Goal: Check status: Check status

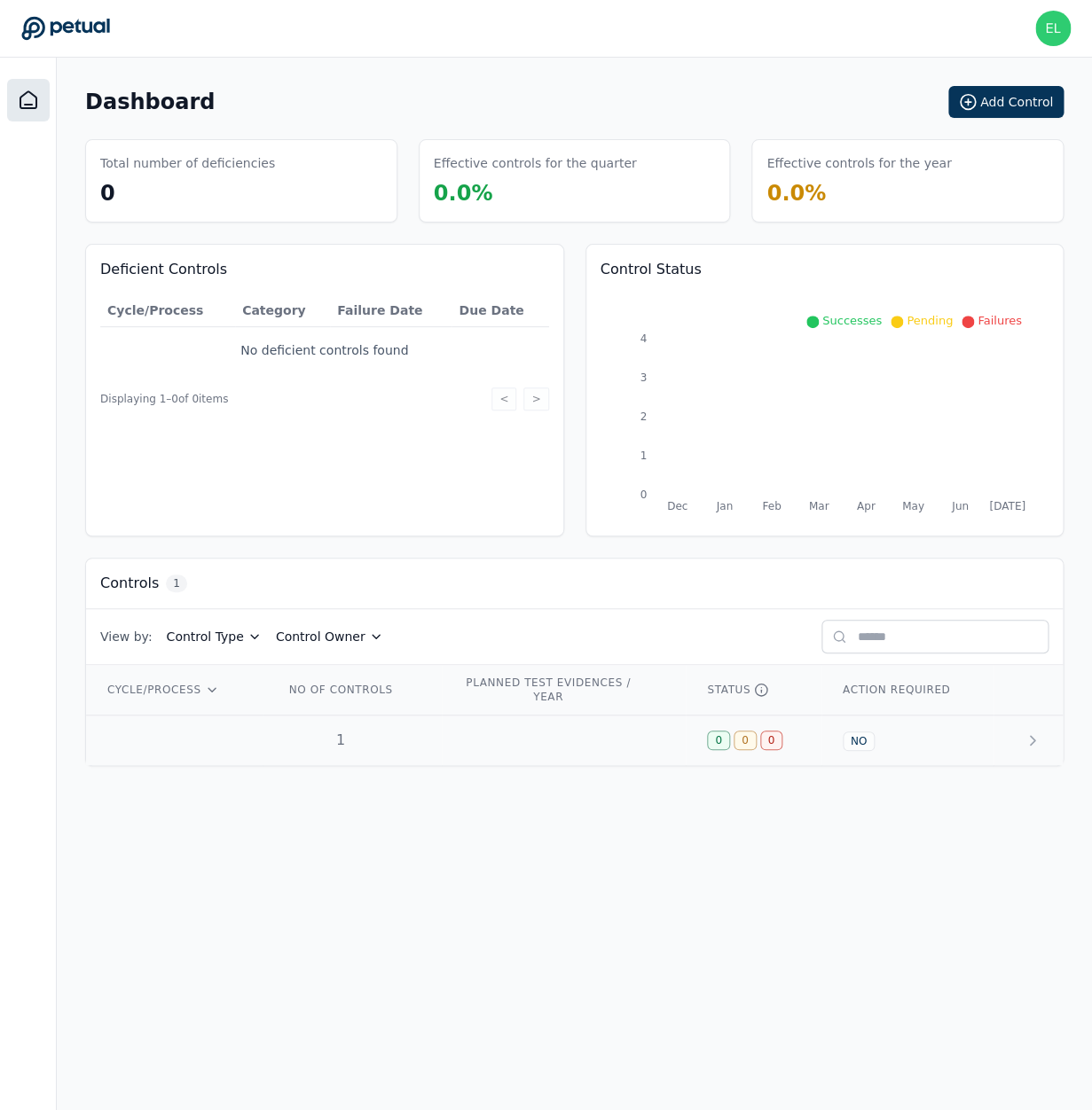
click at [527, 742] on td at bounding box center [564, 740] width 243 height 50
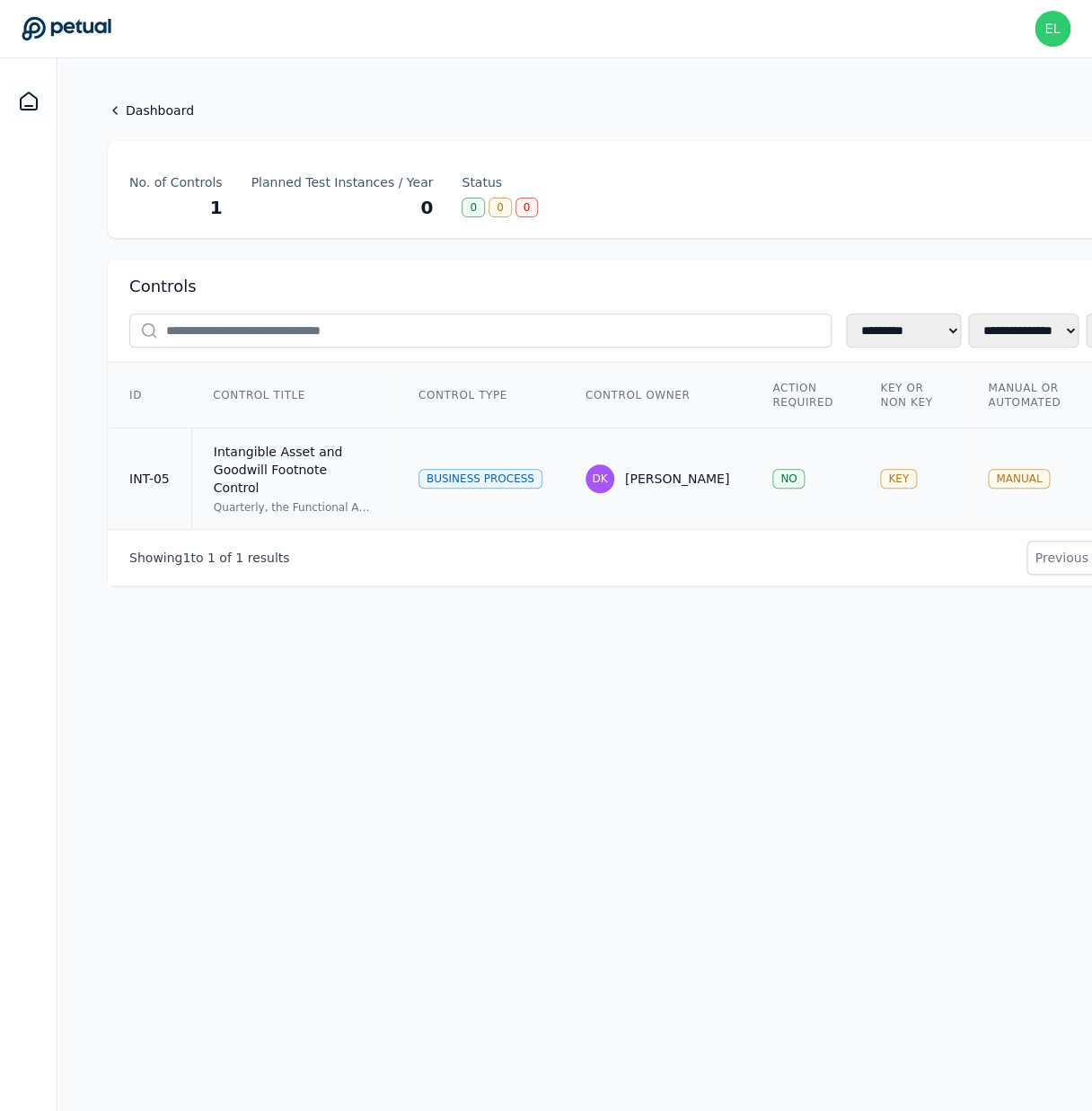
click at [210, 473] on td "Intangible Asset and Goodwill Footnote Control Quarterly, the Functional Accoun…" at bounding box center [294, 478] width 206 height 101
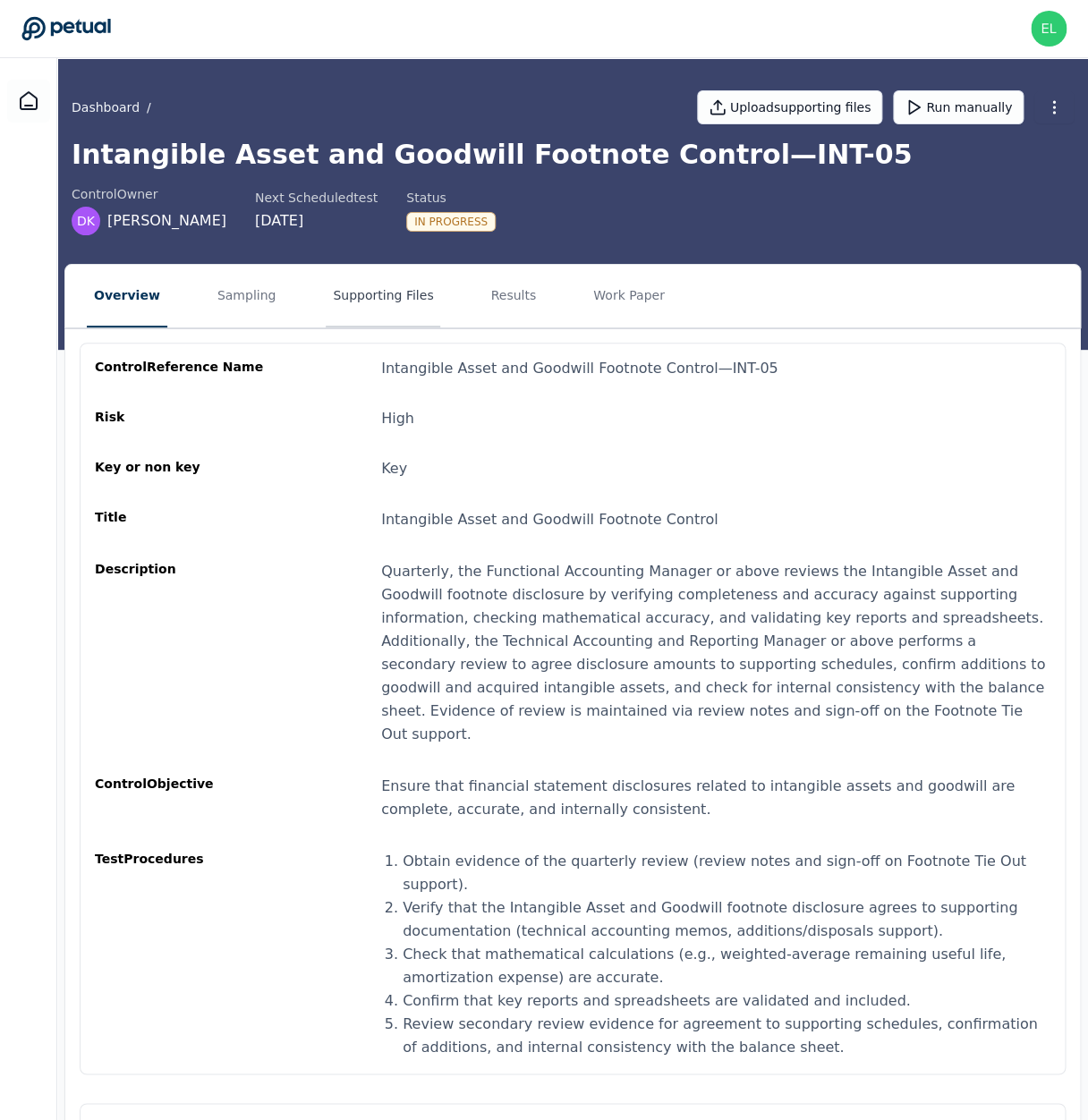
click at [347, 292] on button "Supporting Files" at bounding box center [383, 296] width 115 height 63
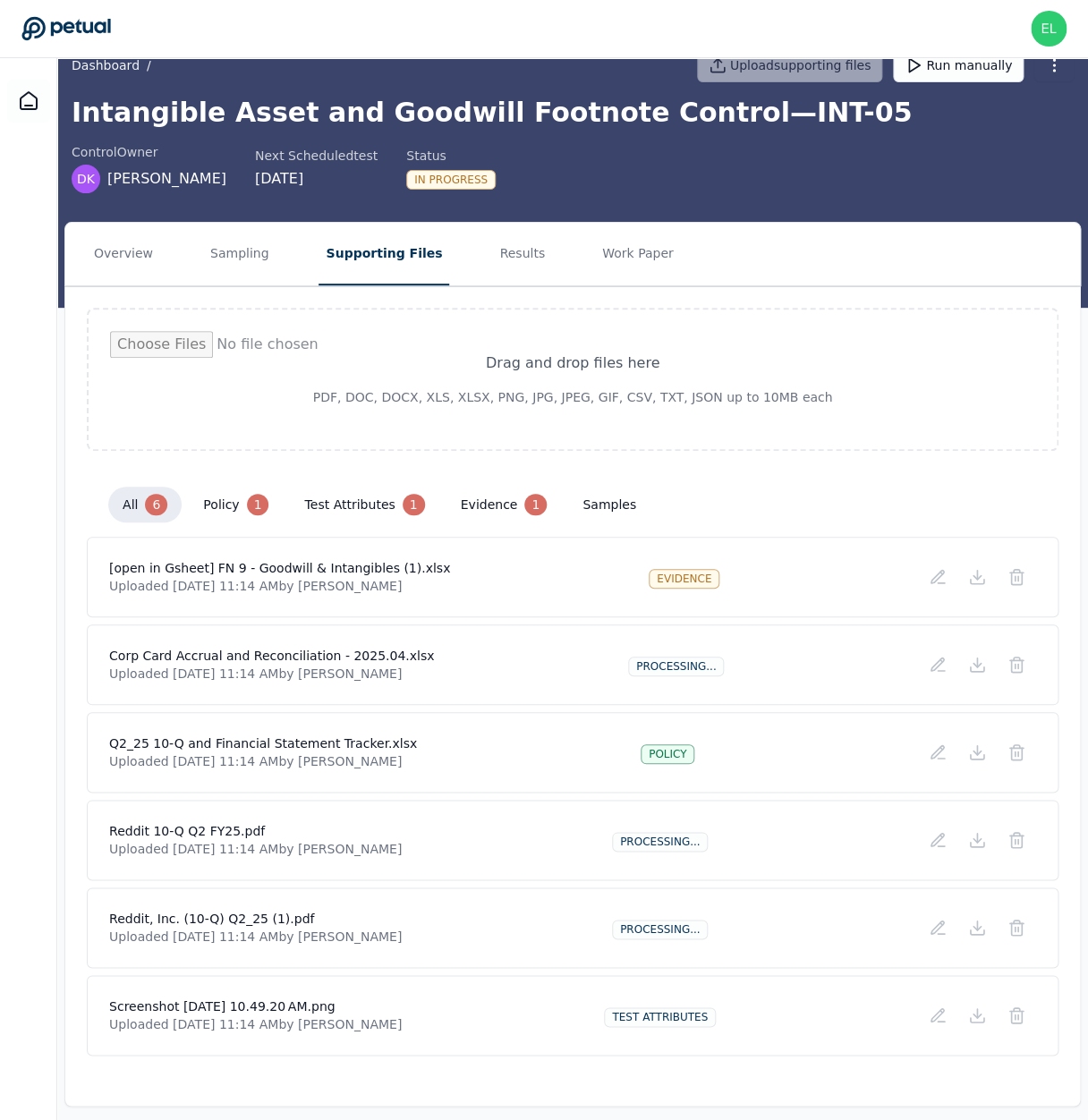
scroll to position [57, 0]
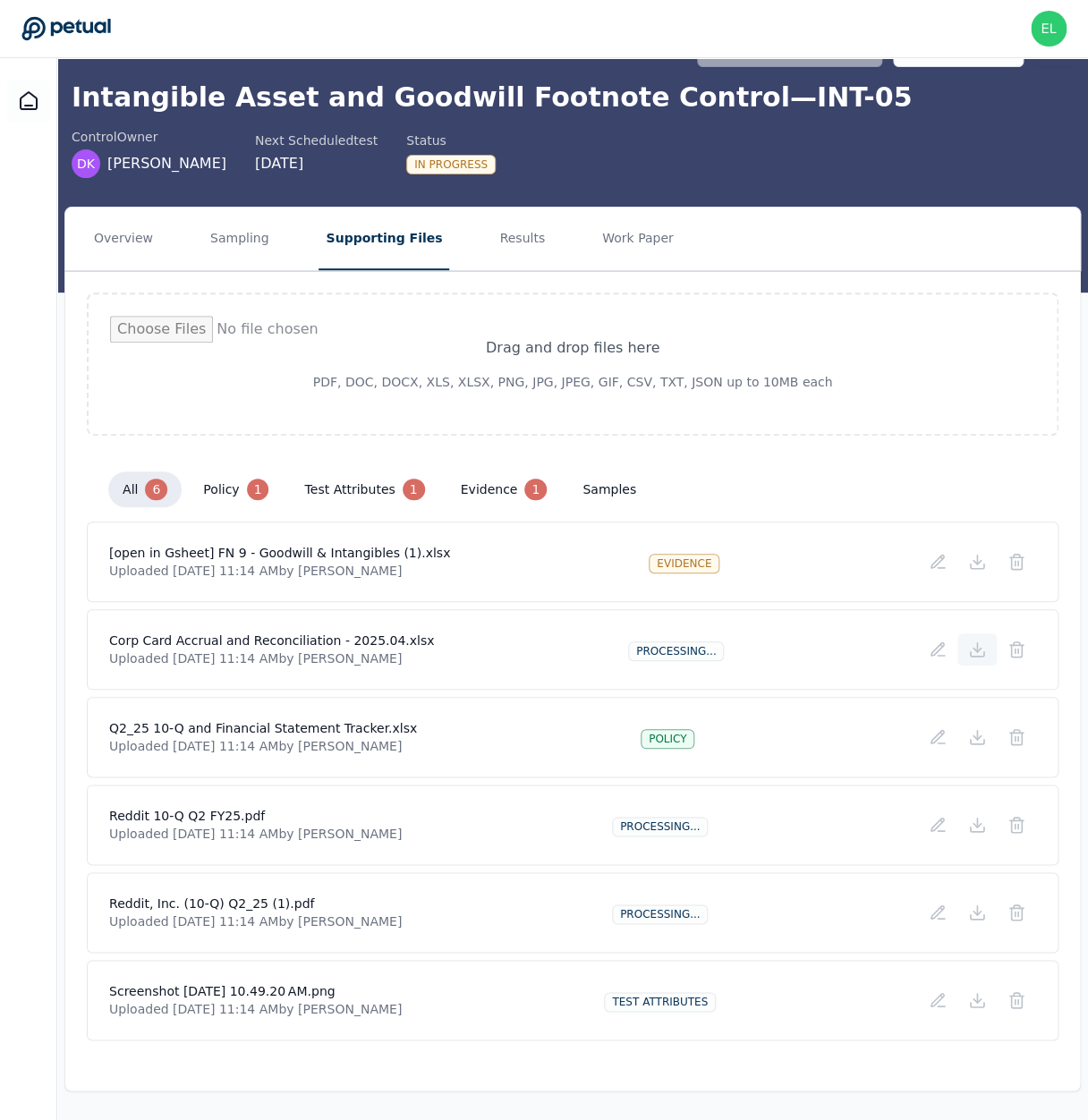
click at [977, 648] on icon at bounding box center [977, 648] width 0 height 9
click at [975, 826] on icon at bounding box center [976, 825] width 18 height 18
click at [478, 821] on div "Reddit 10-Q Q2 FY25.pdf Uploaded Aug 22, 2025, 11:14 AM by Andrew Meyers Proces…" at bounding box center [573, 825] width 927 height 36
click at [980, 833] on icon at bounding box center [976, 825] width 18 height 18
click at [475, 909] on div "Reddit, Inc. (10-Q) Q2_25 (1).pdf Uploaded Aug 22, 2025, 11:14 AM by Andrew Mey…" at bounding box center [573, 912] width 927 height 36
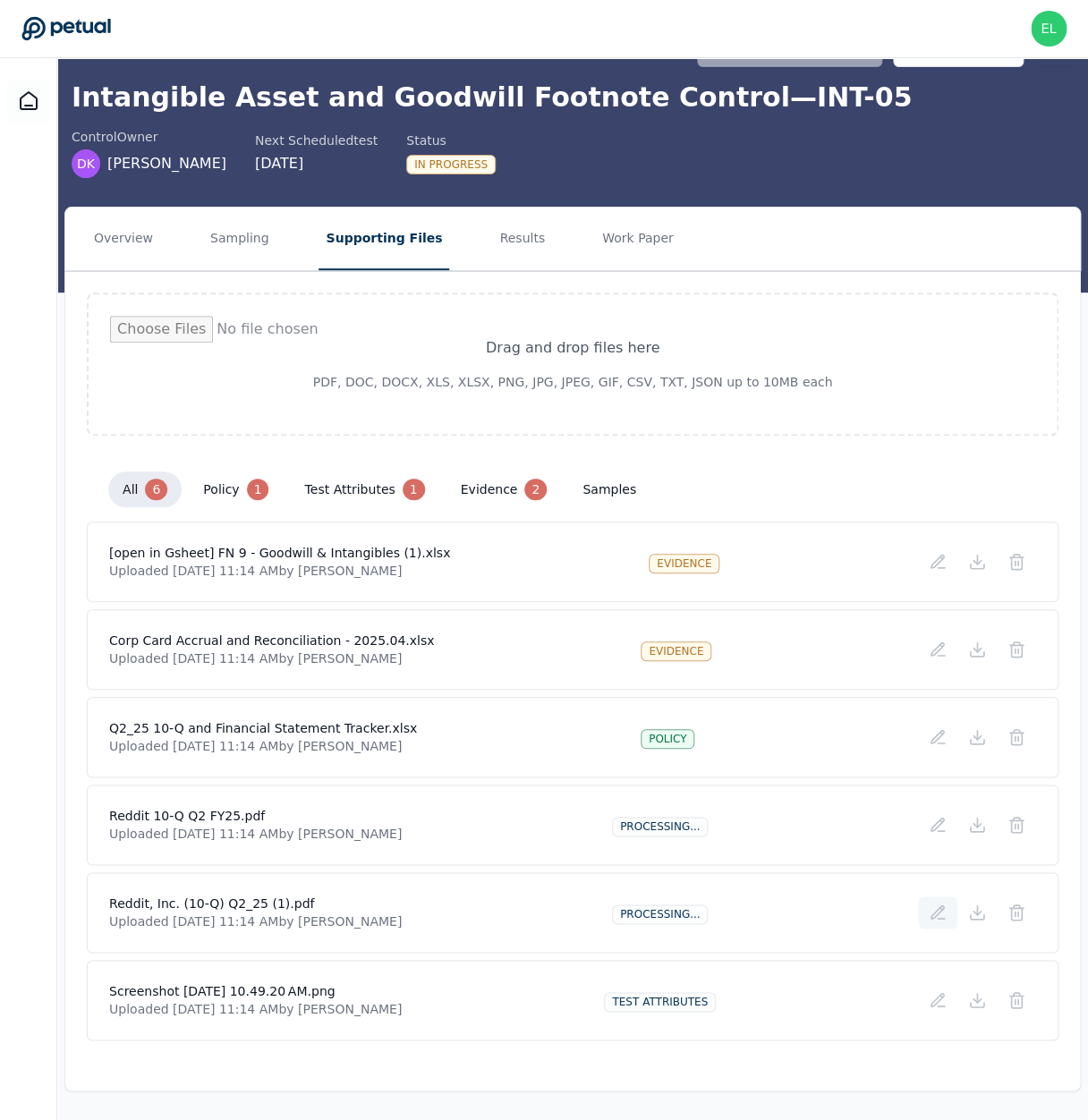
click at [937, 920] on icon at bounding box center [937, 912] width 18 height 18
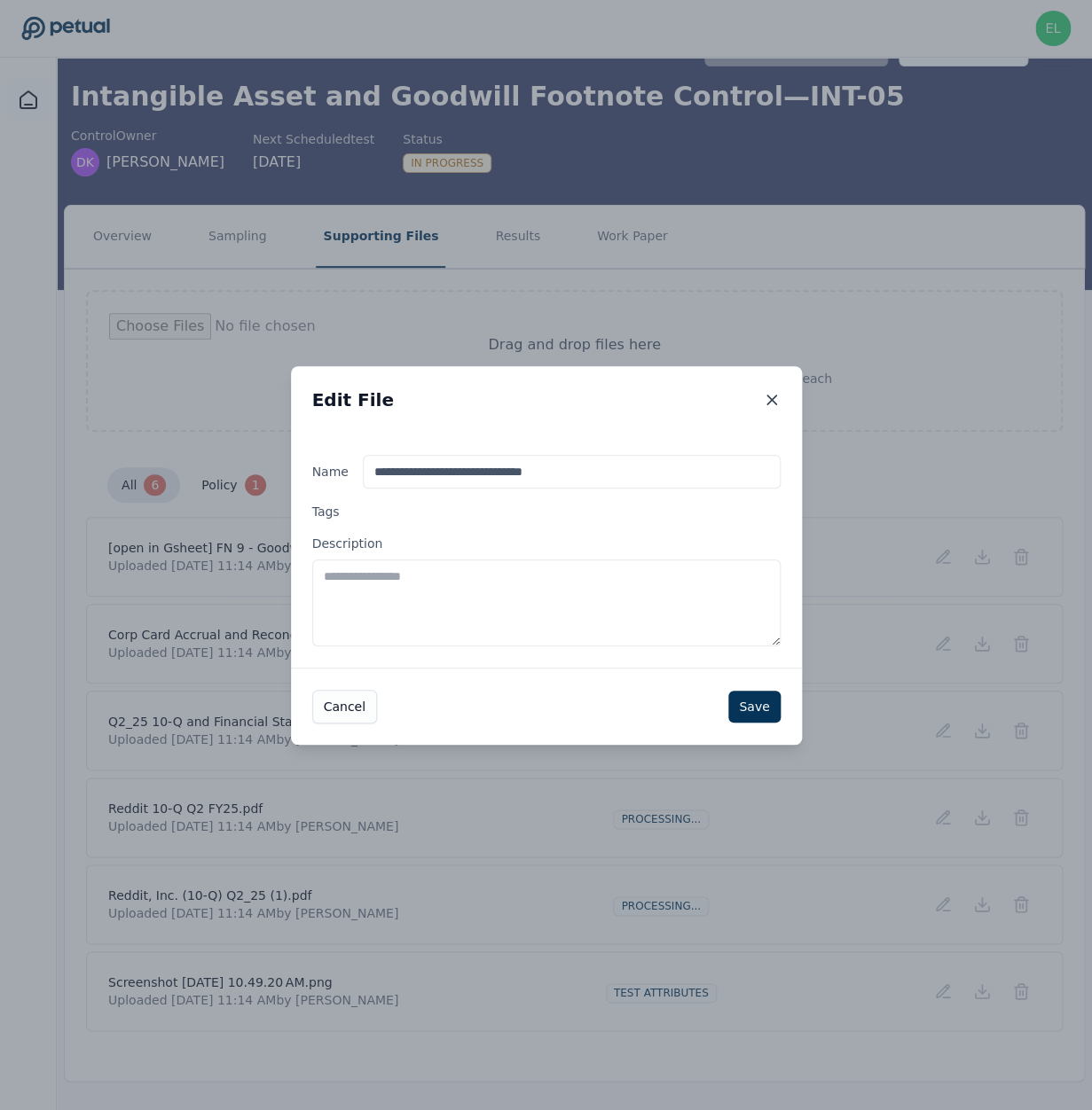
click at [767, 406] on icon at bounding box center [771, 399] width 17 height 17
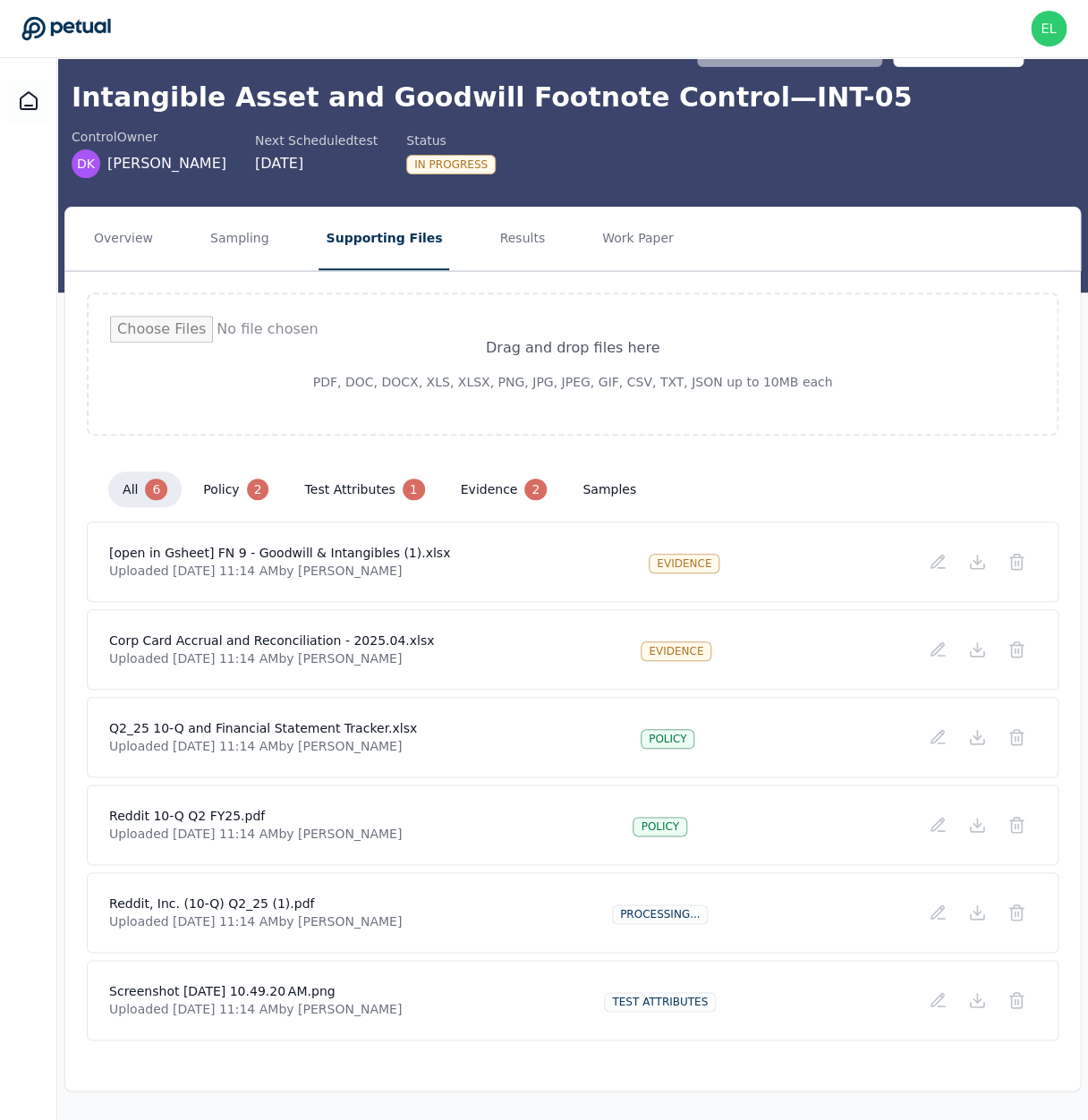
click at [129, 905] on h4 "Reddit, Inc. (10-Q) Q2_25 (1).pdf" at bounding box center [255, 903] width 293 height 18
click at [519, 900] on div "Reddit, Inc. (10-Q) Q2_25 (1).pdf Uploaded Aug 22, 2025, 11:14 AM by Andrew Mey…" at bounding box center [573, 912] width 927 height 36
click at [112, 904] on h4 "Reddit, Inc. (10-Q) Q2_25 (1).pdf" at bounding box center [255, 903] width 293 height 18
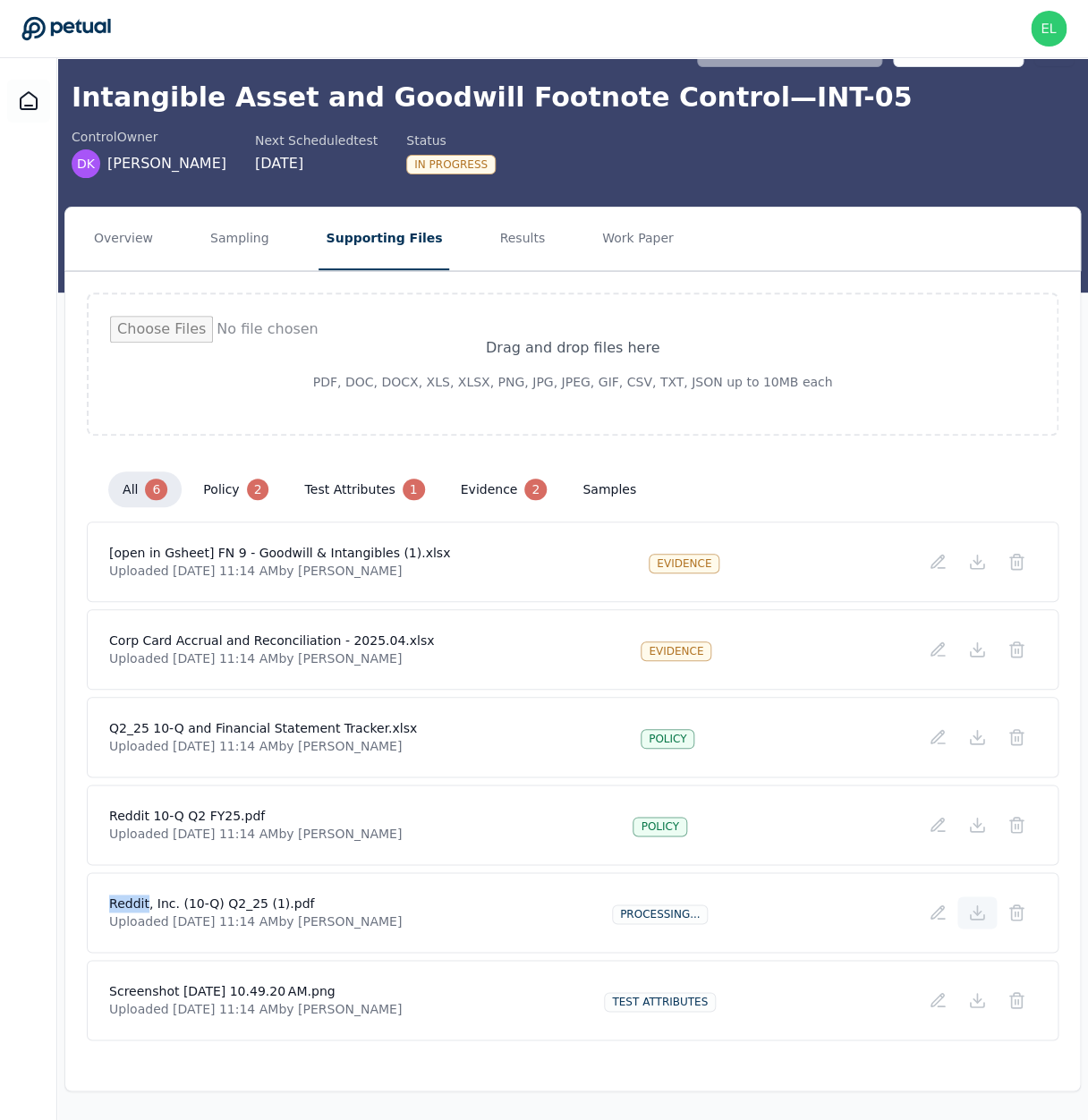
click at [975, 917] on icon at bounding box center [976, 912] width 18 height 18
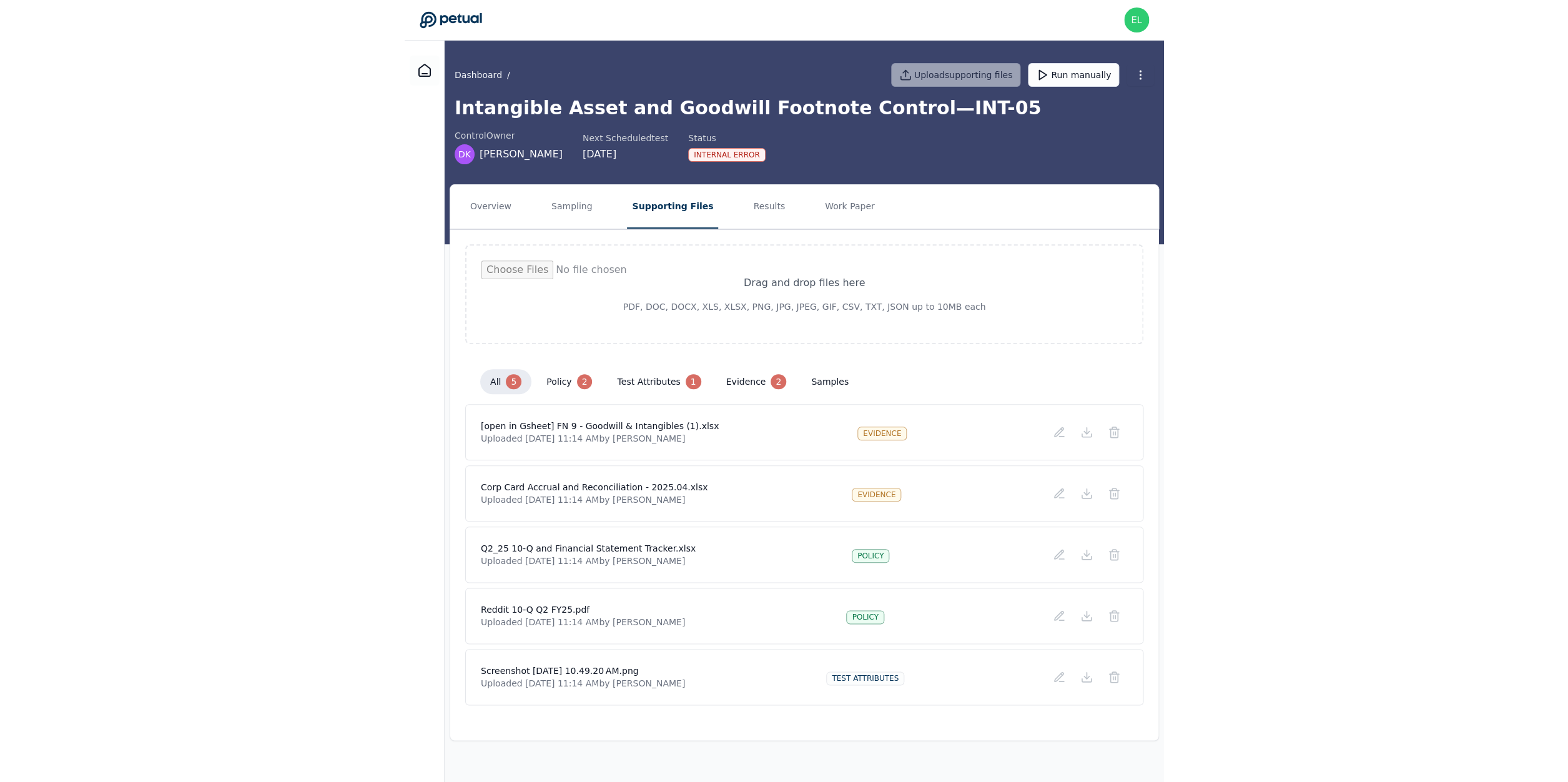
scroll to position [0, 0]
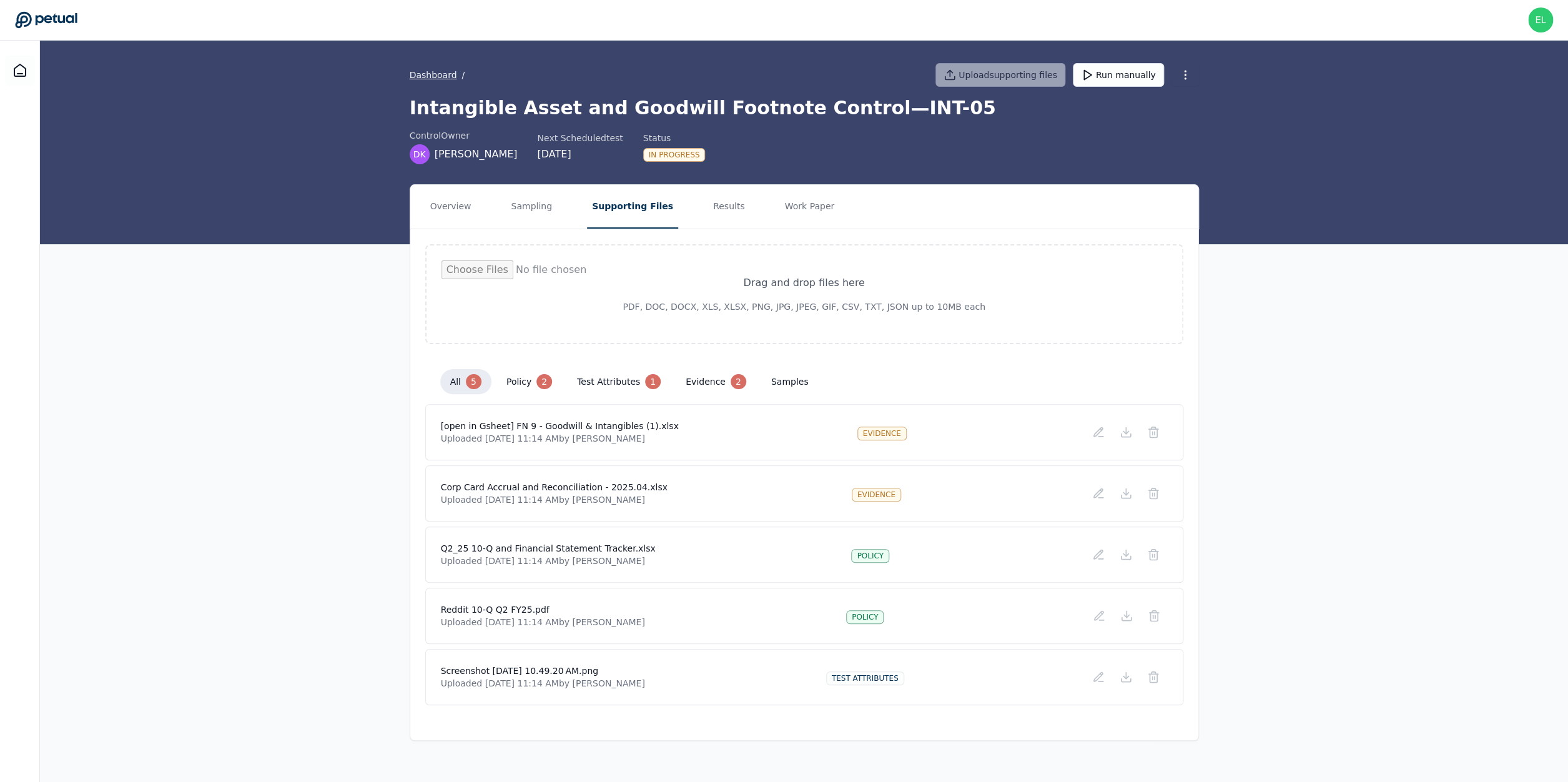
click at [434, 75] on link "Dashboard" at bounding box center [434, 75] width 48 height 12
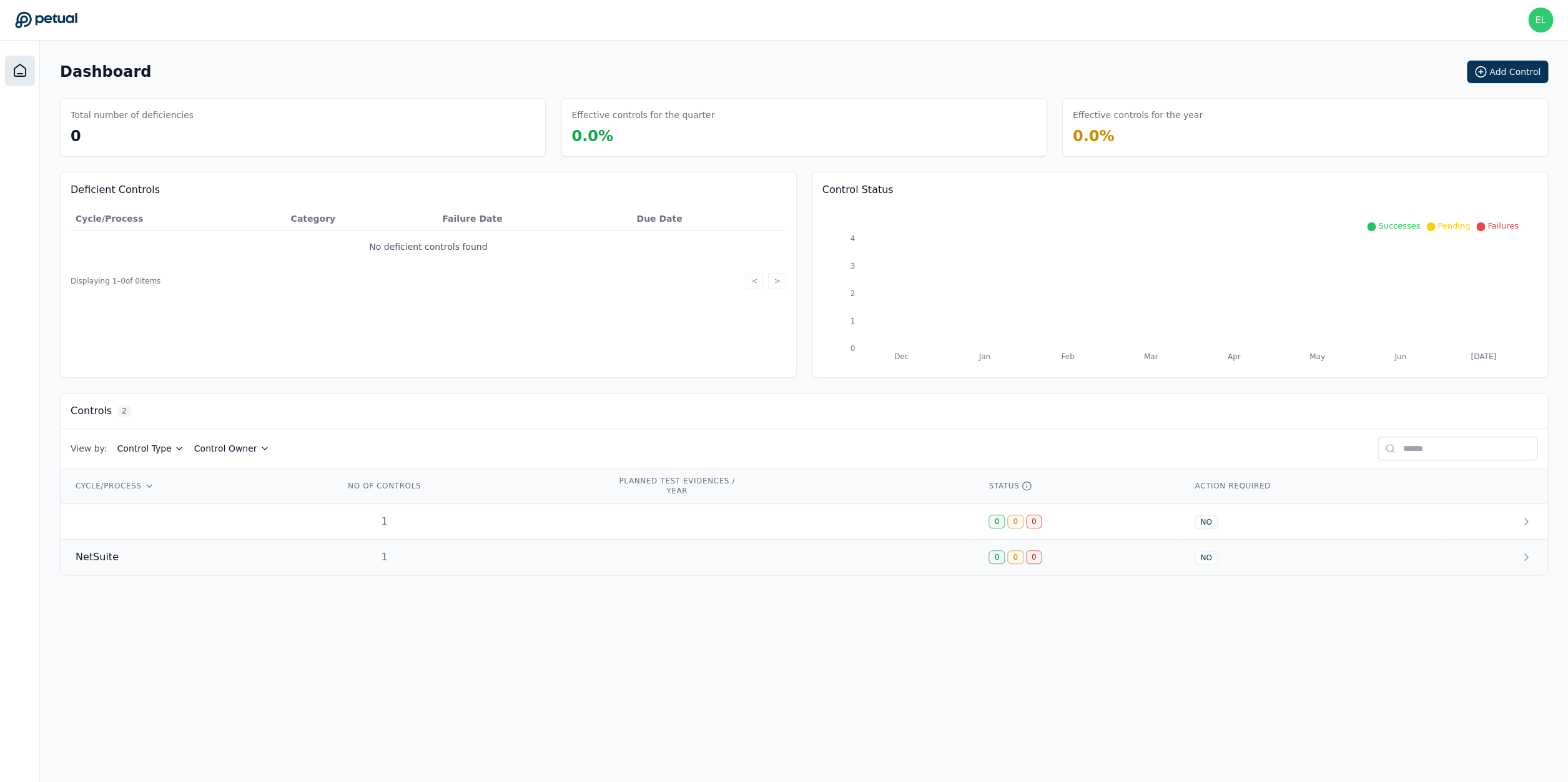
click at [193, 552] on div "NetSuite" at bounding box center [195, 557] width 239 height 15
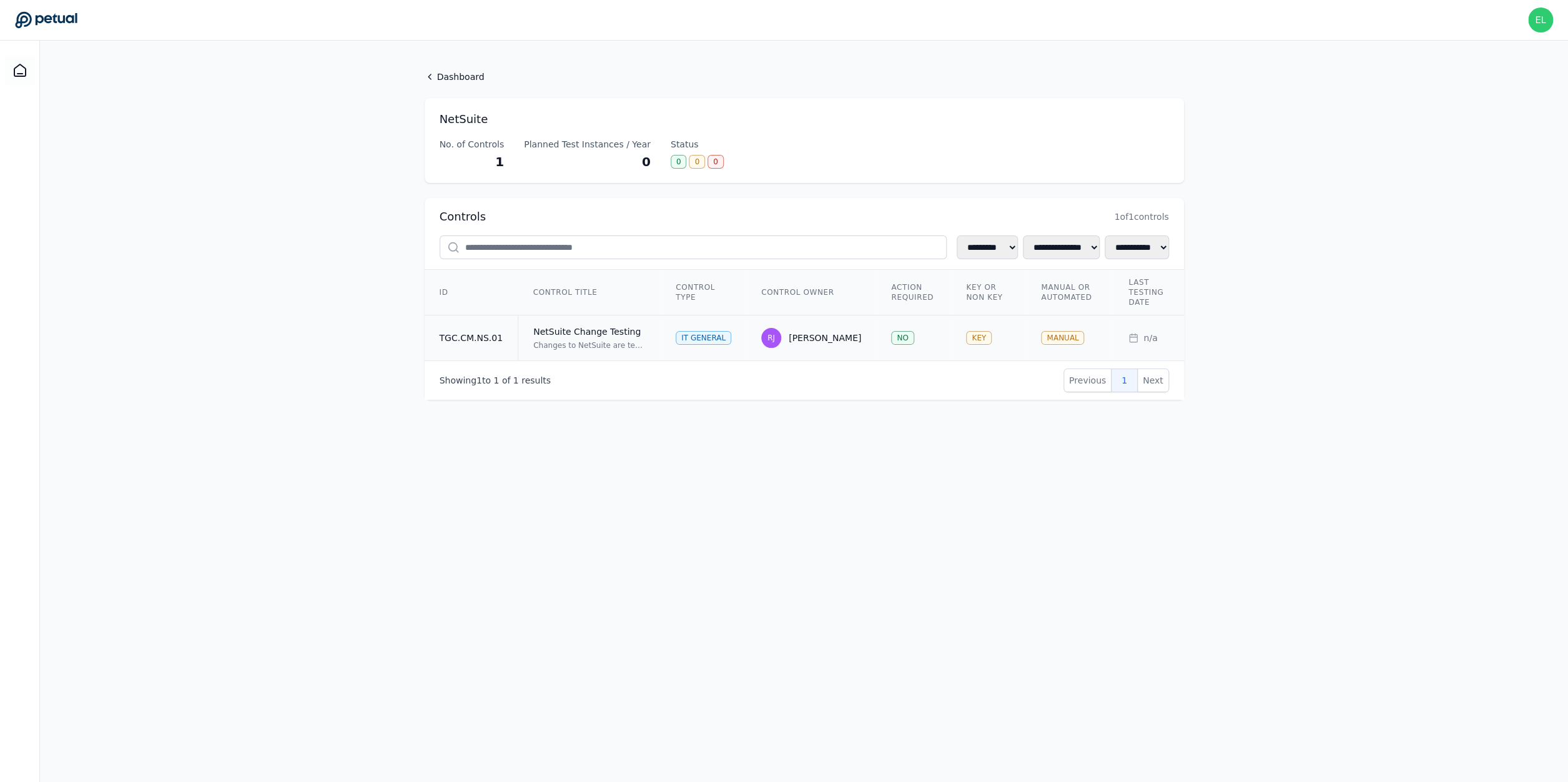
click at [609, 351] on td "NetSuite Change Testing Changes to NetSuite are tested and approved in a non-pr…" at bounding box center [590, 338] width 143 height 46
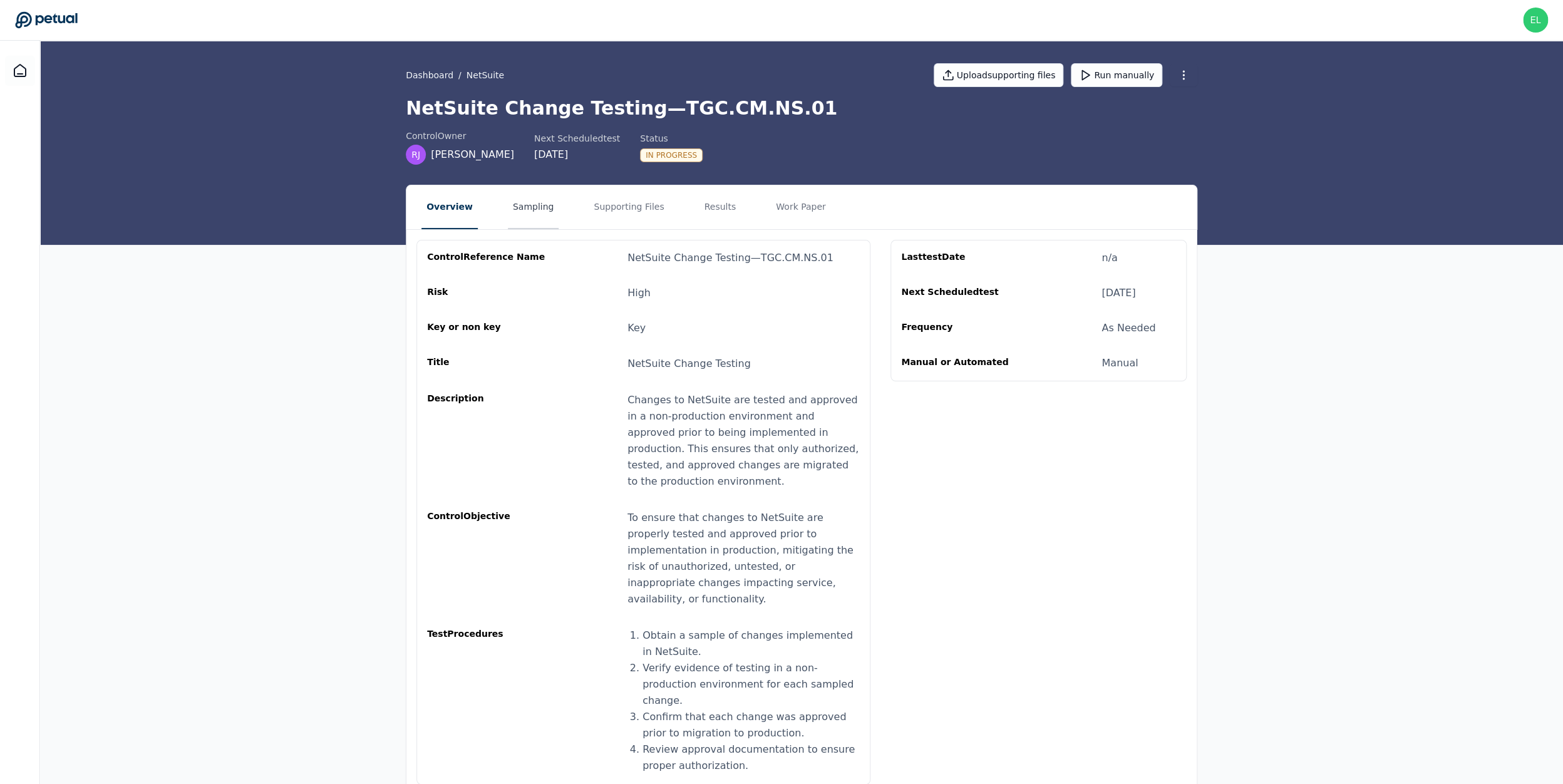
click at [528, 218] on button "Sampling" at bounding box center [533, 207] width 51 height 44
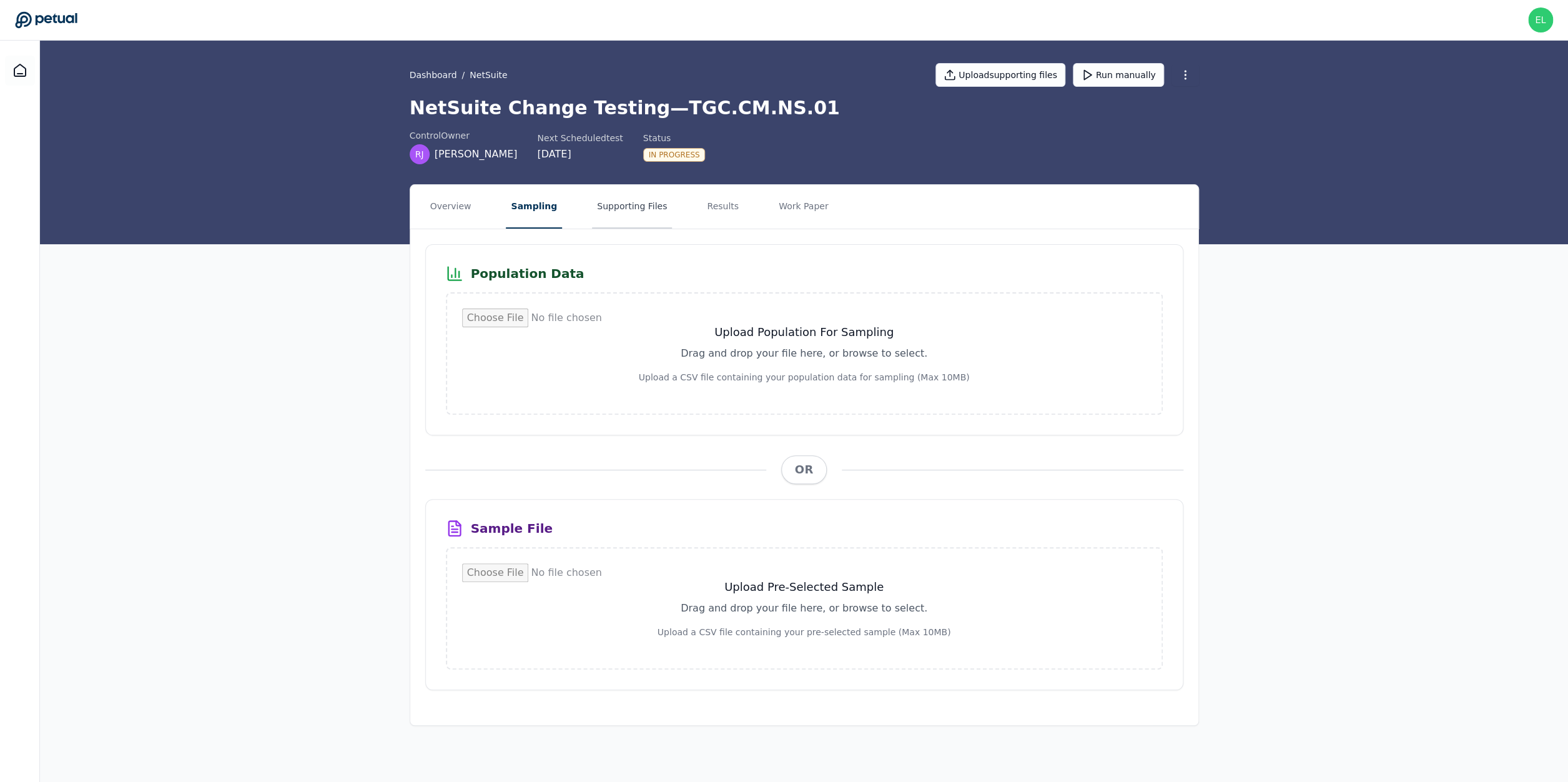
click at [613, 208] on button "Supporting Files" at bounding box center [632, 207] width 80 height 44
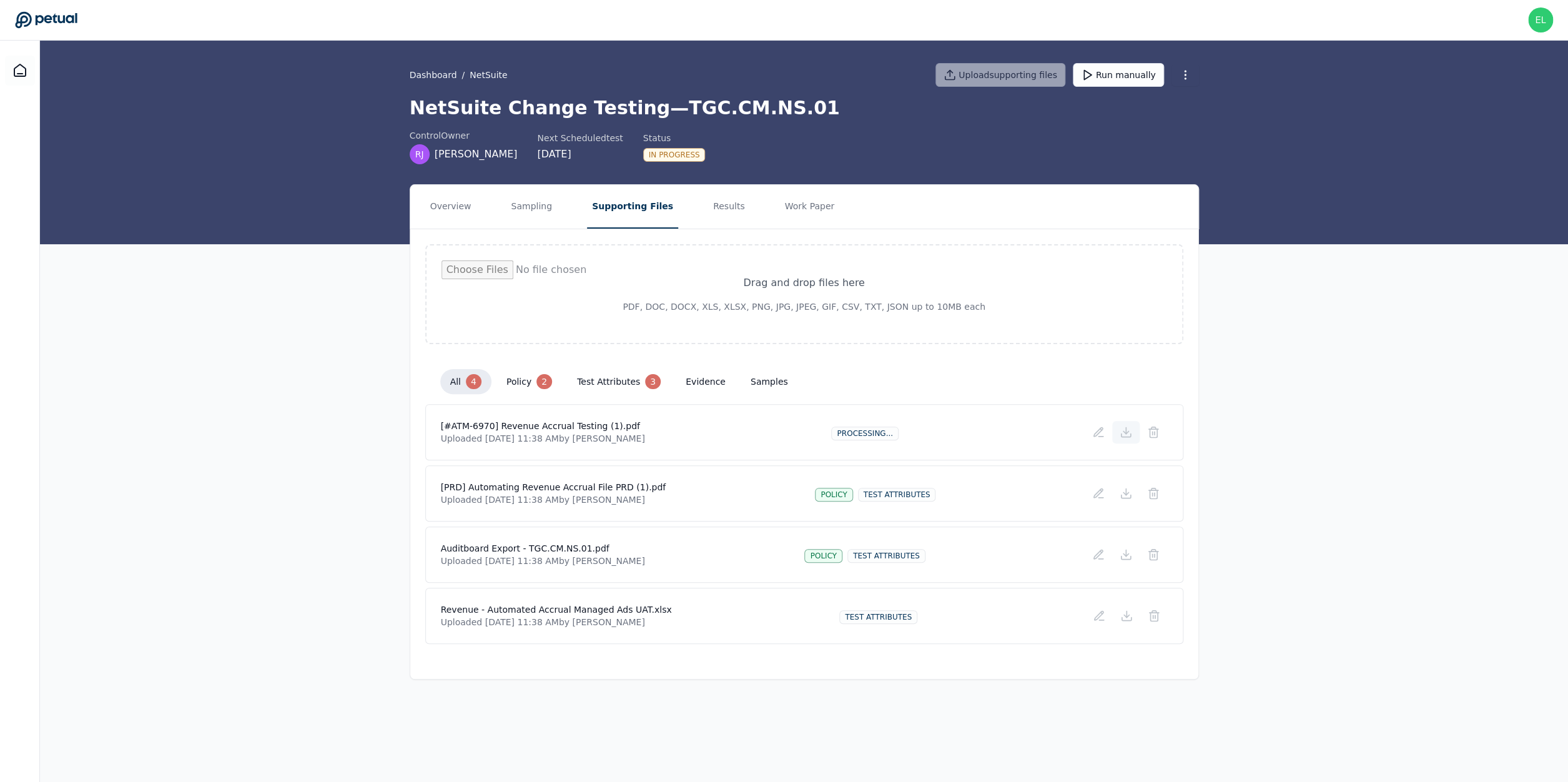
click at [1128, 433] on icon at bounding box center [1125, 432] width 12 height 12
click at [1129, 497] on icon at bounding box center [1125, 493] width 12 height 12
click at [1126, 551] on icon at bounding box center [1126, 554] width 0 height 6
click at [1130, 618] on icon at bounding box center [1126, 616] width 12 height 12
click at [1121, 560] on icon at bounding box center [1125, 554] width 12 height 12
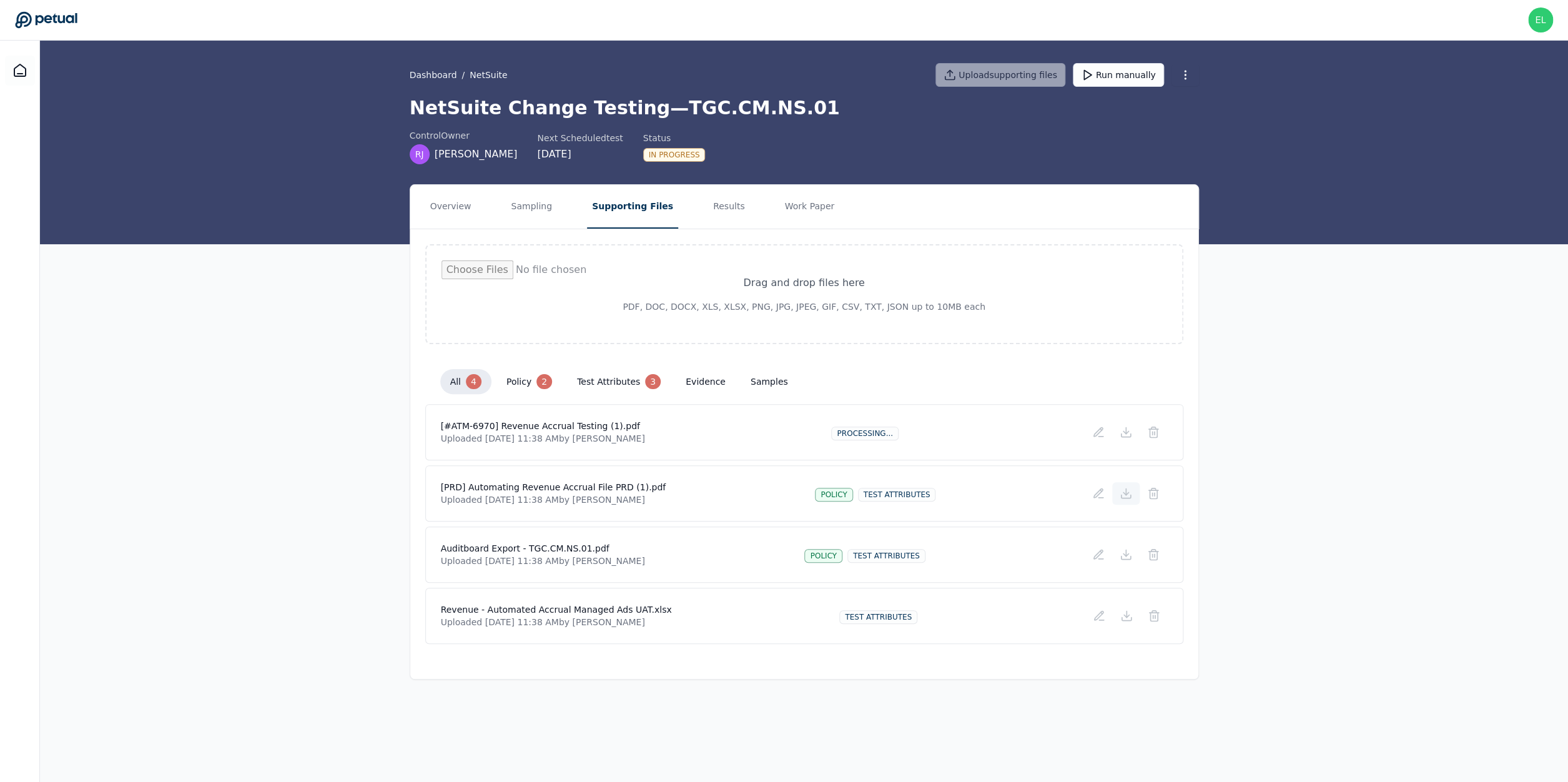
click at [1127, 496] on icon at bounding box center [1125, 493] width 12 height 12
click at [617, 384] on button "test attributes 3" at bounding box center [619, 382] width 104 height 25
click at [462, 375] on button "all 4" at bounding box center [465, 382] width 51 height 25
click at [550, 216] on button "Sampling" at bounding box center [531, 207] width 51 height 44
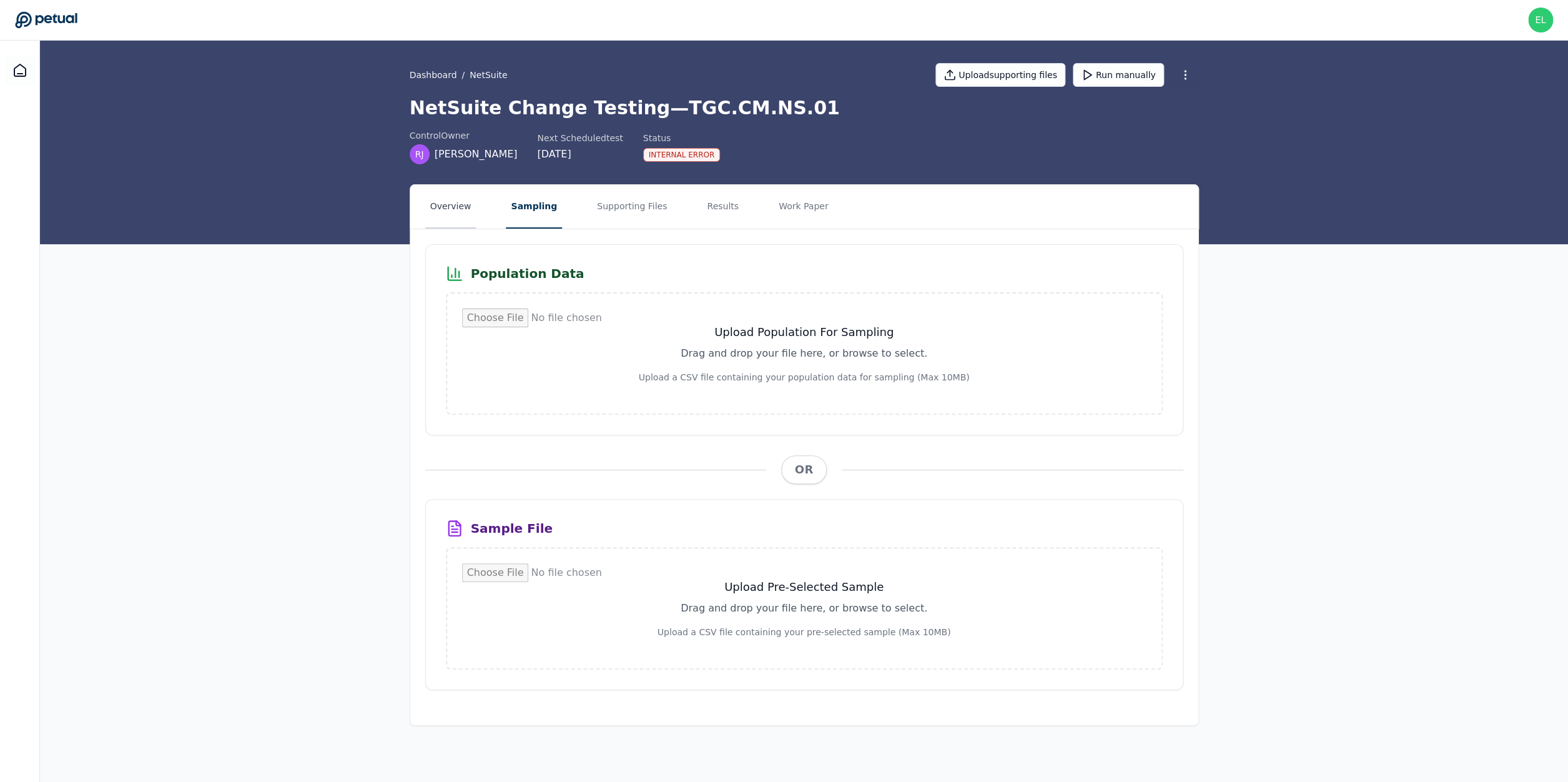
click at [432, 201] on button "Overview" at bounding box center [450, 207] width 51 height 44
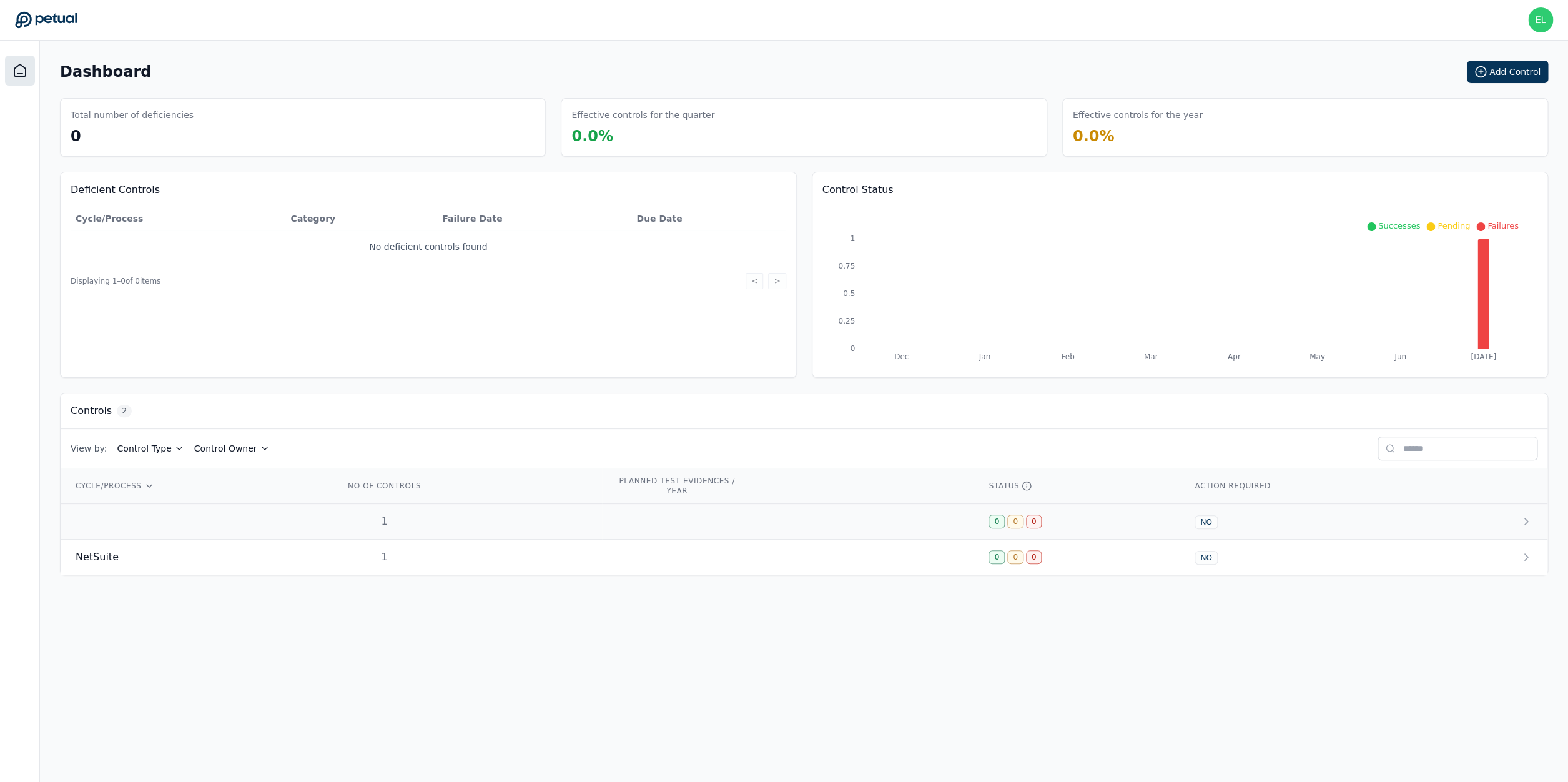
click at [136, 525] on td at bounding box center [195, 522] width 269 height 35
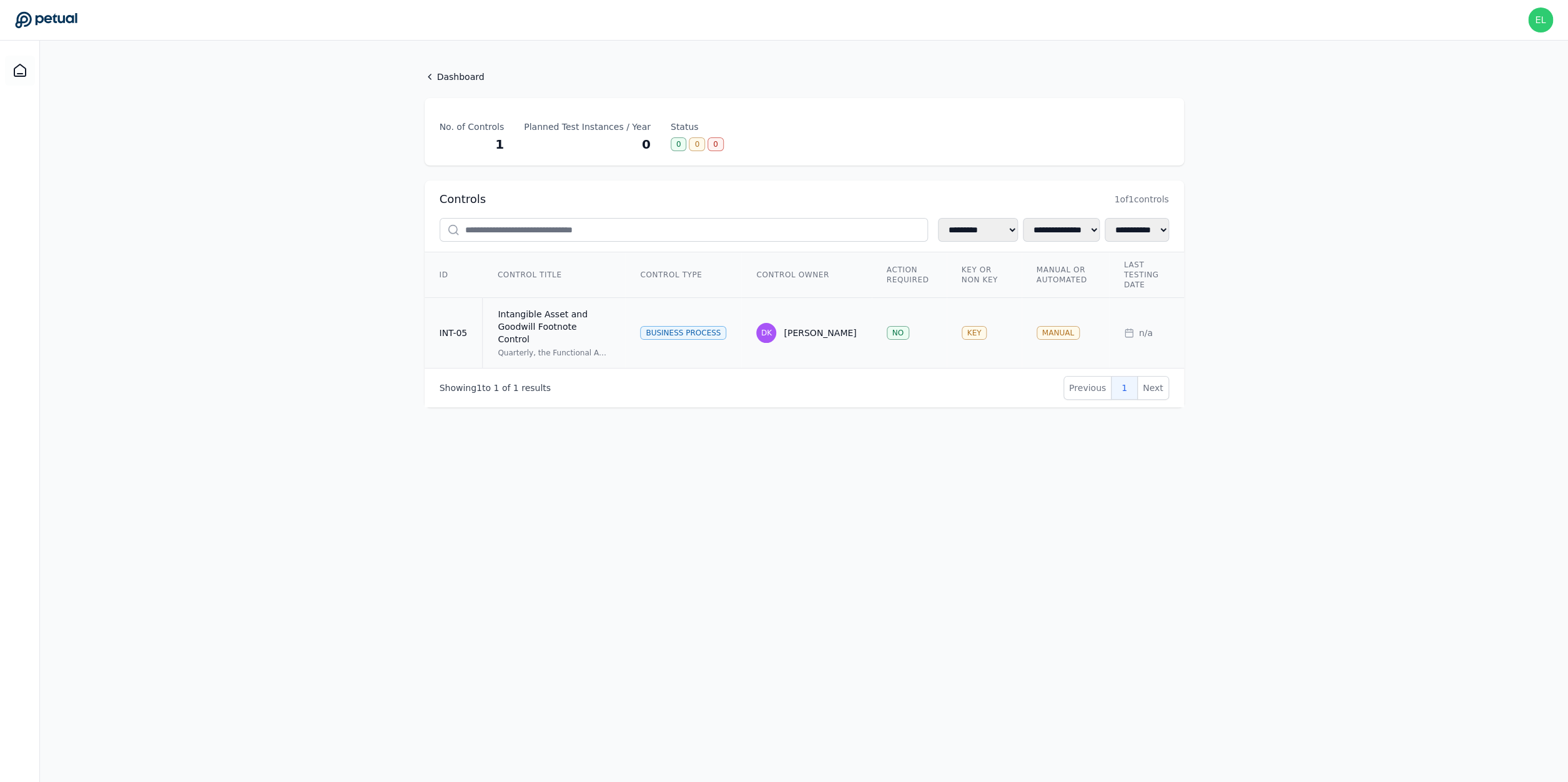
click at [550, 330] on div "Intangible Asset and Goodwill Footnote Control" at bounding box center [554, 327] width 112 height 37
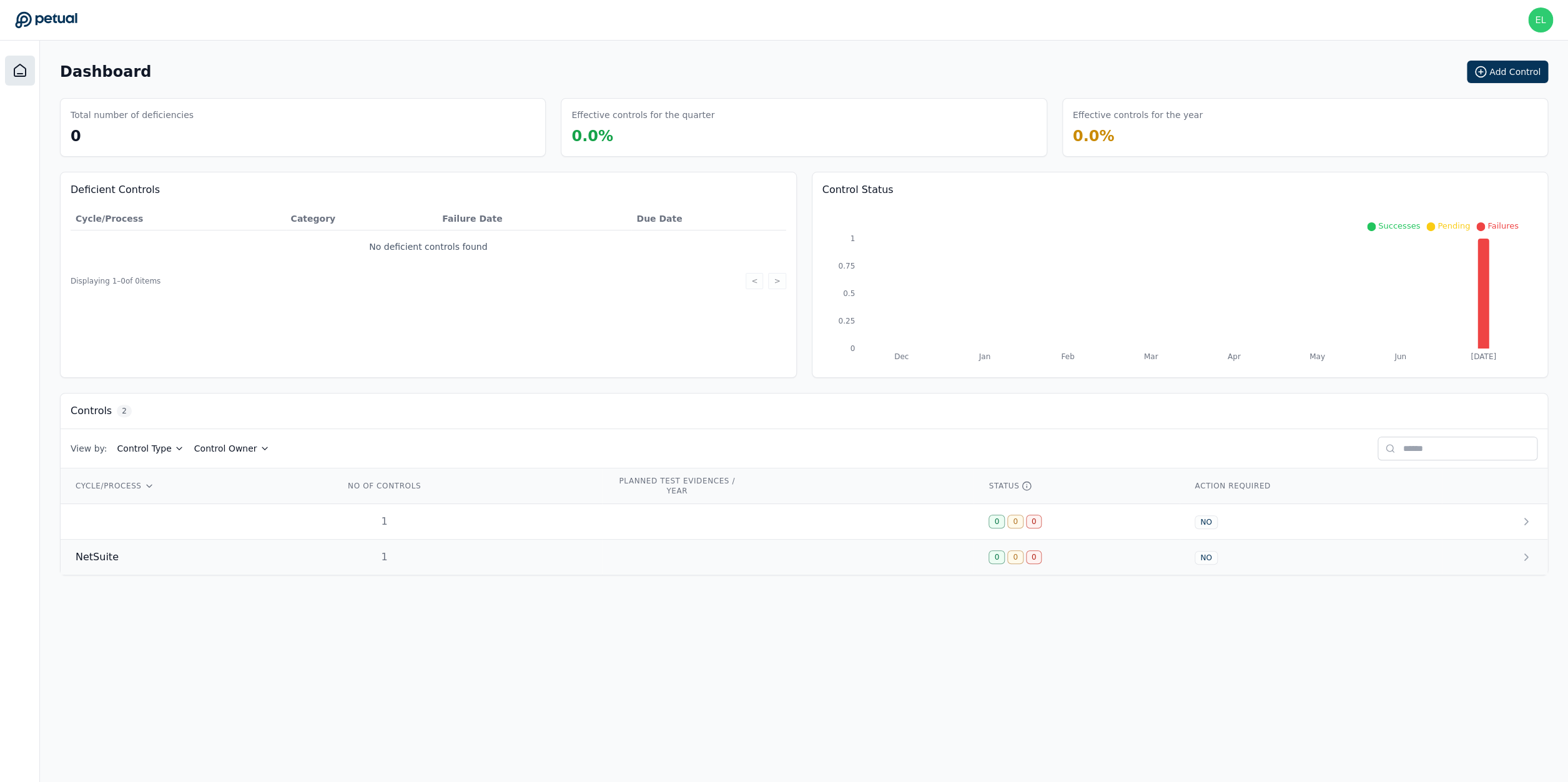
click at [161, 561] on div "NetSuite" at bounding box center [195, 557] width 239 height 15
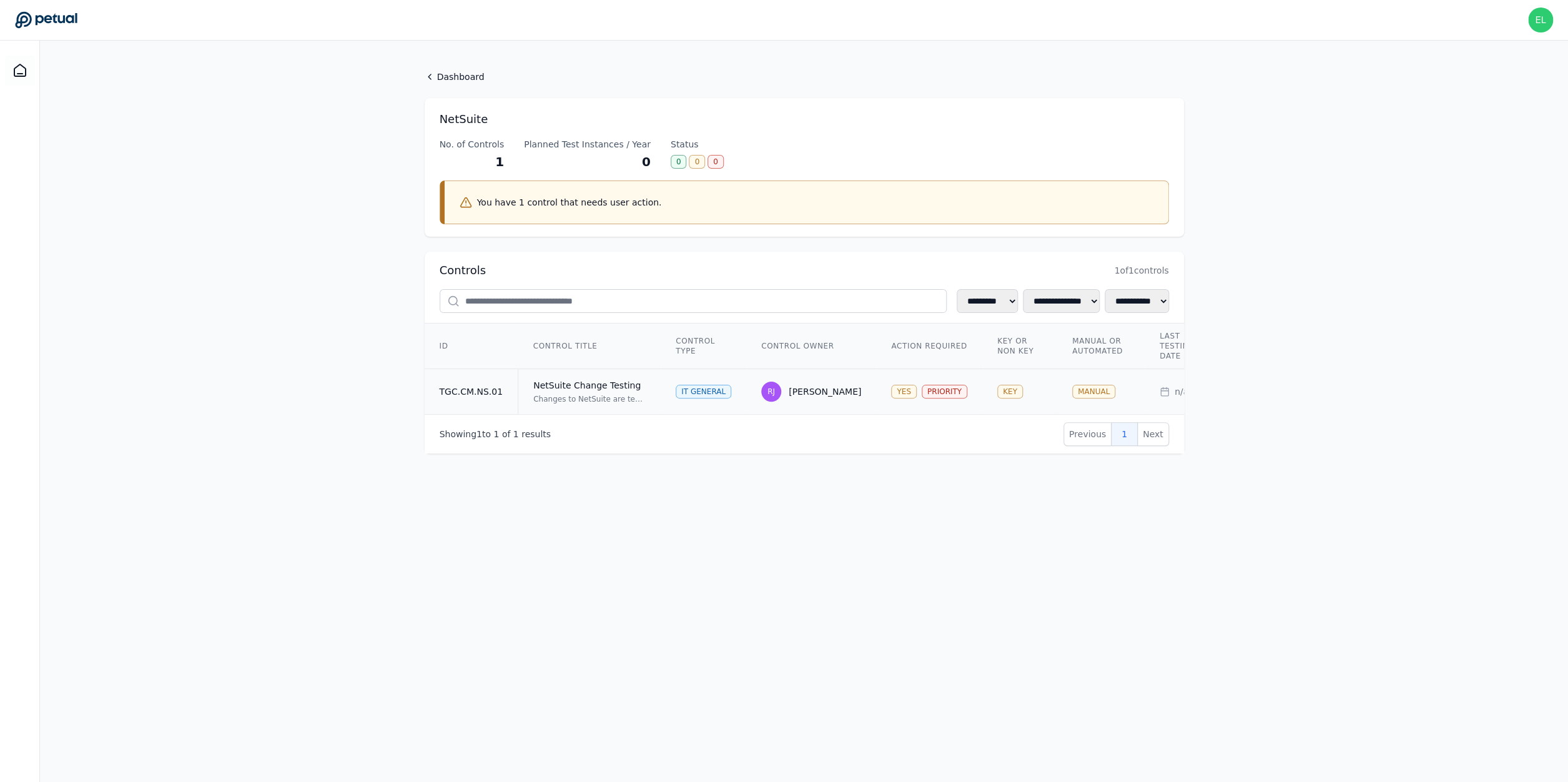
click at [558, 395] on div "Changes to NetSuite are tested and approved in a non-production environment and…" at bounding box center [589, 399] width 112 height 10
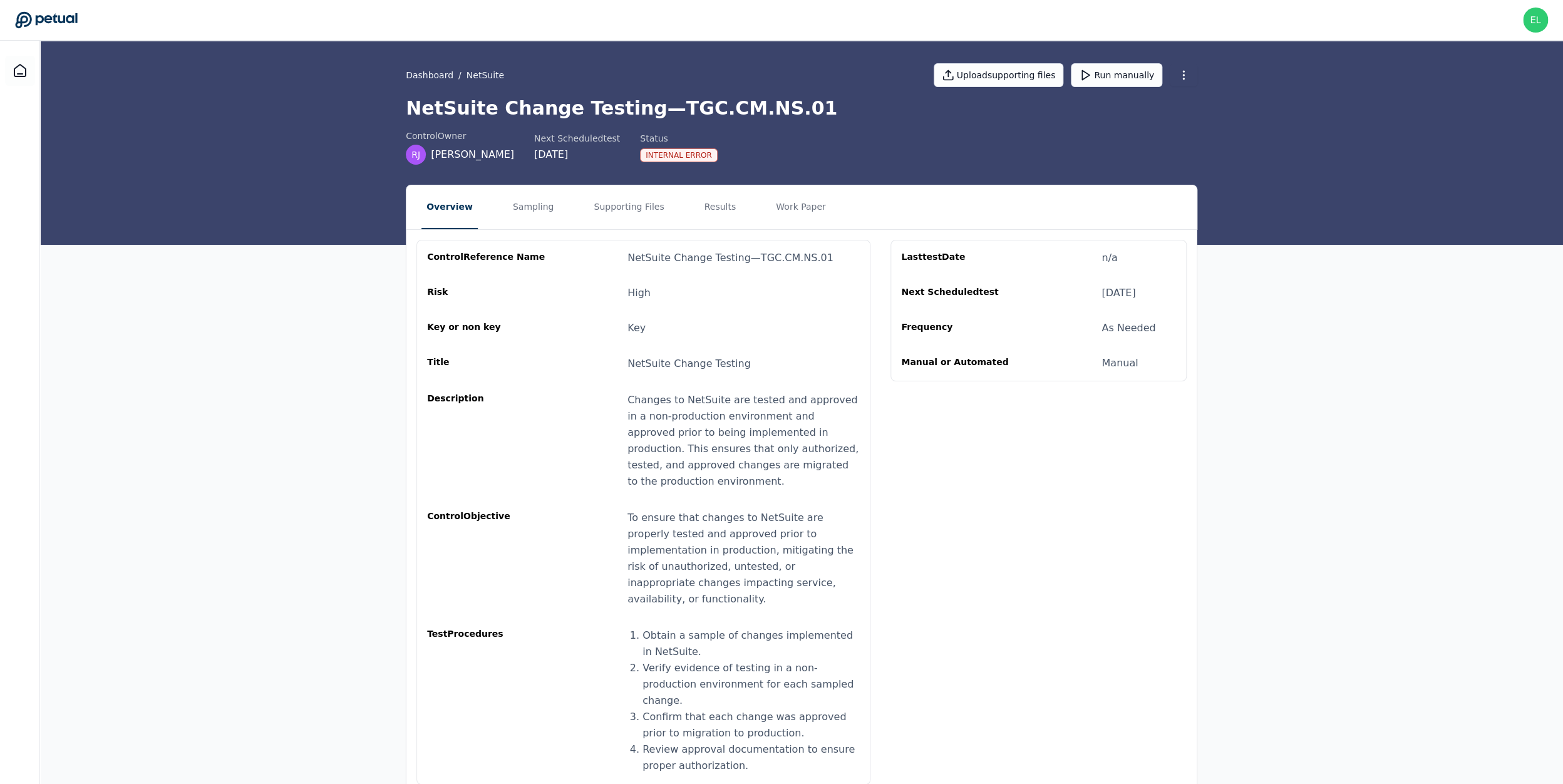
scroll to position [19, 0]
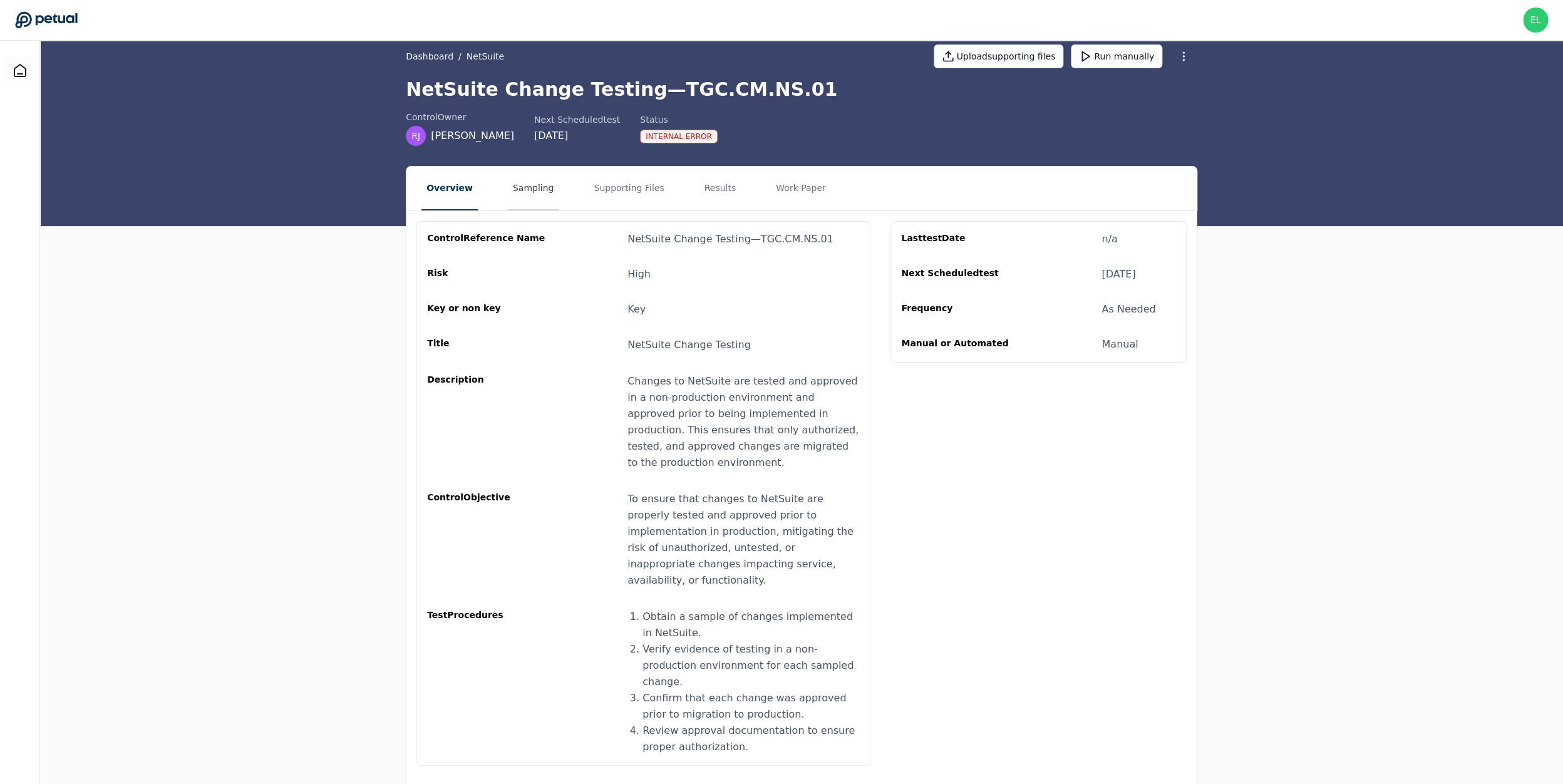
click at [529, 187] on button "Sampling" at bounding box center [533, 189] width 51 height 44
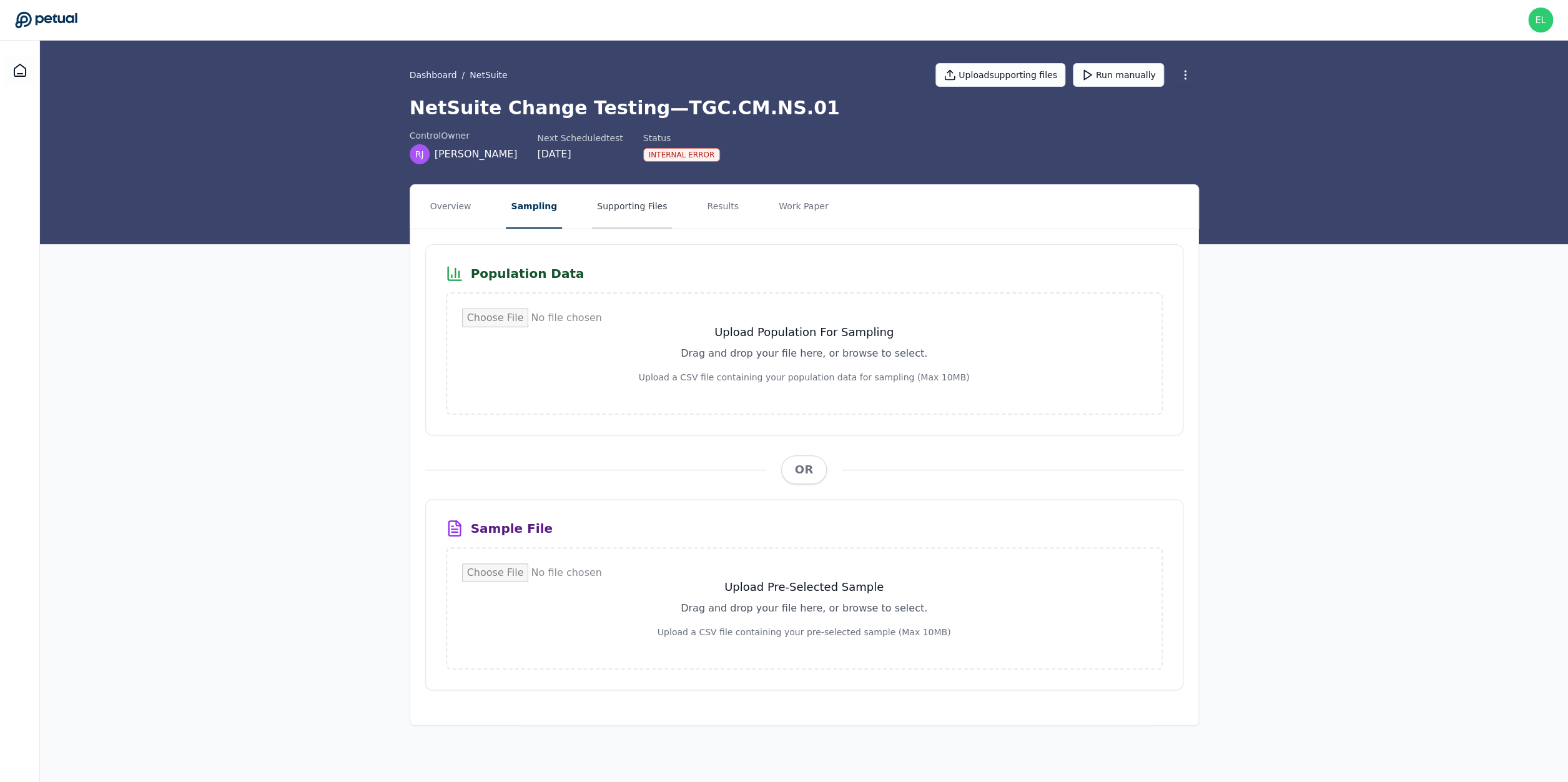
click at [603, 212] on button "Supporting Files" at bounding box center [632, 207] width 80 height 44
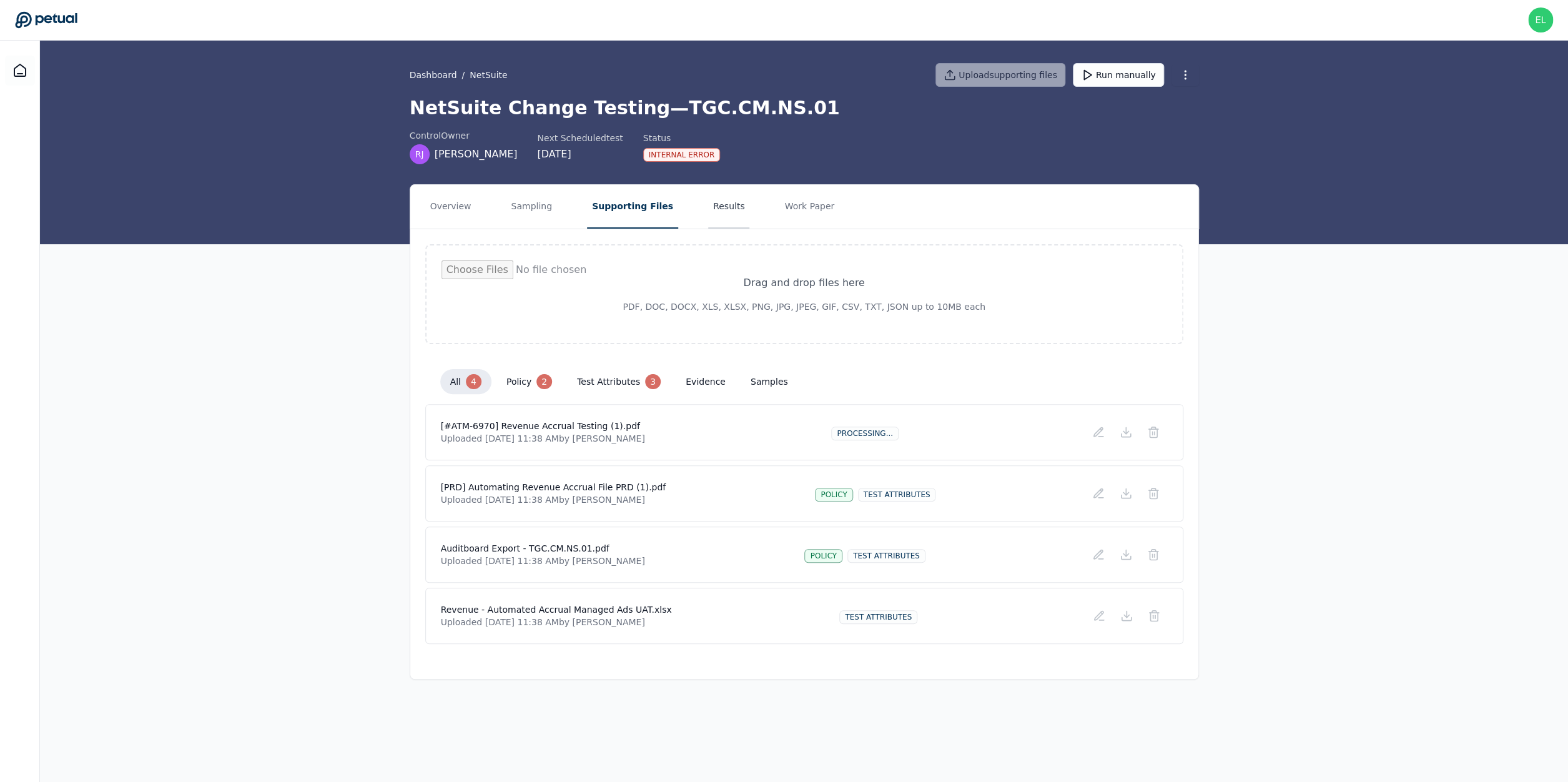
click at [719, 211] on button "Results" at bounding box center [729, 207] width 42 height 44
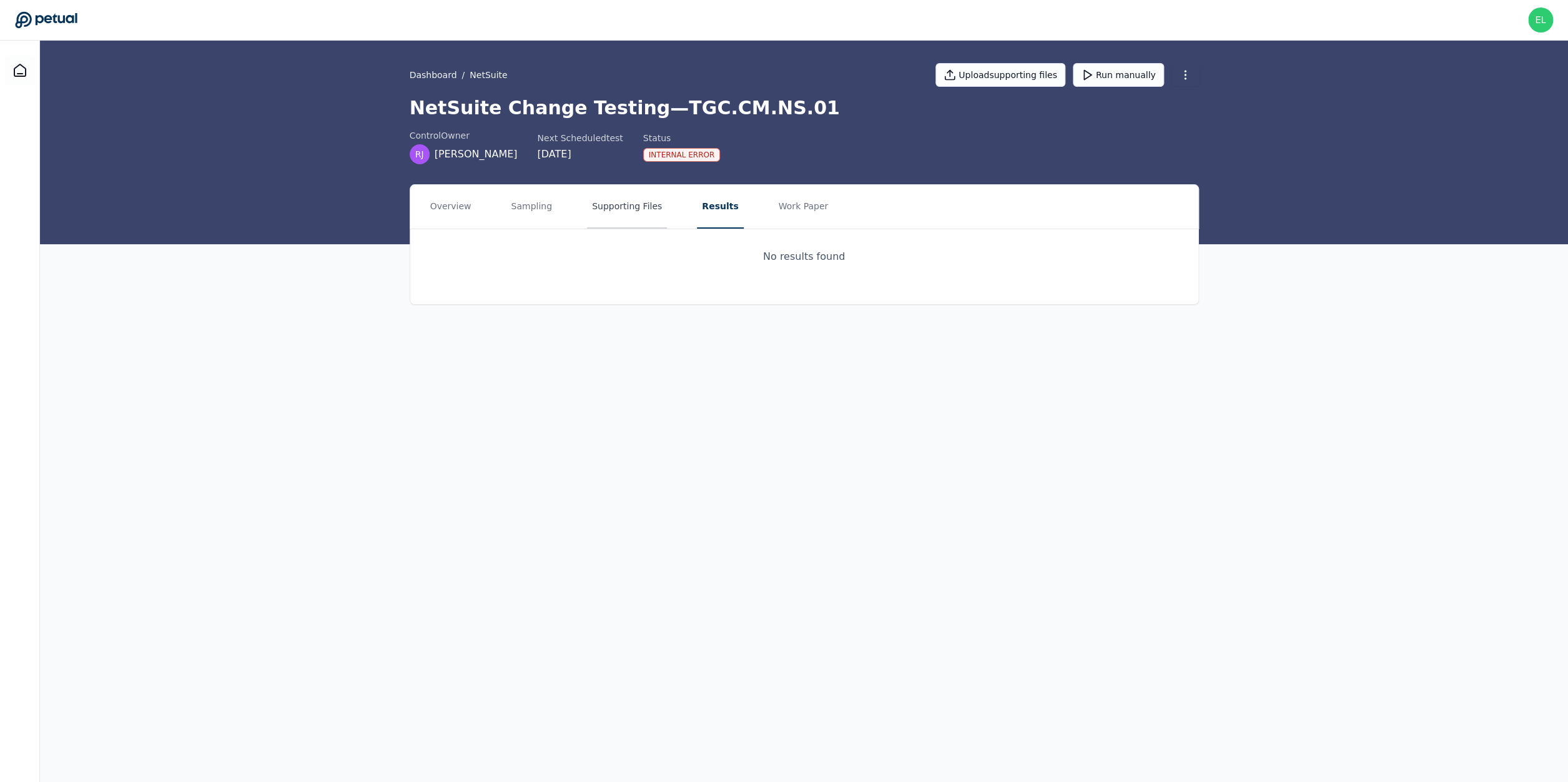
click at [626, 209] on button "Supporting Files" at bounding box center [627, 207] width 80 height 44
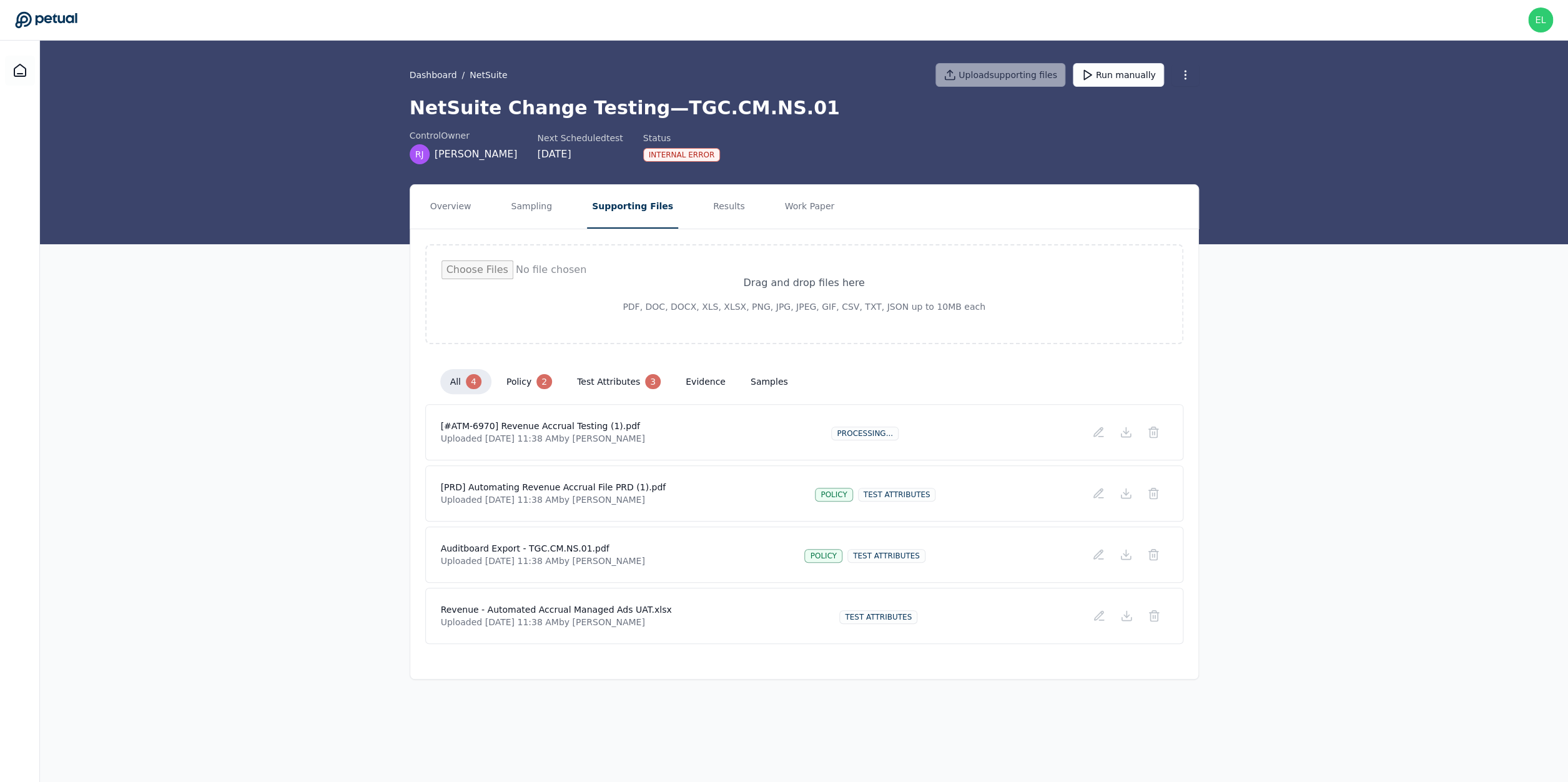
click at [541, 541] on div "Auditboard Export - TGC.CM.NS.01.pdf Uploaded Aug 22, 2025, 11:38 AM by Jenna W…" at bounding box center [804, 554] width 758 height 56
click at [1128, 560] on icon at bounding box center [1125, 554] width 12 height 12
click at [1006, 562] on div "Auditboard Export - TGC.CM.NS.01.pdf Uploaded Aug 22, 2025, 11:38 AM by Jenna W…" at bounding box center [804, 554] width 727 height 25
click at [1126, 556] on icon at bounding box center [1126, 554] width 5 height 3
click at [1128, 496] on icon at bounding box center [1125, 493] width 12 height 12
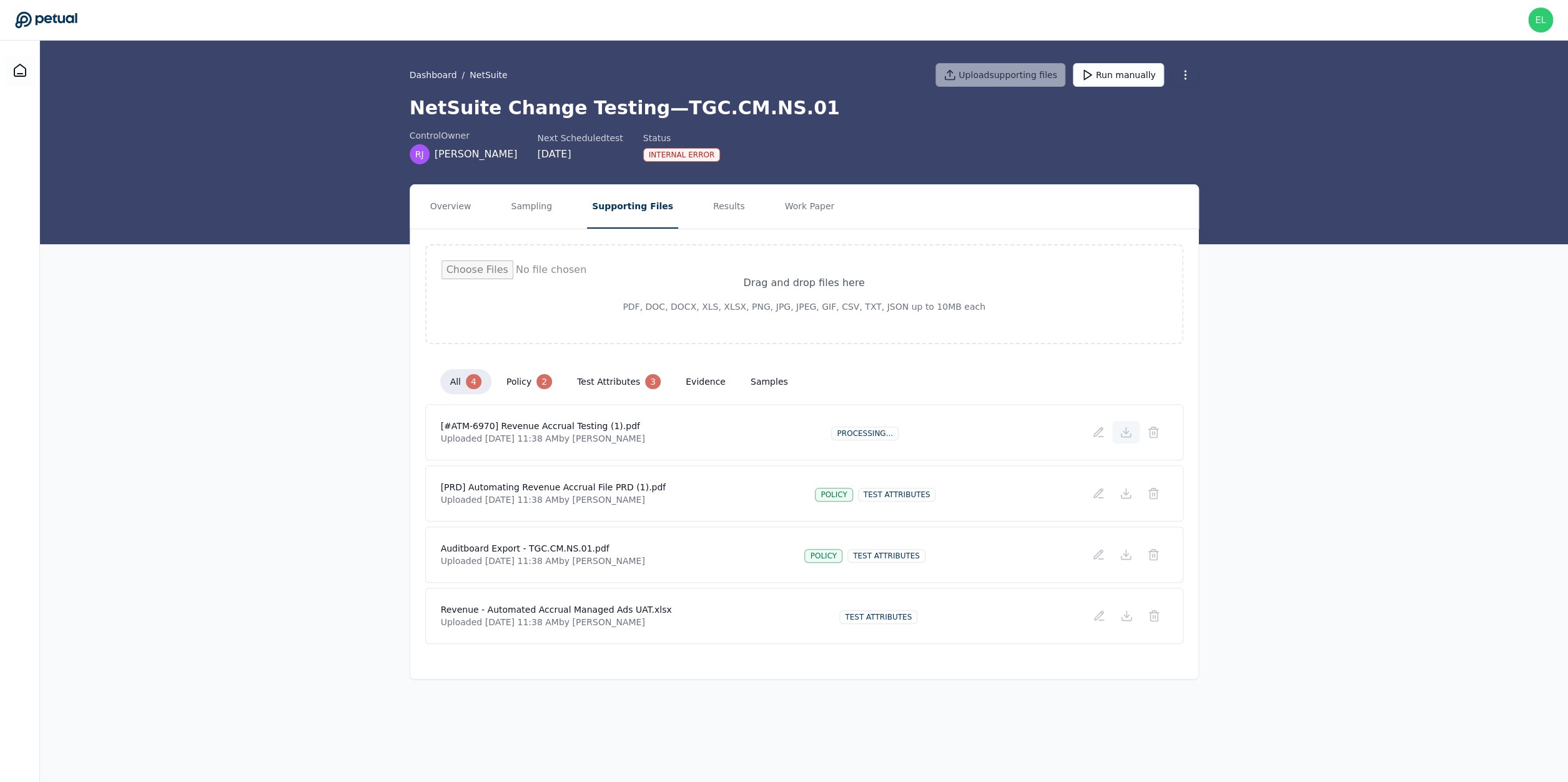
click at [1130, 438] on icon at bounding box center [1125, 432] width 12 height 12
click at [1128, 498] on icon at bounding box center [1126, 496] width 10 height 3
click at [584, 605] on h4 "Revenue - Automated Accrual Managed Ads UAT.xlsx" at bounding box center [556, 609] width 231 height 12
click at [857, 605] on div "Revenue - Automated Accrual Managed Ads UAT.xlsx Uploaded Aug 22, 2025, 11:38 A…" at bounding box center [804, 616] width 727 height 25
click at [582, 638] on div "Revenue - Automated Accrual Managed Ads UAT.xlsx Uploaded Aug 22, 2025, 11:38 A…" at bounding box center [804, 616] width 758 height 56
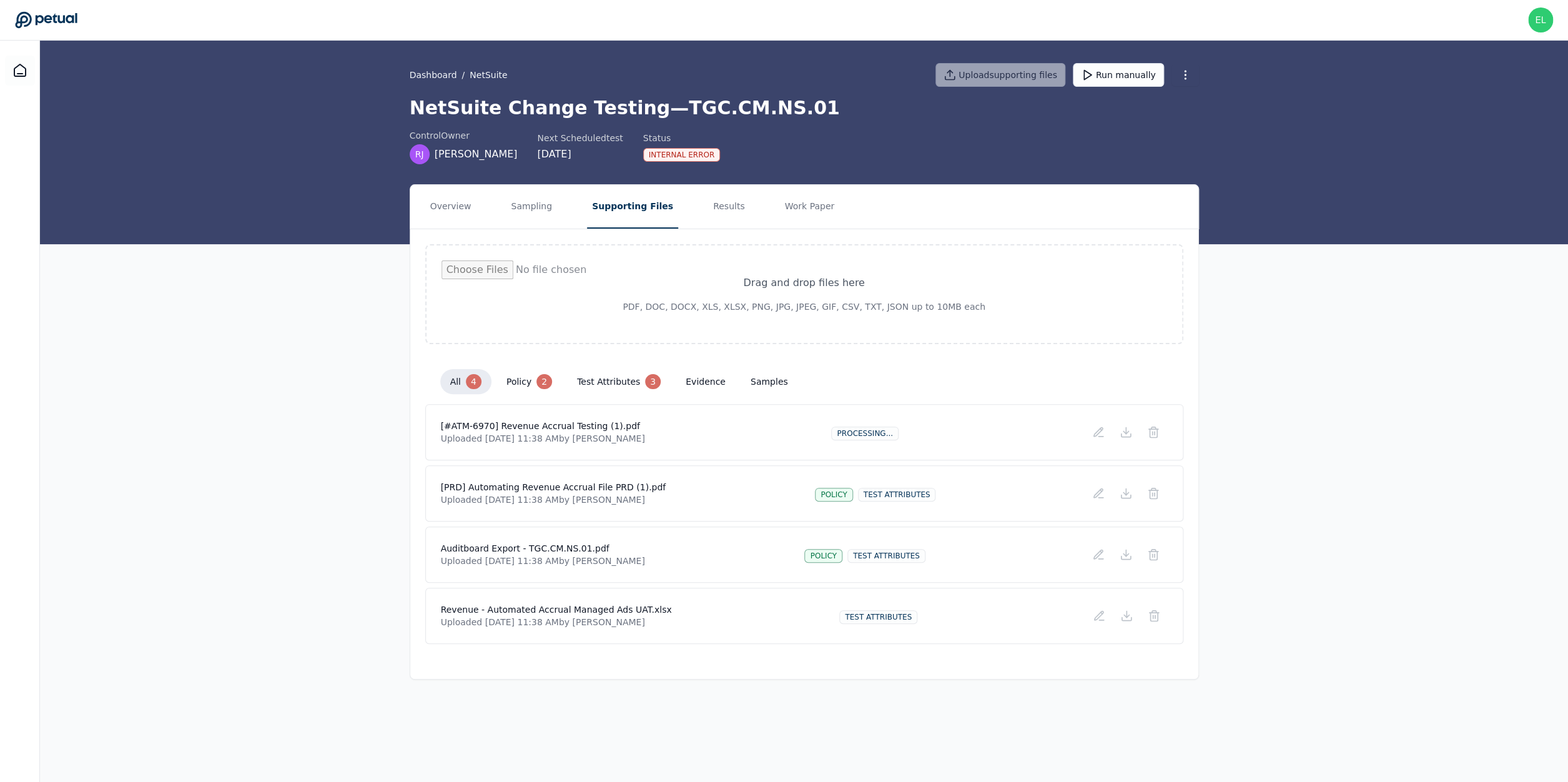
click at [573, 609] on h4 "Revenue - Automated Accrual Managed Ads UAT.xlsx" at bounding box center [556, 609] width 231 height 12
click at [573, 609] on h4 "Revenue - Automated Accrual Managed Ads UAT.xlsx" at bounding box center [556, 609] width 231 height 12
click at [841, 616] on div "test attributes" at bounding box center [878, 617] width 78 height 14
click at [440, 75] on link "Dashboard" at bounding box center [434, 75] width 48 height 12
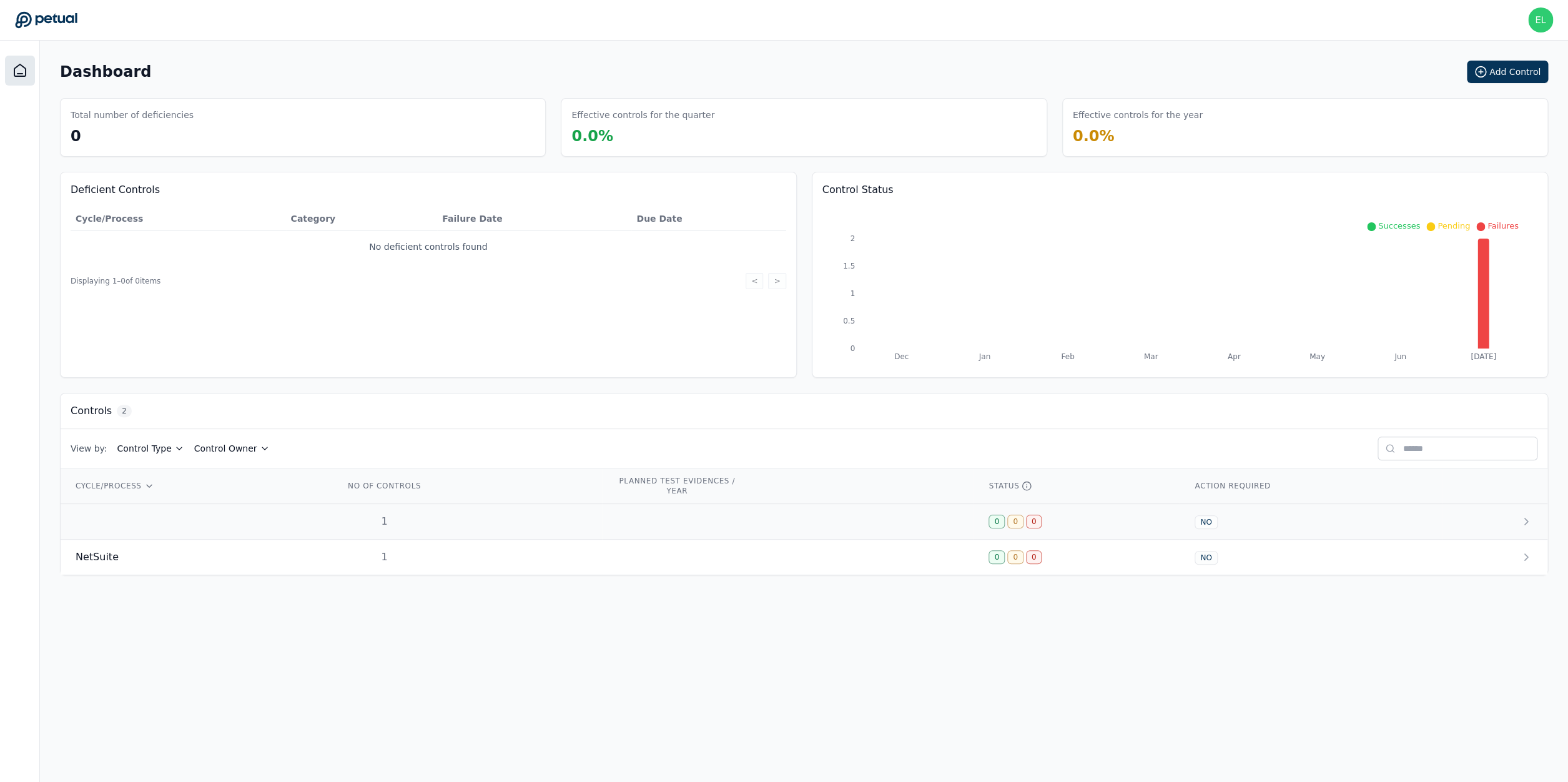
click at [181, 525] on td at bounding box center [195, 522] width 269 height 35
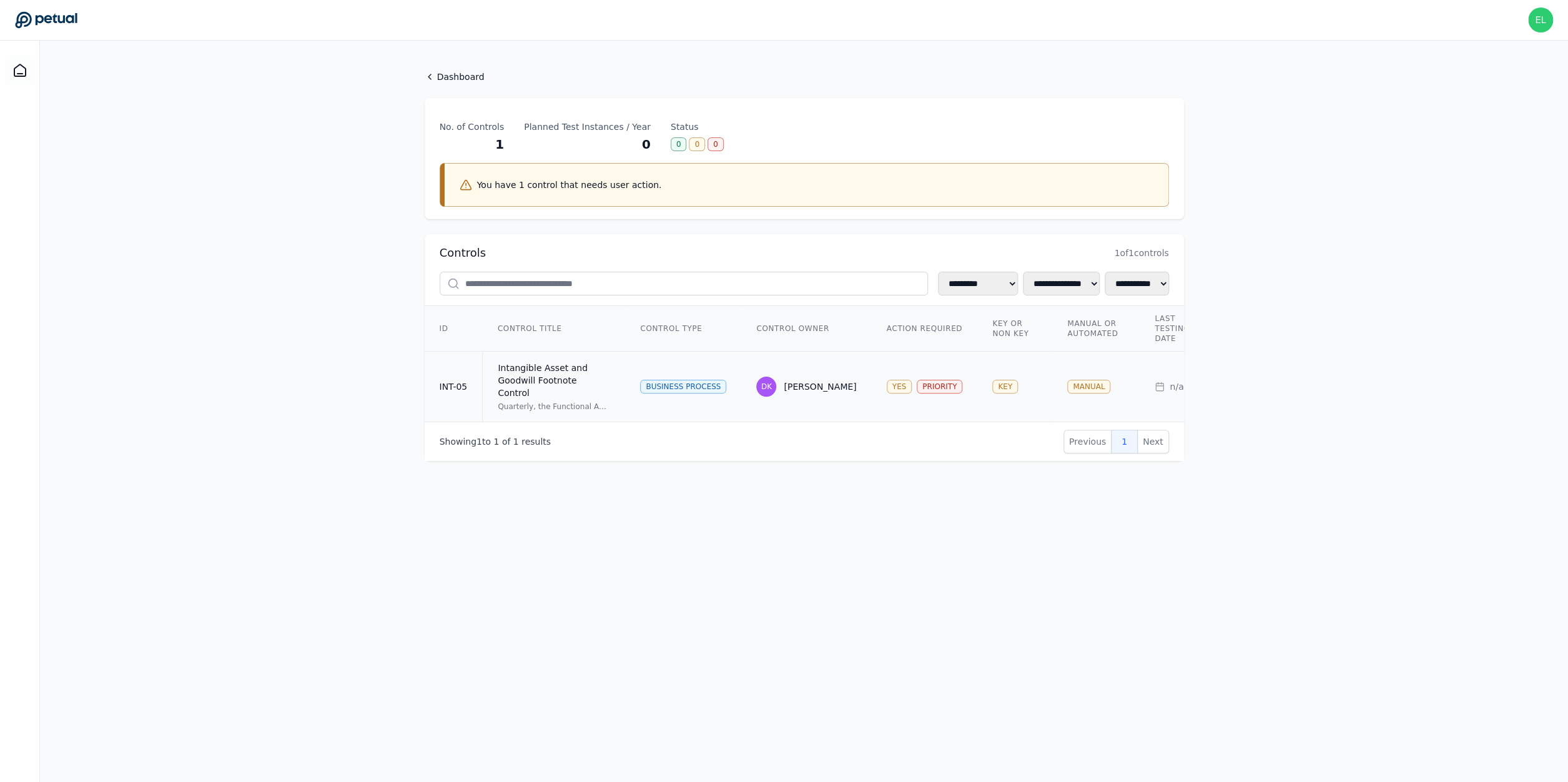
click at [545, 367] on div "Intangible Asset and Goodwill Footnote Control" at bounding box center [554, 380] width 112 height 37
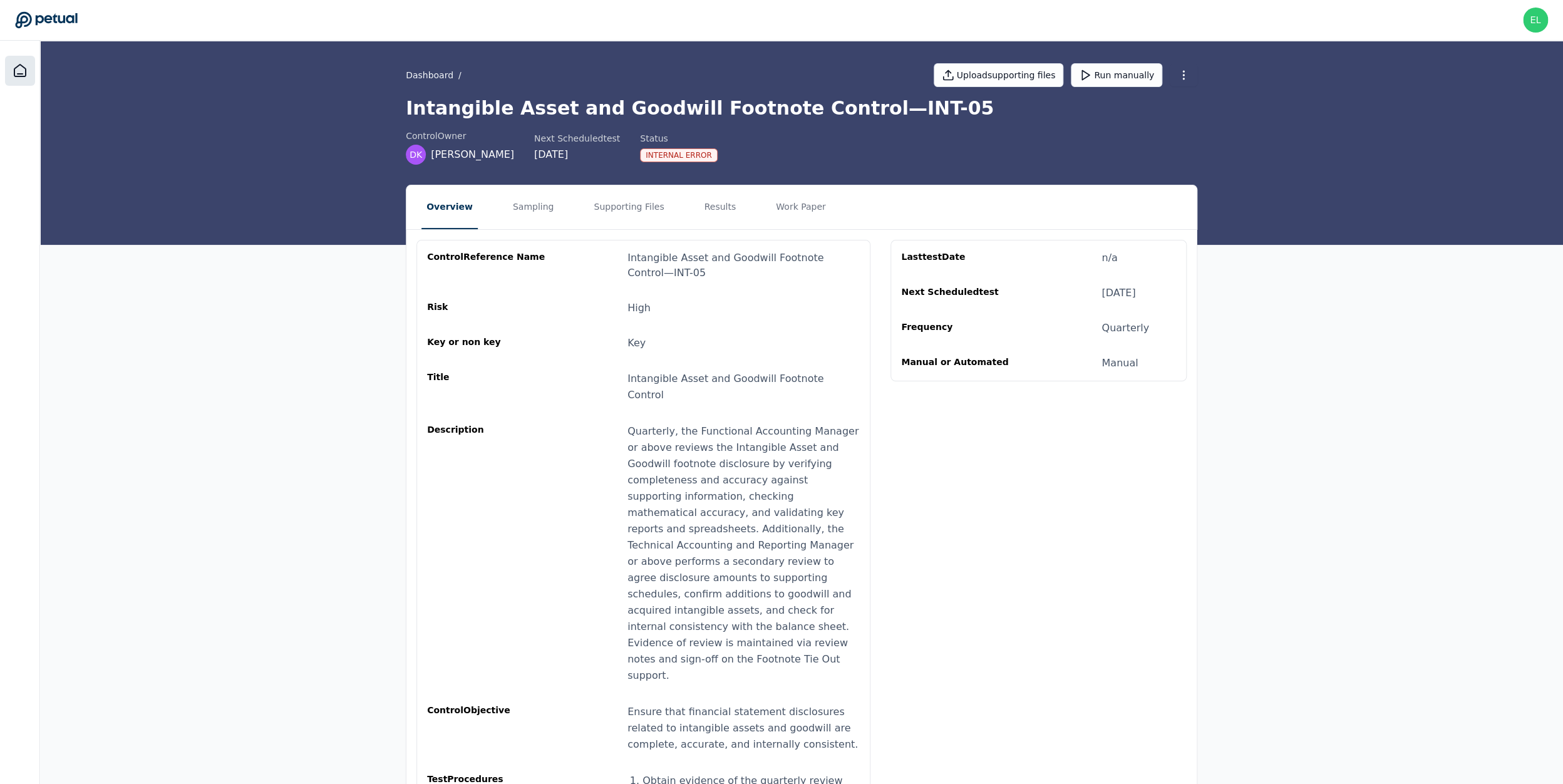
click at [25, 69] on icon at bounding box center [19, 70] width 11 height 12
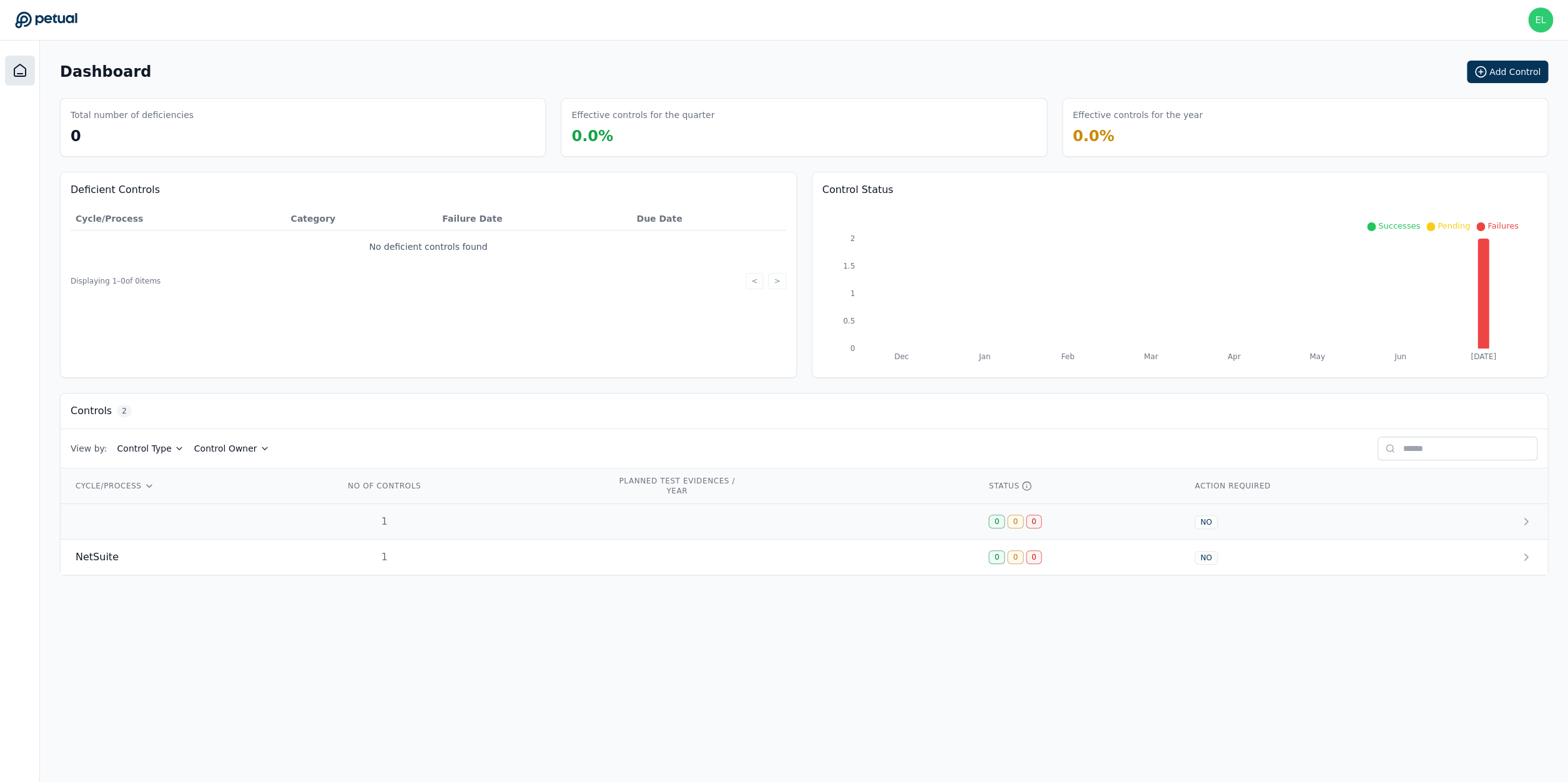
click at [162, 536] on td at bounding box center [195, 522] width 269 height 35
click at [229, 560] on div "NetSuite" at bounding box center [195, 557] width 239 height 15
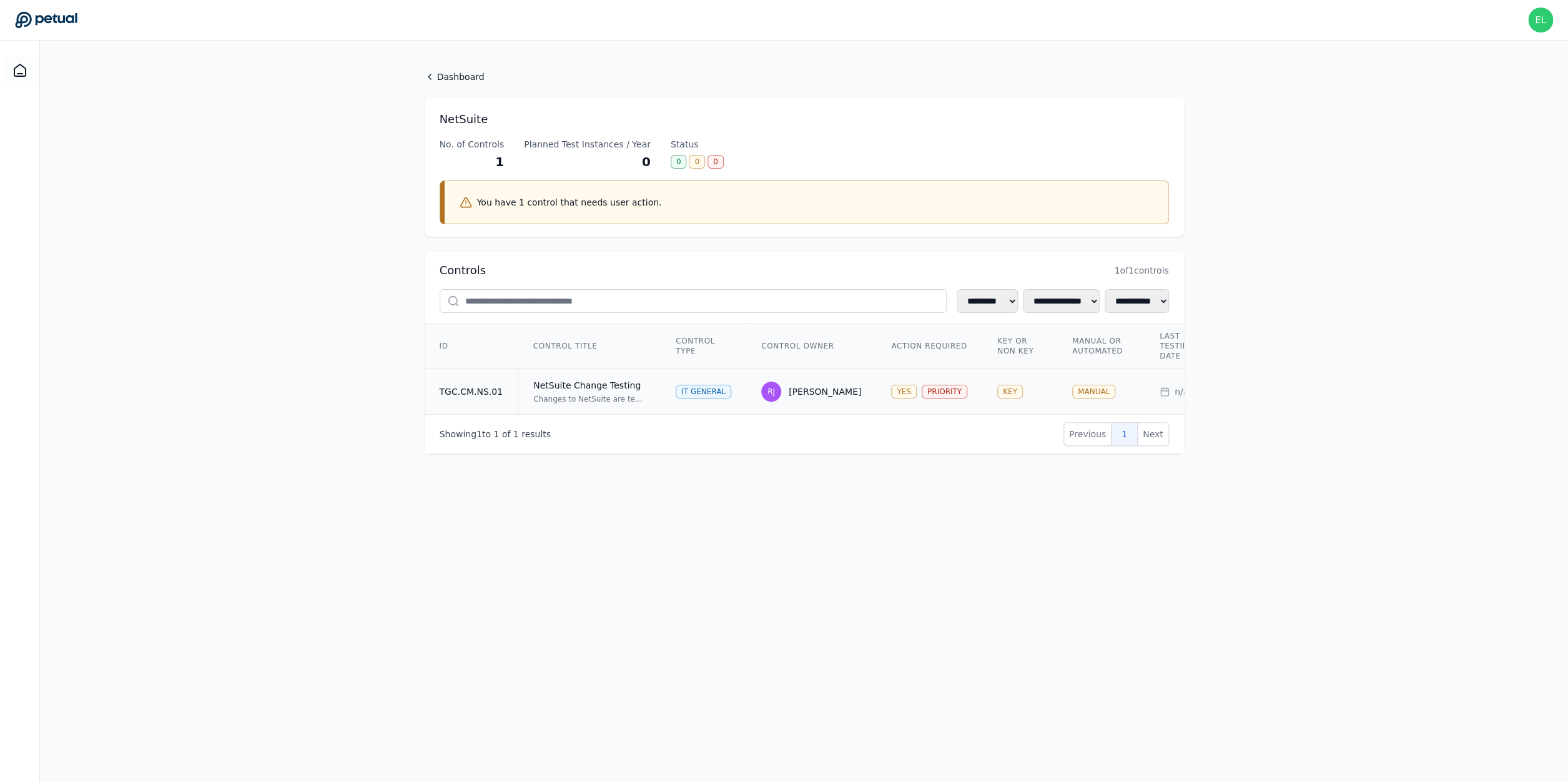
click at [559, 402] on div "Changes to NetSuite are tested and approved in a non-production environment and…" at bounding box center [589, 399] width 112 height 10
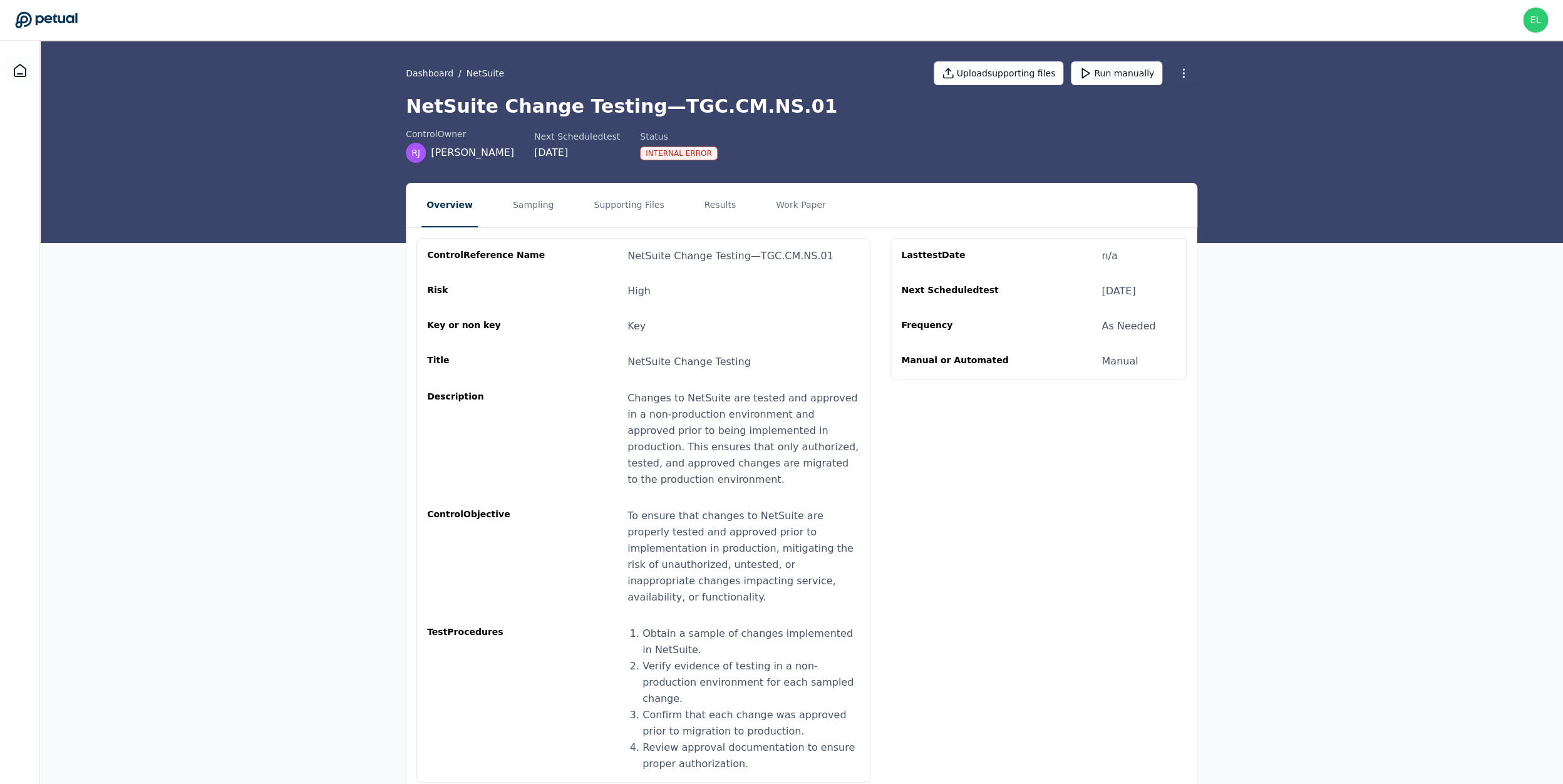
scroll to position [19, 0]
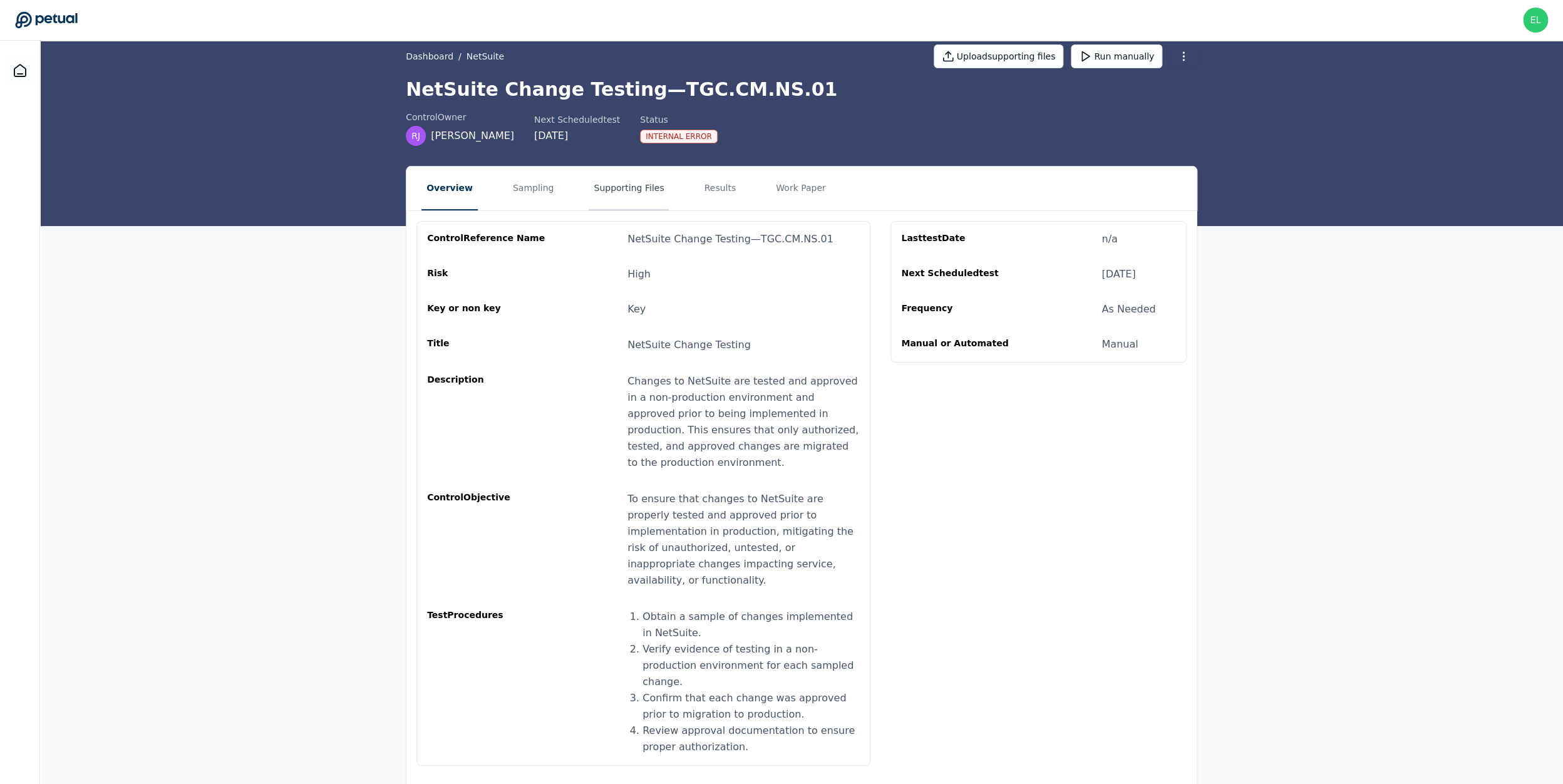
click at [639, 184] on button "Supporting Files" at bounding box center [629, 189] width 80 height 44
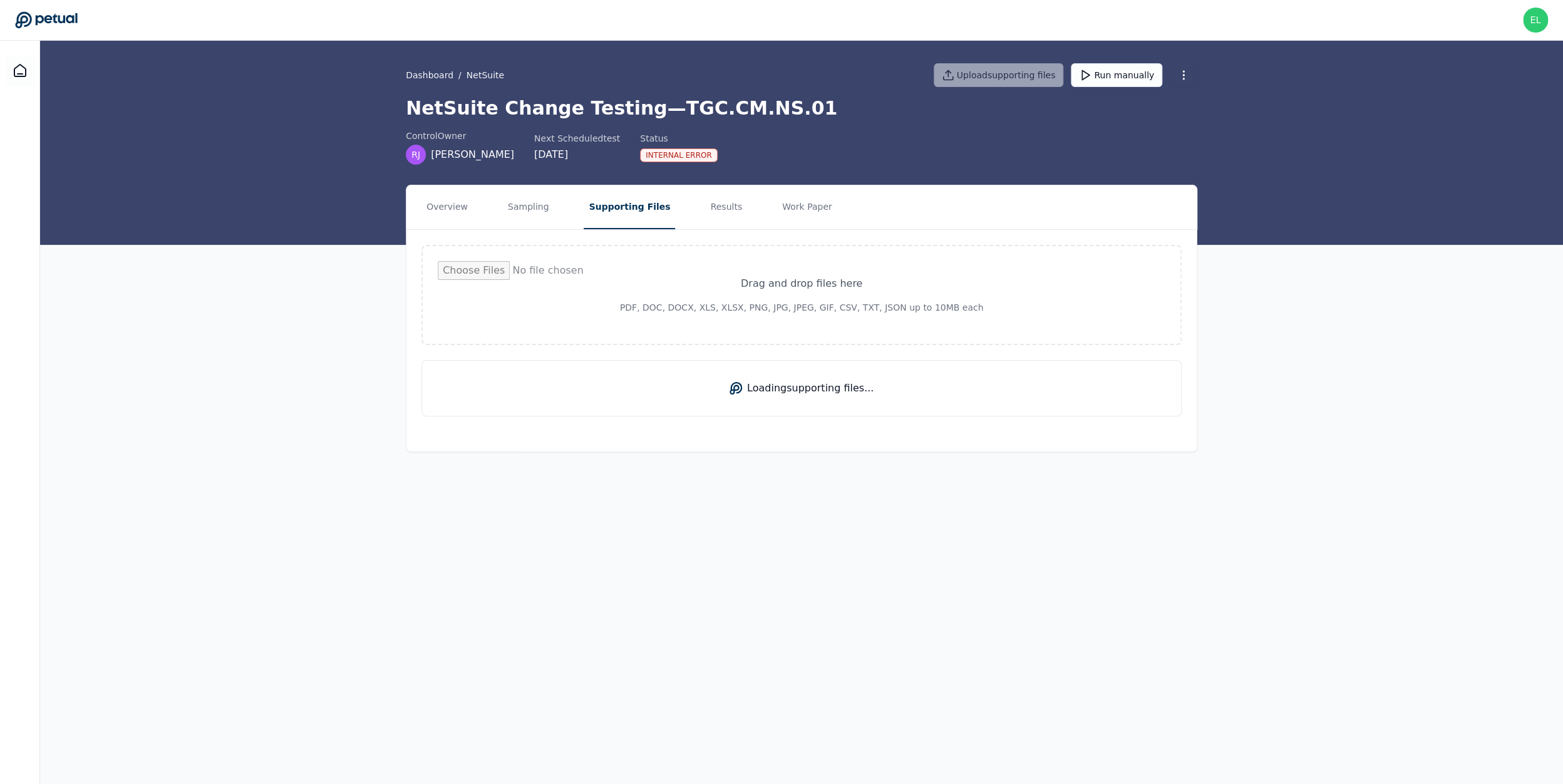
scroll to position [0, 0]
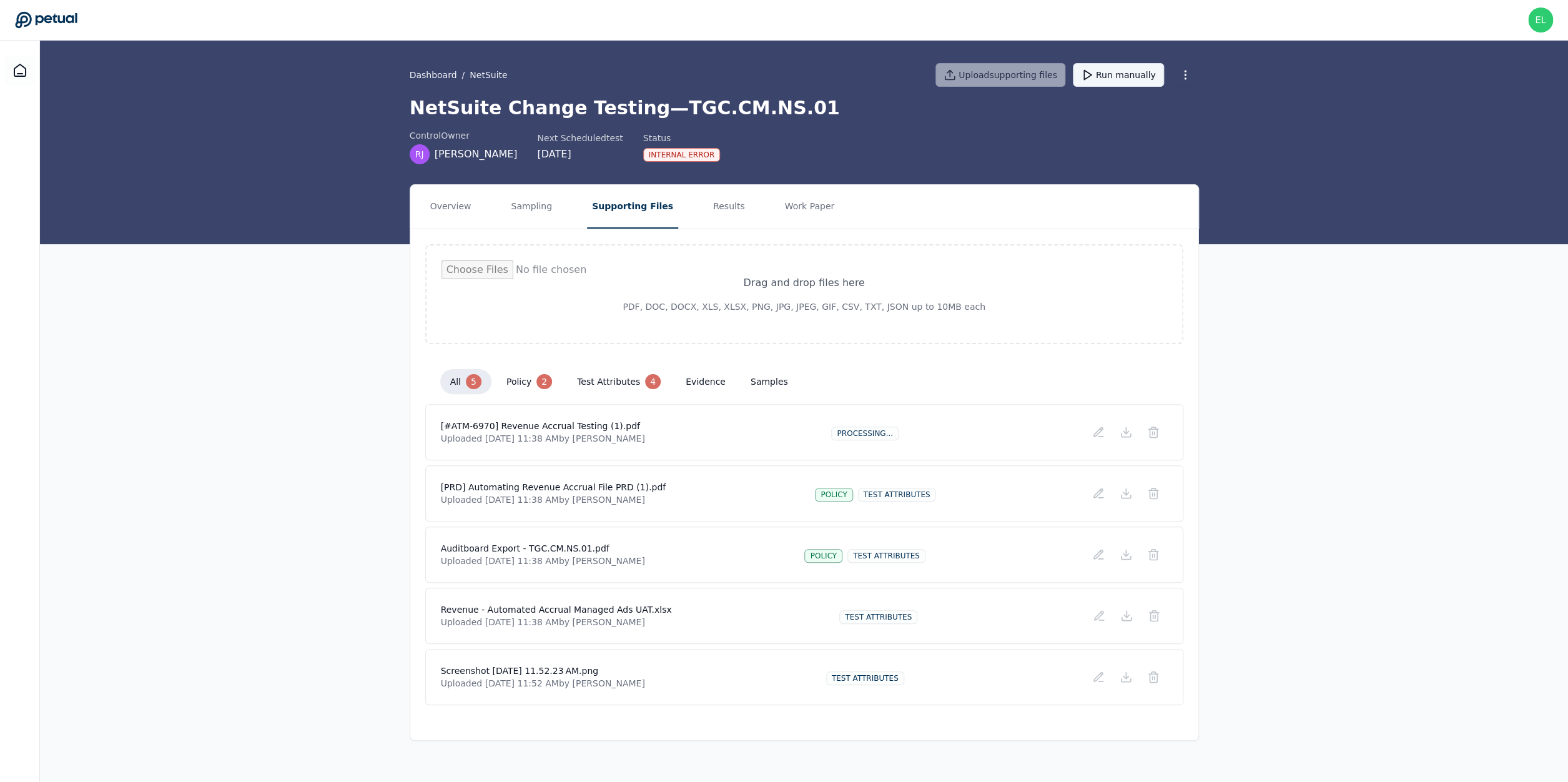
click at [1114, 83] on button "Run manually" at bounding box center [1118, 75] width 91 height 24
click at [1126, 674] on icon at bounding box center [1126, 676] width 0 height 6
click at [813, 202] on button "Work Paper" at bounding box center [809, 207] width 60 height 44
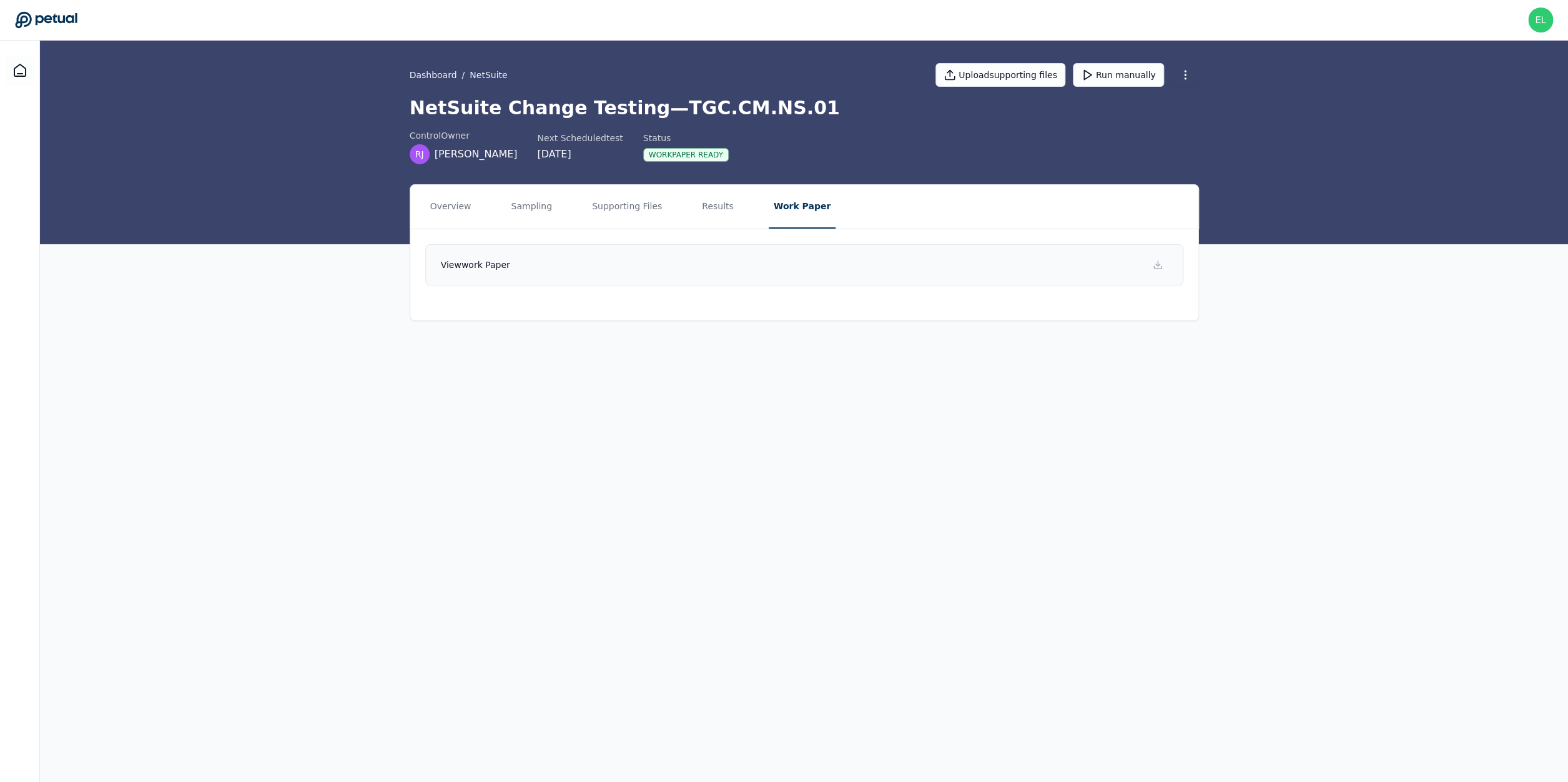
click at [709, 249] on link "View work paper" at bounding box center [804, 265] width 758 height 41
click at [545, 203] on button "Sampling" at bounding box center [531, 207] width 51 height 44
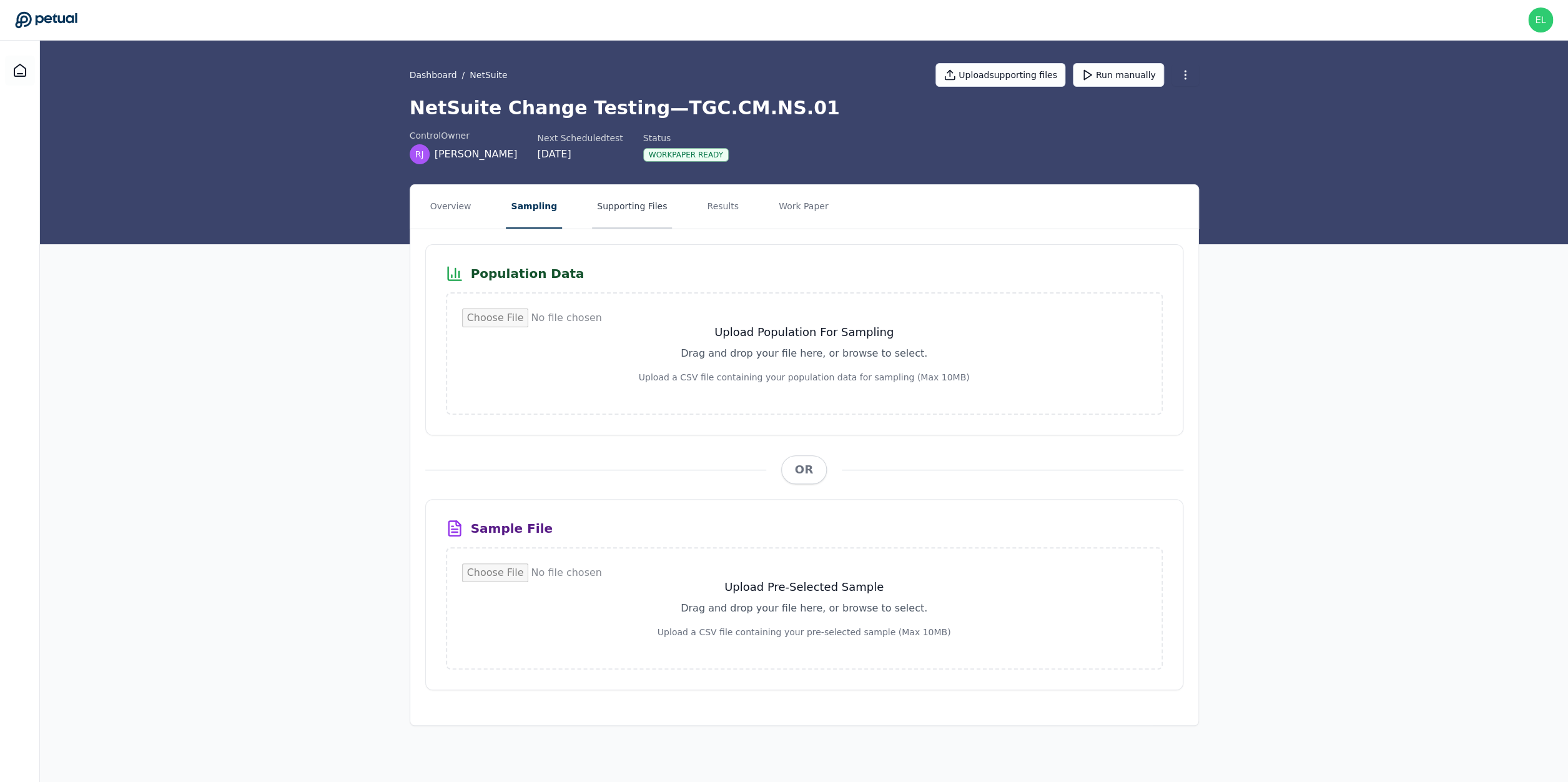
click at [597, 202] on button "Supporting Files" at bounding box center [632, 207] width 80 height 44
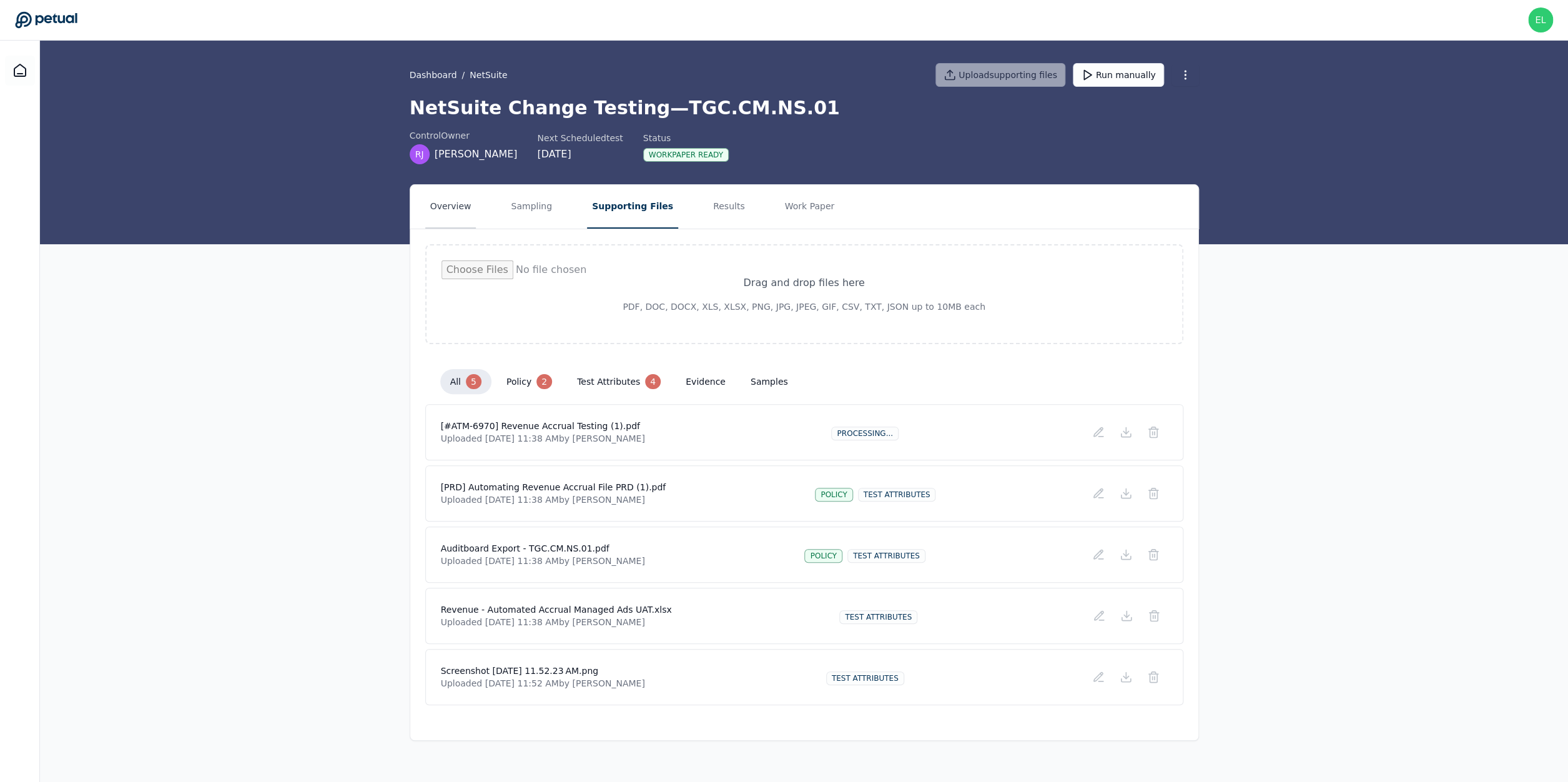
click at [466, 204] on button "Overview" at bounding box center [450, 207] width 51 height 44
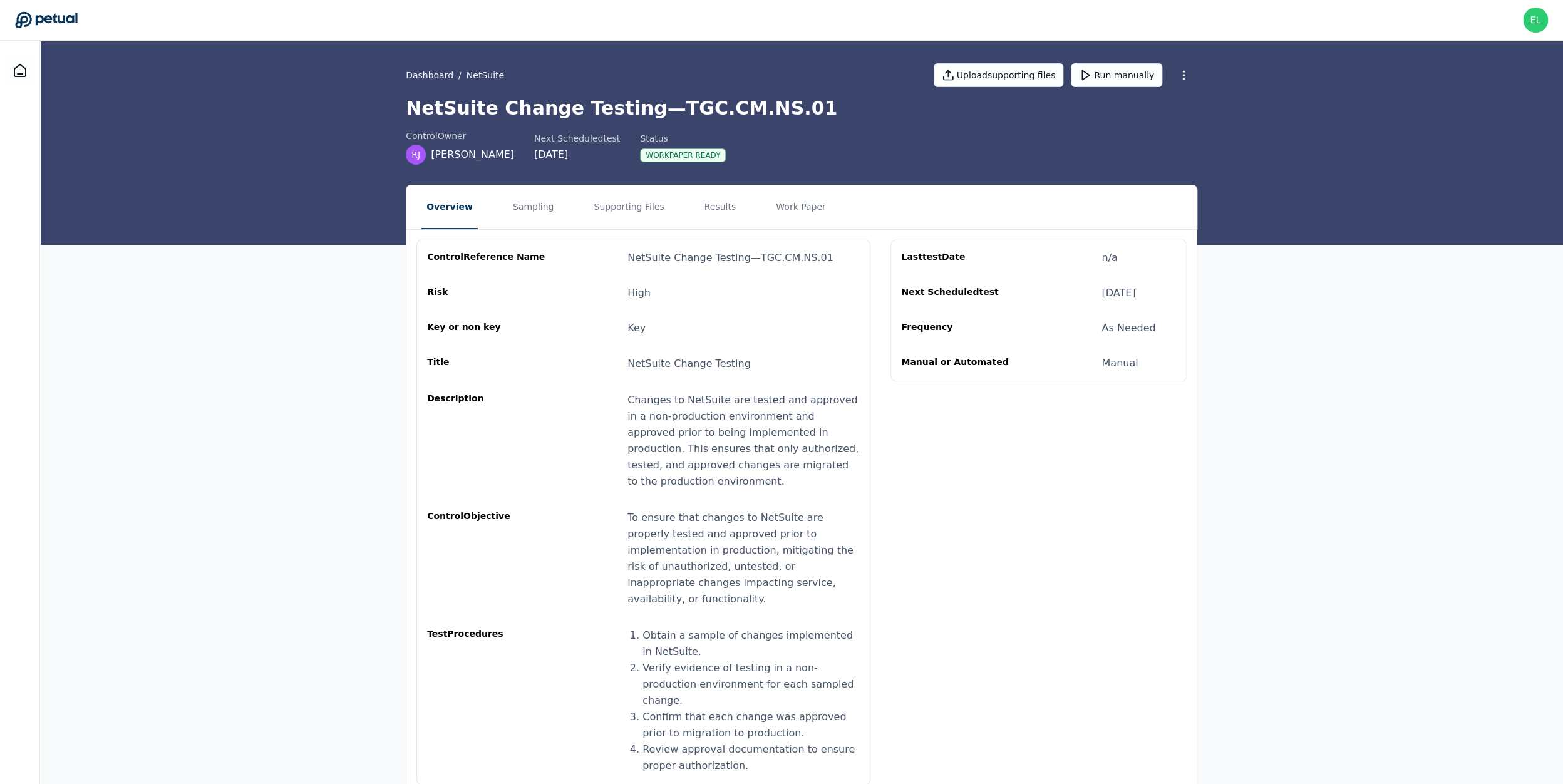
scroll to position [19, 0]
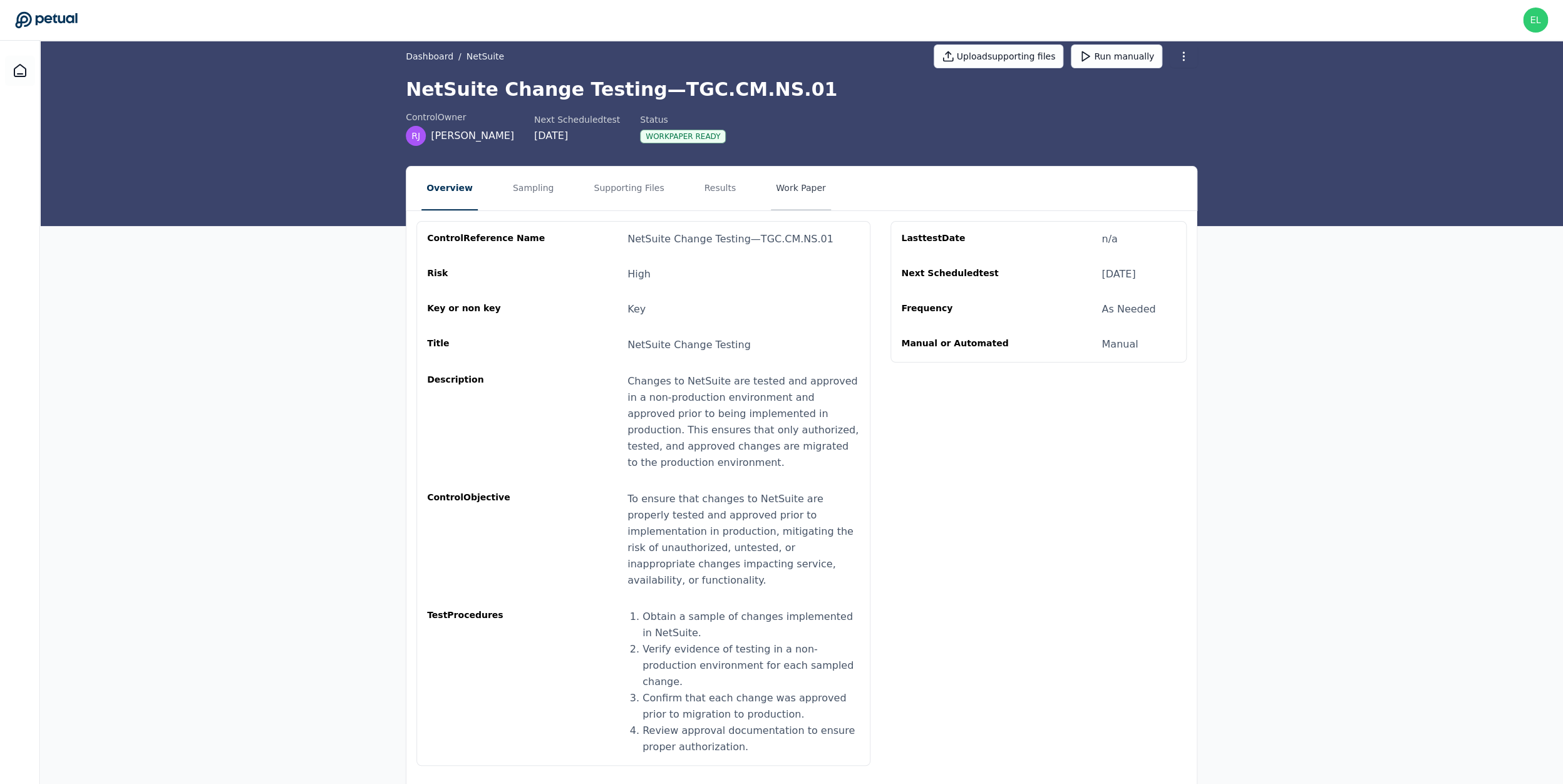
click at [798, 185] on button "Work Paper" at bounding box center [801, 189] width 60 height 44
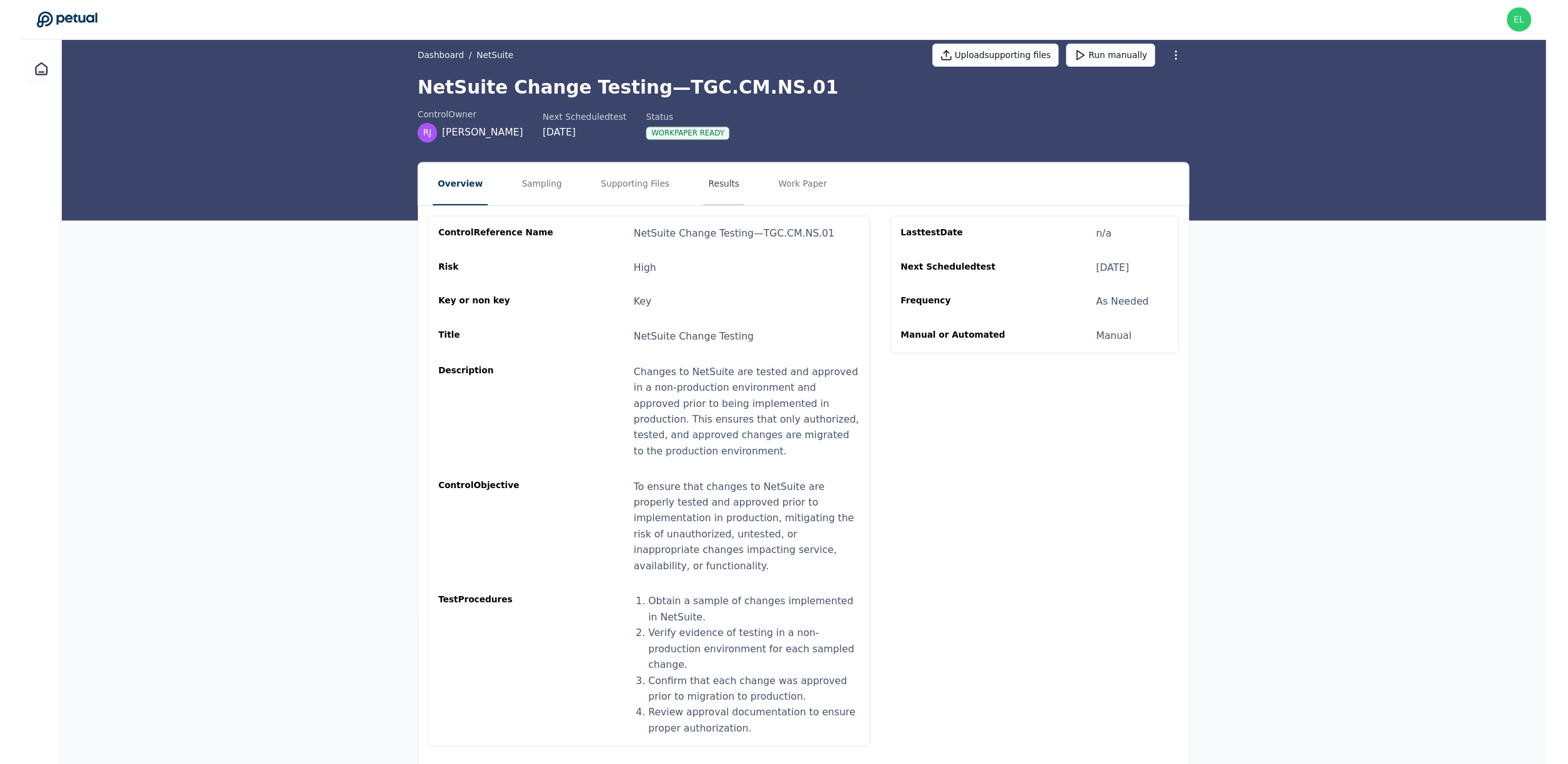
scroll to position [0, 0]
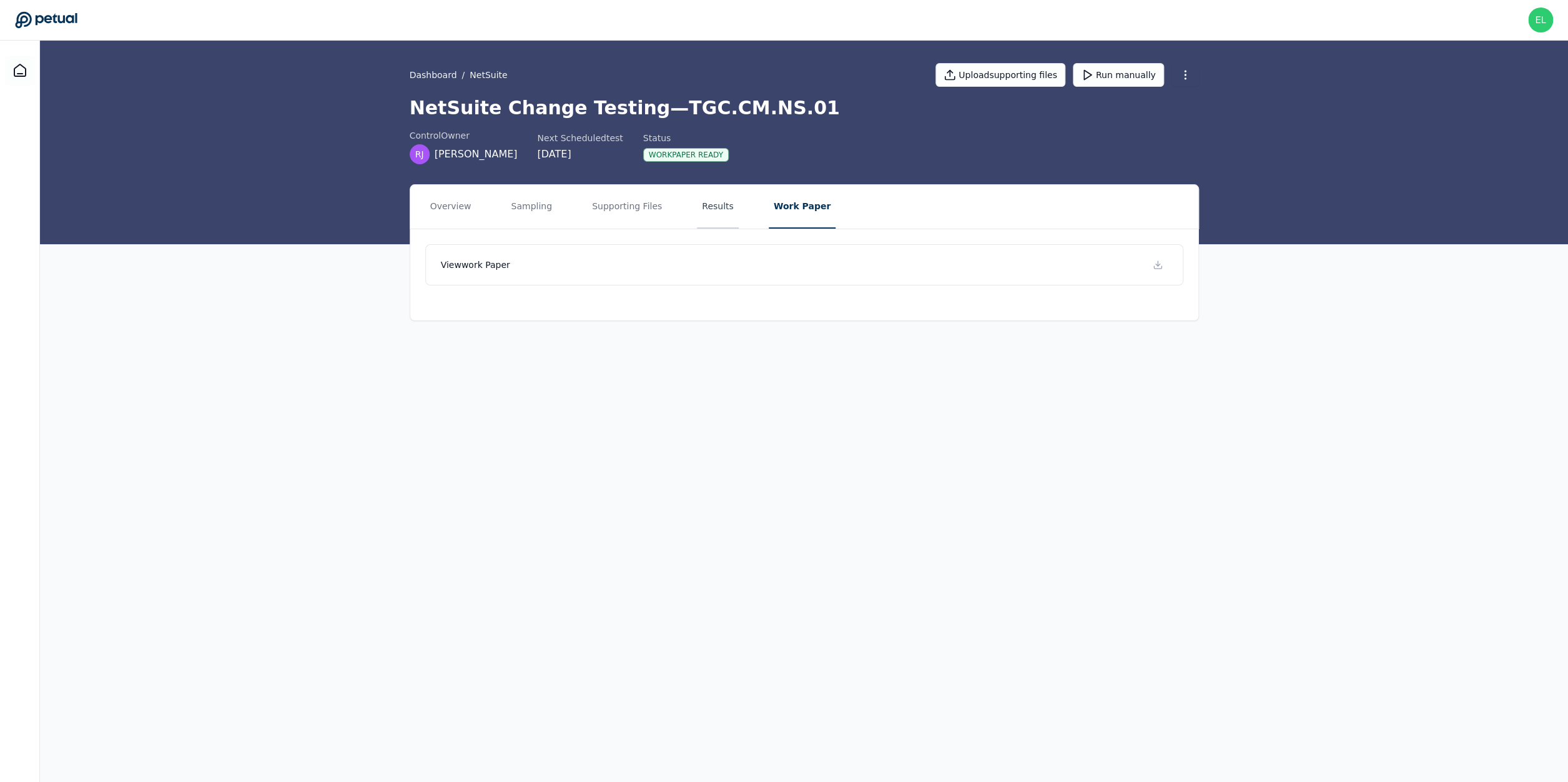
click at [712, 193] on button "Results" at bounding box center [717, 207] width 42 height 44
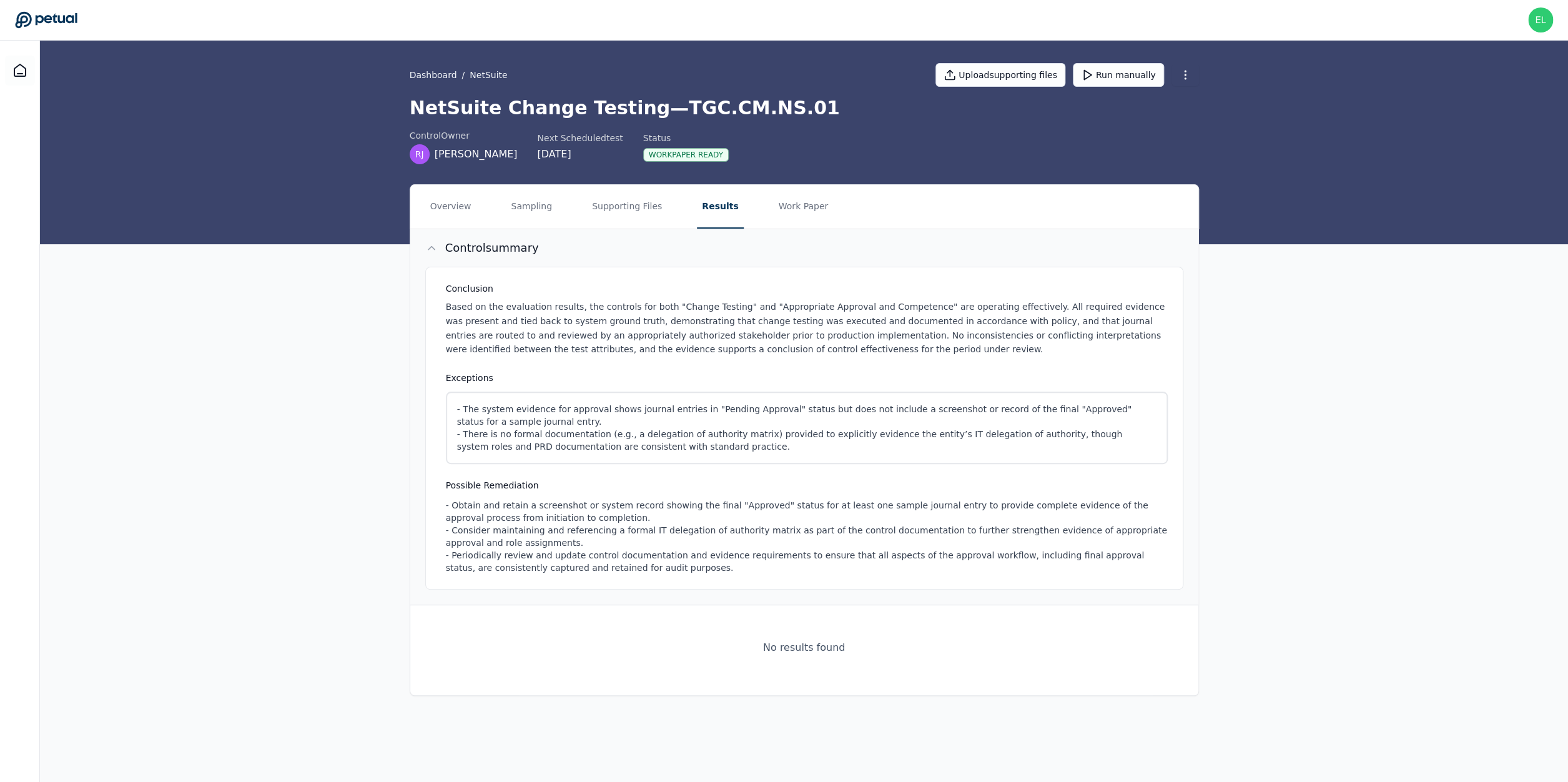
click at [602, 385] on div "Exceptions - The system evidence for approval shows journal entries in "Pending…" at bounding box center [807, 417] width 722 height 92
click at [795, 231] on button "Control summary" at bounding box center [804, 248] width 788 height 37
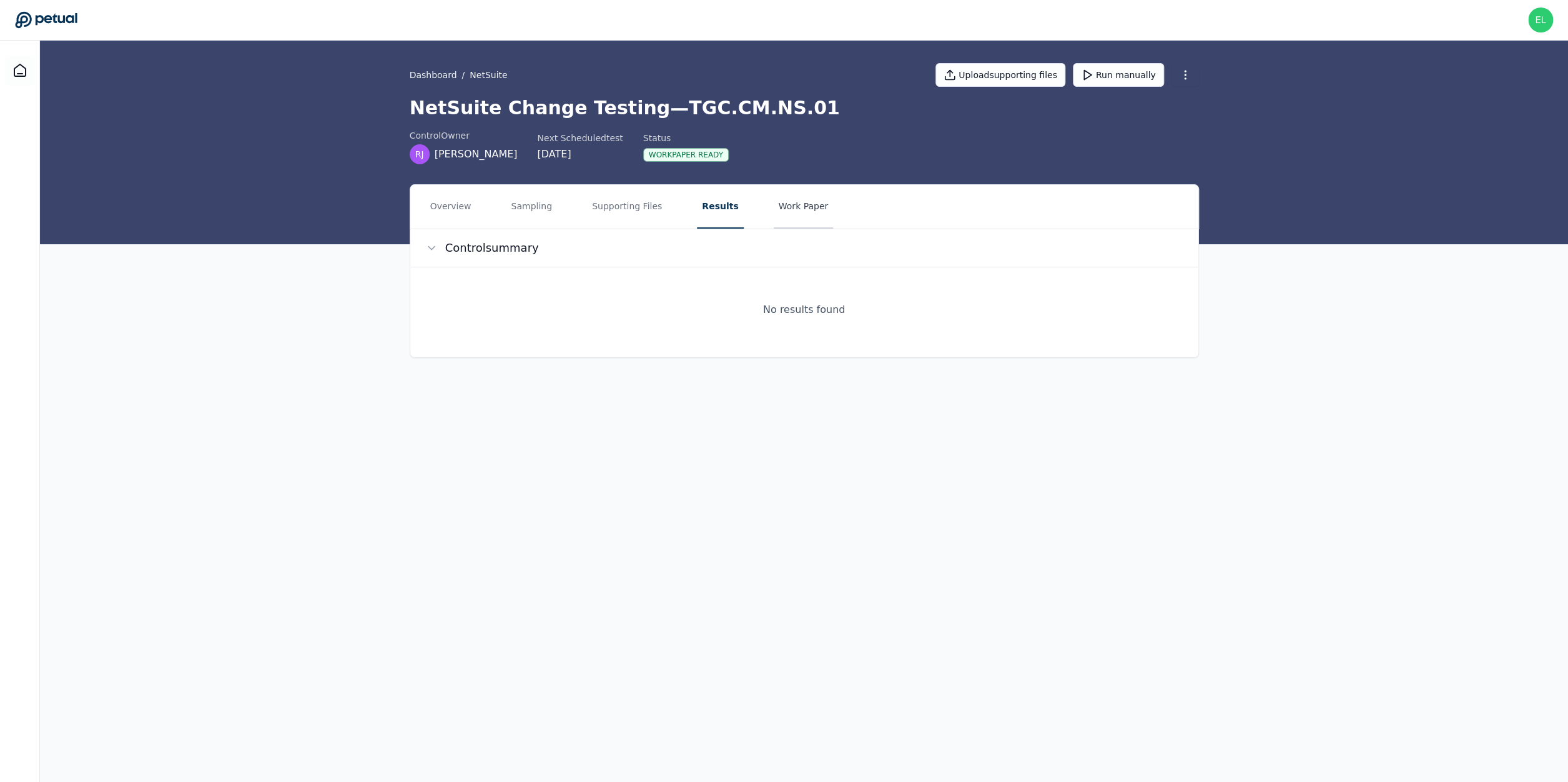
click at [778, 206] on button "Work Paper" at bounding box center [803, 207] width 60 height 44
click at [648, 265] on link "View work paper" at bounding box center [804, 265] width 758 height 41
click at [706, 207] on button "Results" at bounding box center [717, 207] width 42 height 44
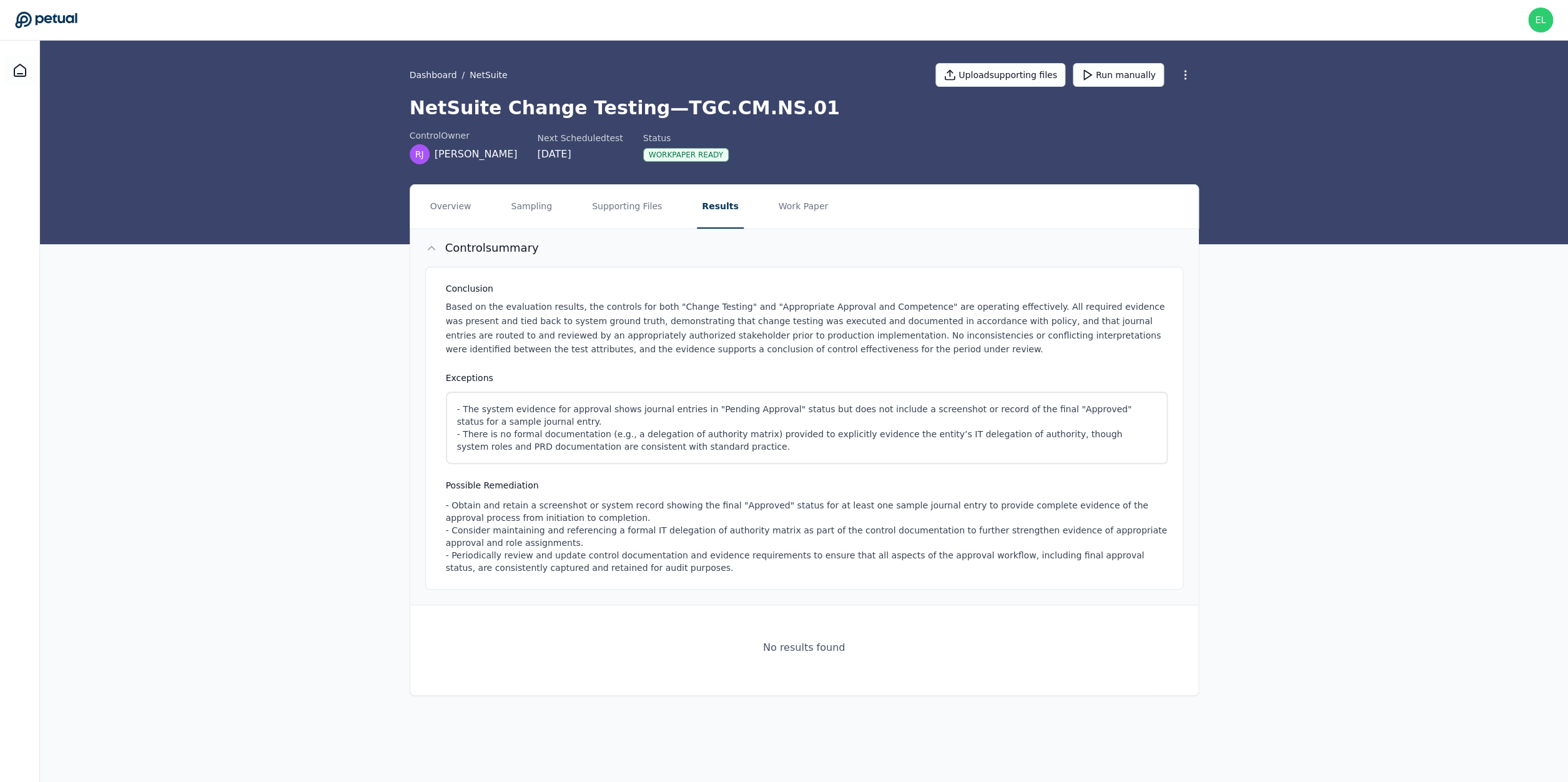
click at [559, 320] on p "Based on the evaluation results, the controls for both "Change Testing" and "Ap…" at bounding box center [807, 328] width 722 height 57
click at [600, 213] on button "Supporting Files" at bounding box center [627, 207] width 80 height 44
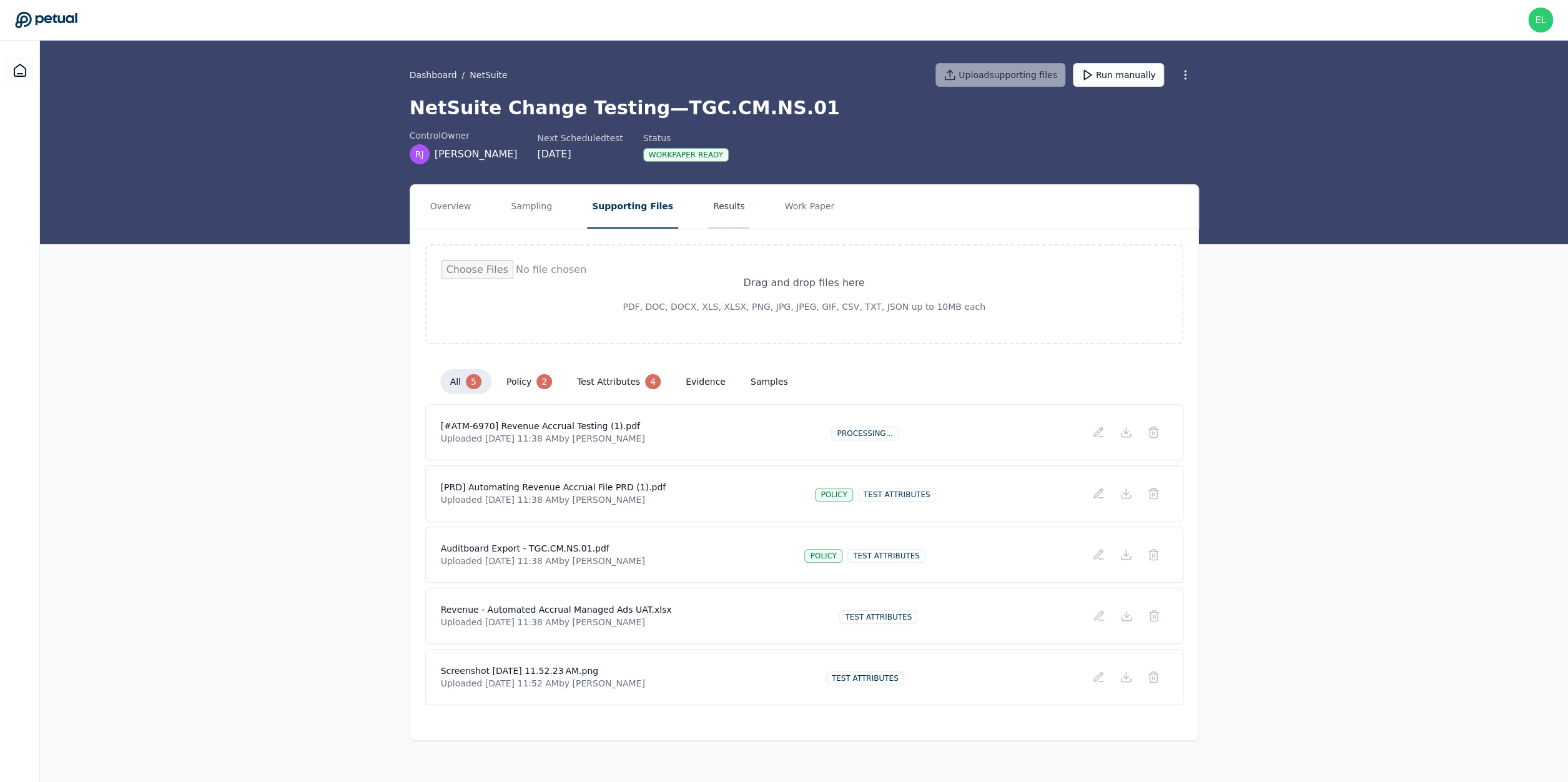
click at [708, 211] on button "Results" at bounding box center [729, 207] width 42 height 44
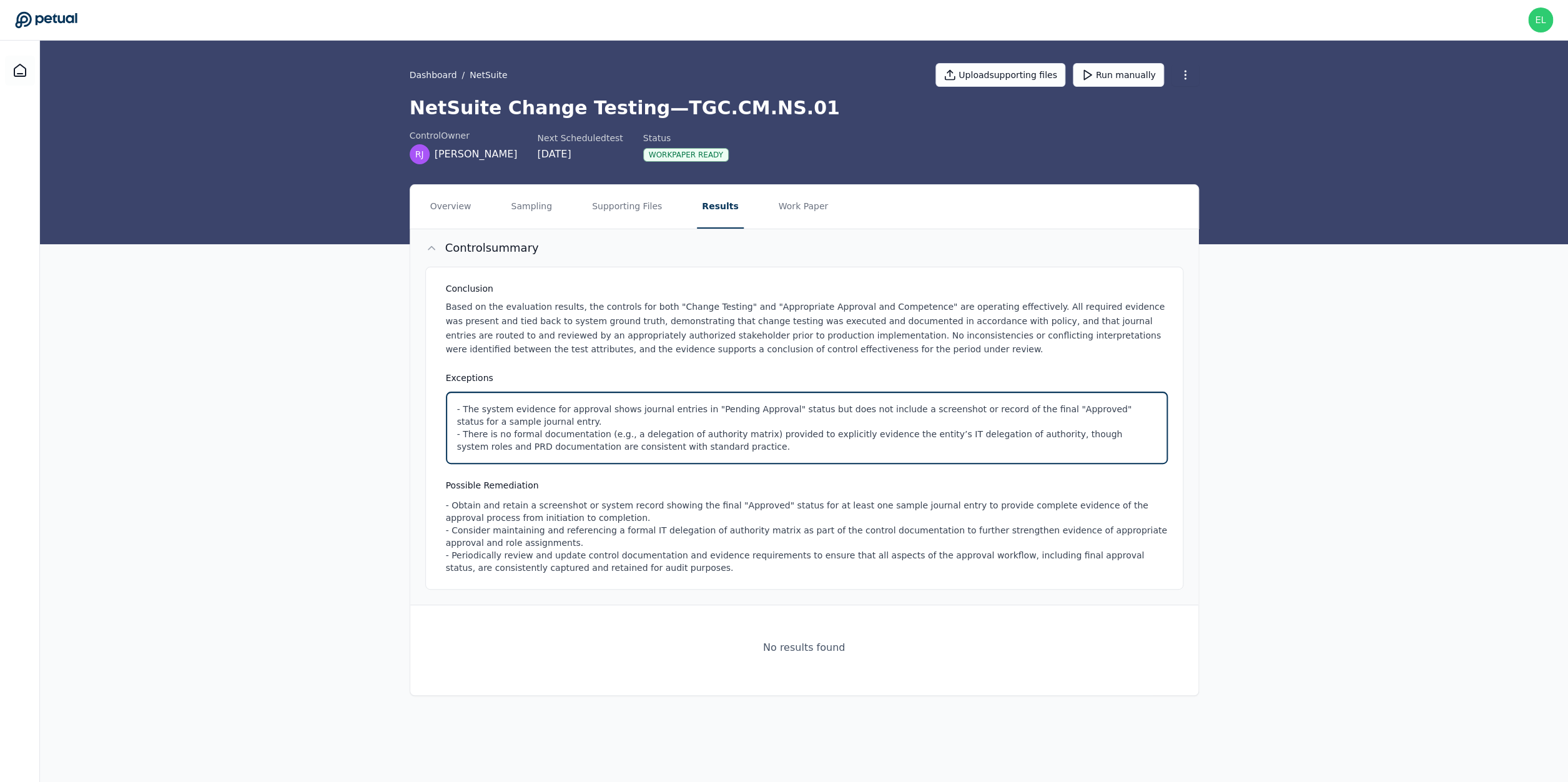
click at [1016, 438] on html "eliot+reddit@petual.ai eliot+reddit@petual.ai Sign out Dashboard / NetSuite Upl…" at bounding box center [784, 391] width 1568 height 782
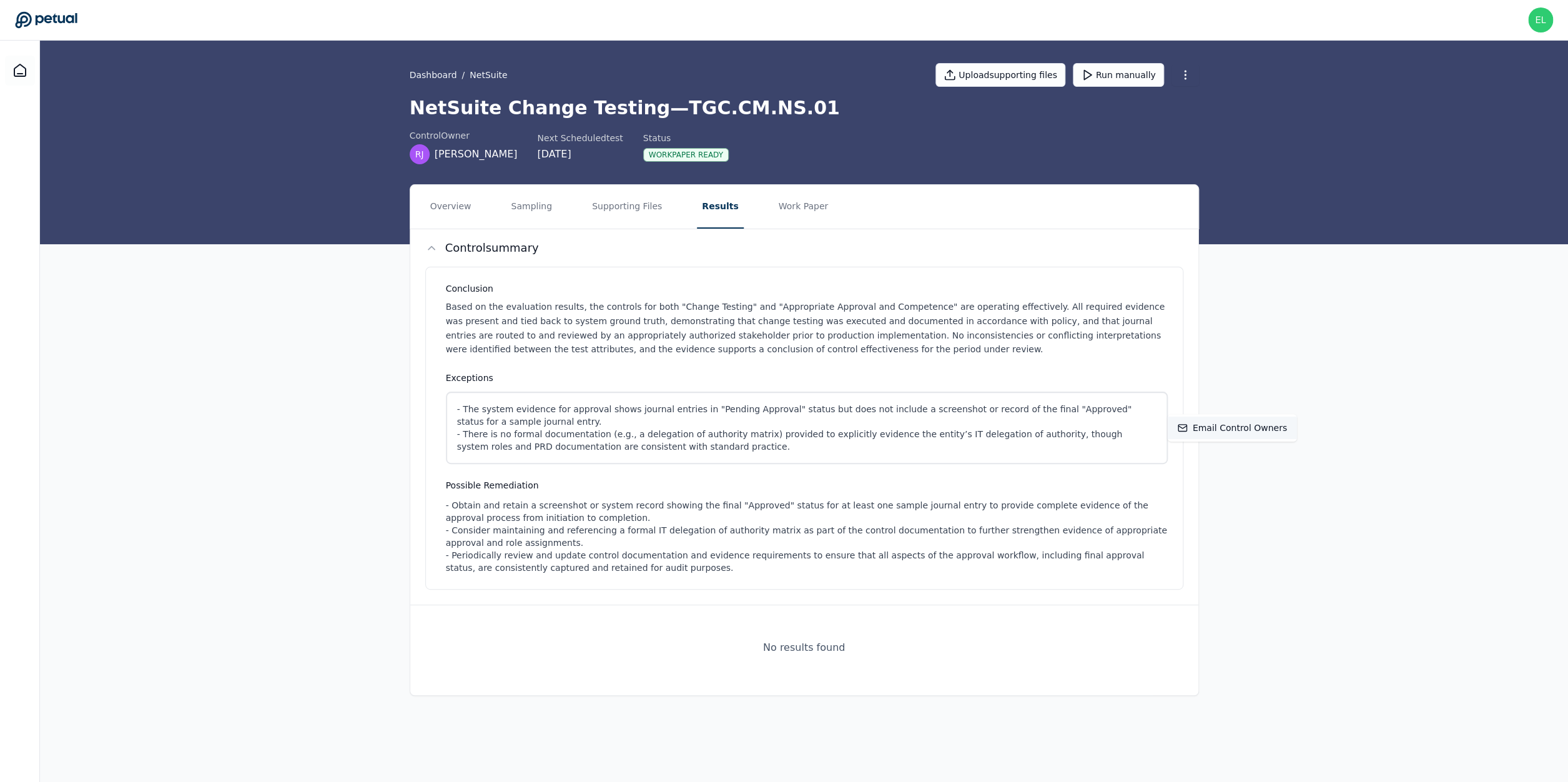
click at [1222, 427] on div "Email control owners" at bounding box center [1232, 427] width 130 height 23
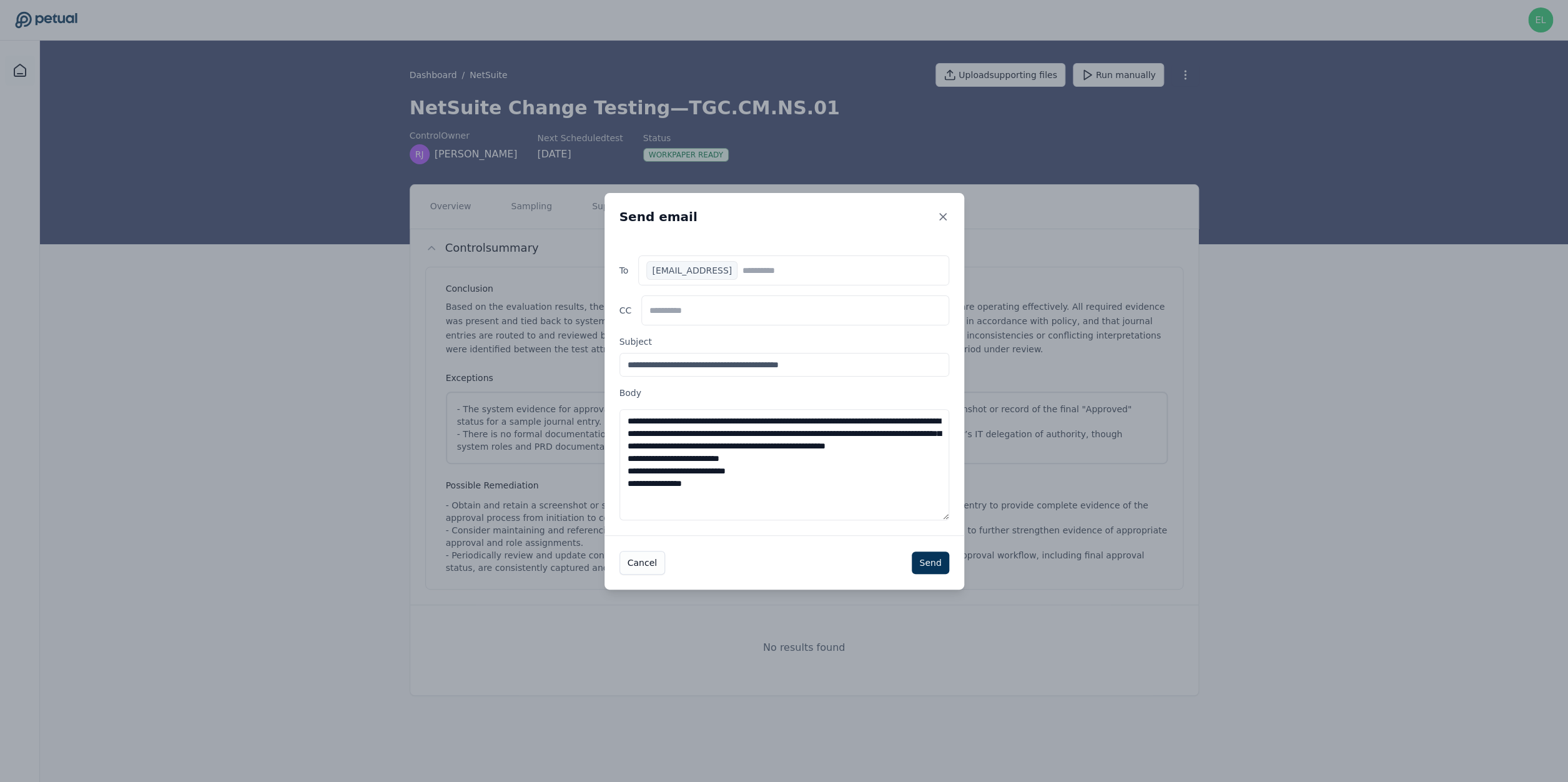
click at [934, 215] on div "Send email" at bounding box center [784, 217] width 360 height 48
click at [947, 212] on icon at bounding box center [942, 217] width 12 height 12
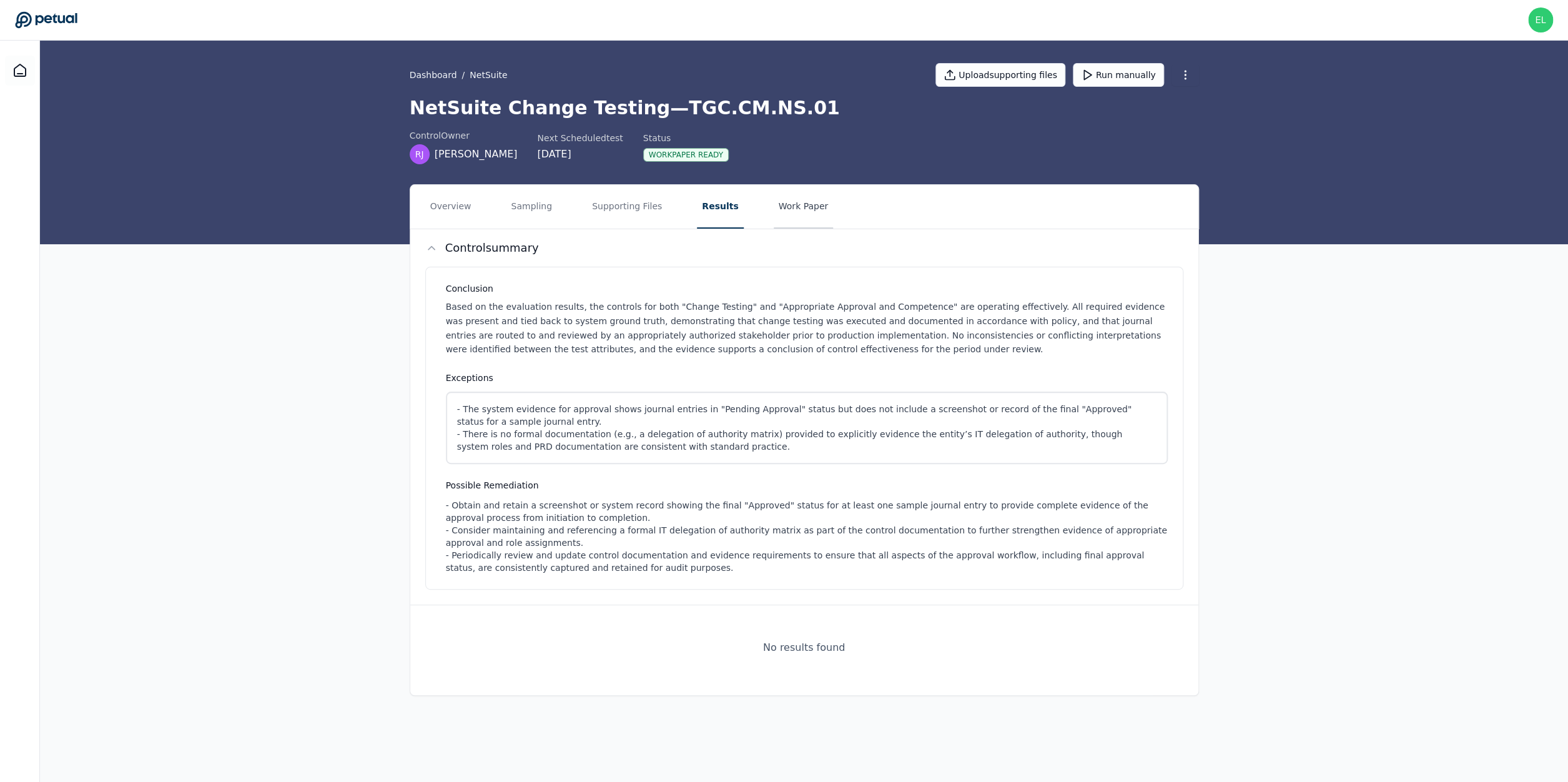
click at [800, 219] on button "Work Paper" at bounding box center [803, 207] width 60 height 44
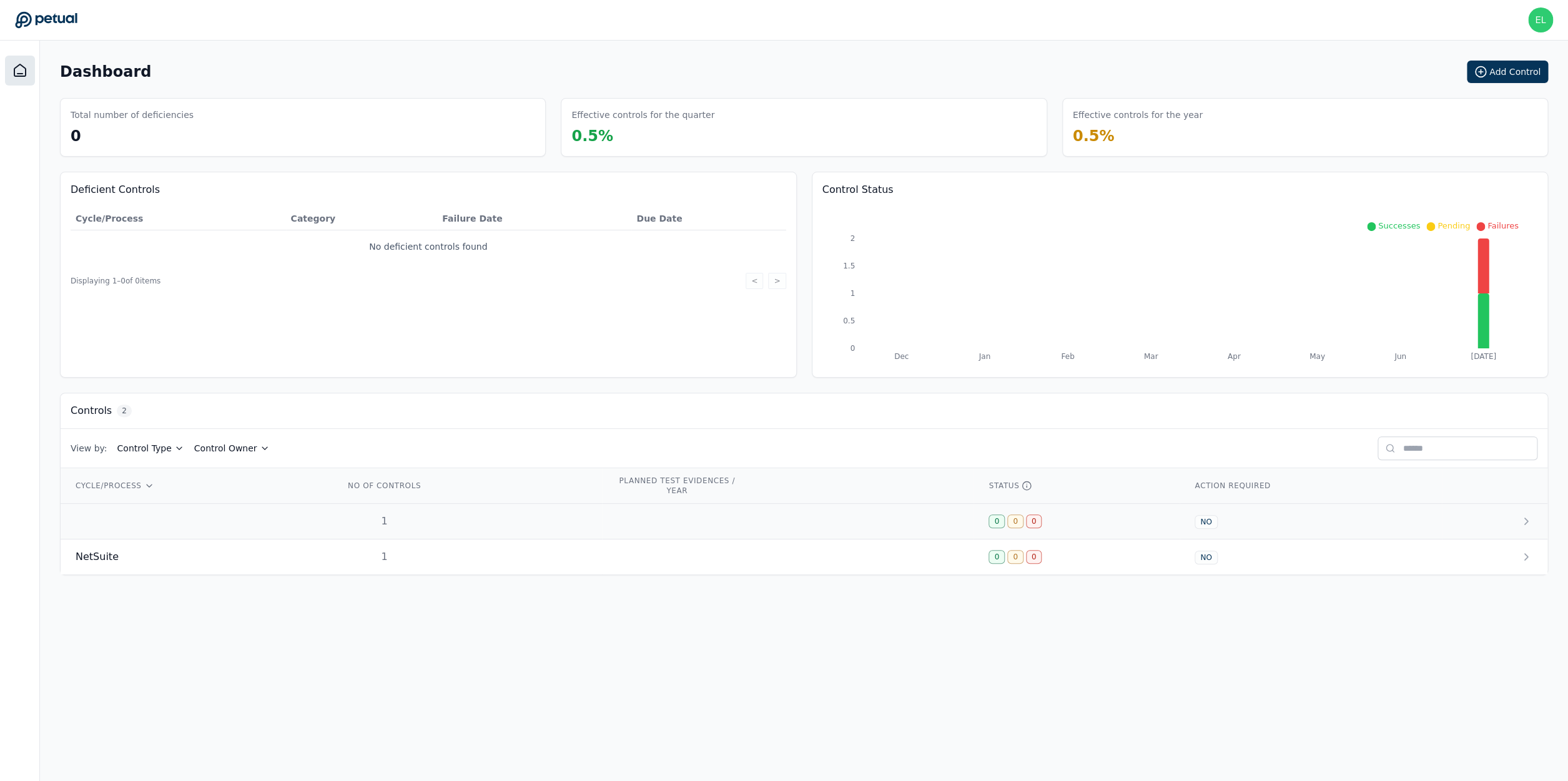
click at [172, 532] on td at bounding box center [195, 521] width 269 height 35
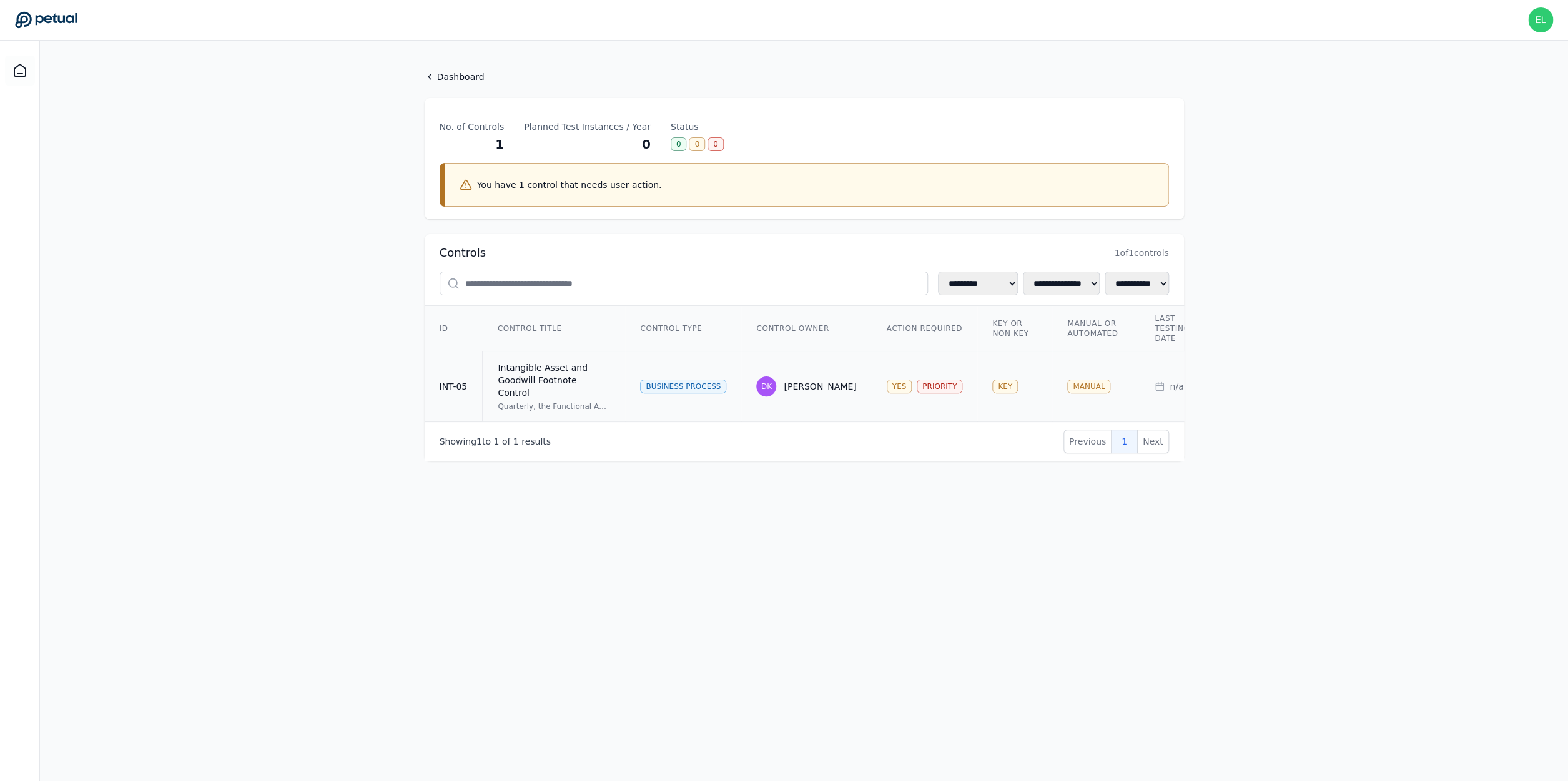
click at [544, 401] on div "Quarterly, the Functional Accounting Manager or above reviews the Intangible As…" at bounding box center [554, 407] width 112 height 10
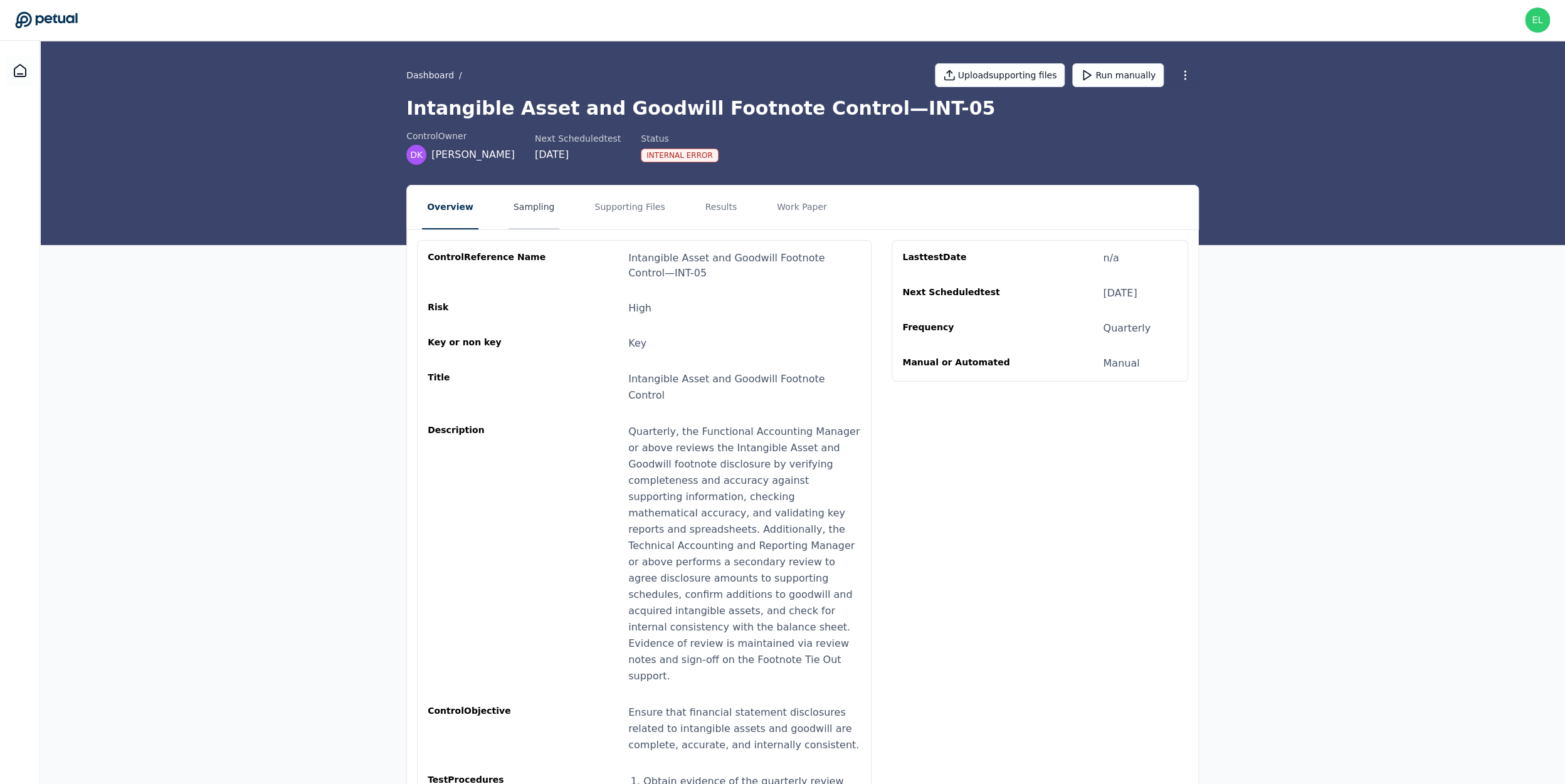
click at [509, 214] on button "Sampling" at bounding box center [534, 208] width 51 height 44
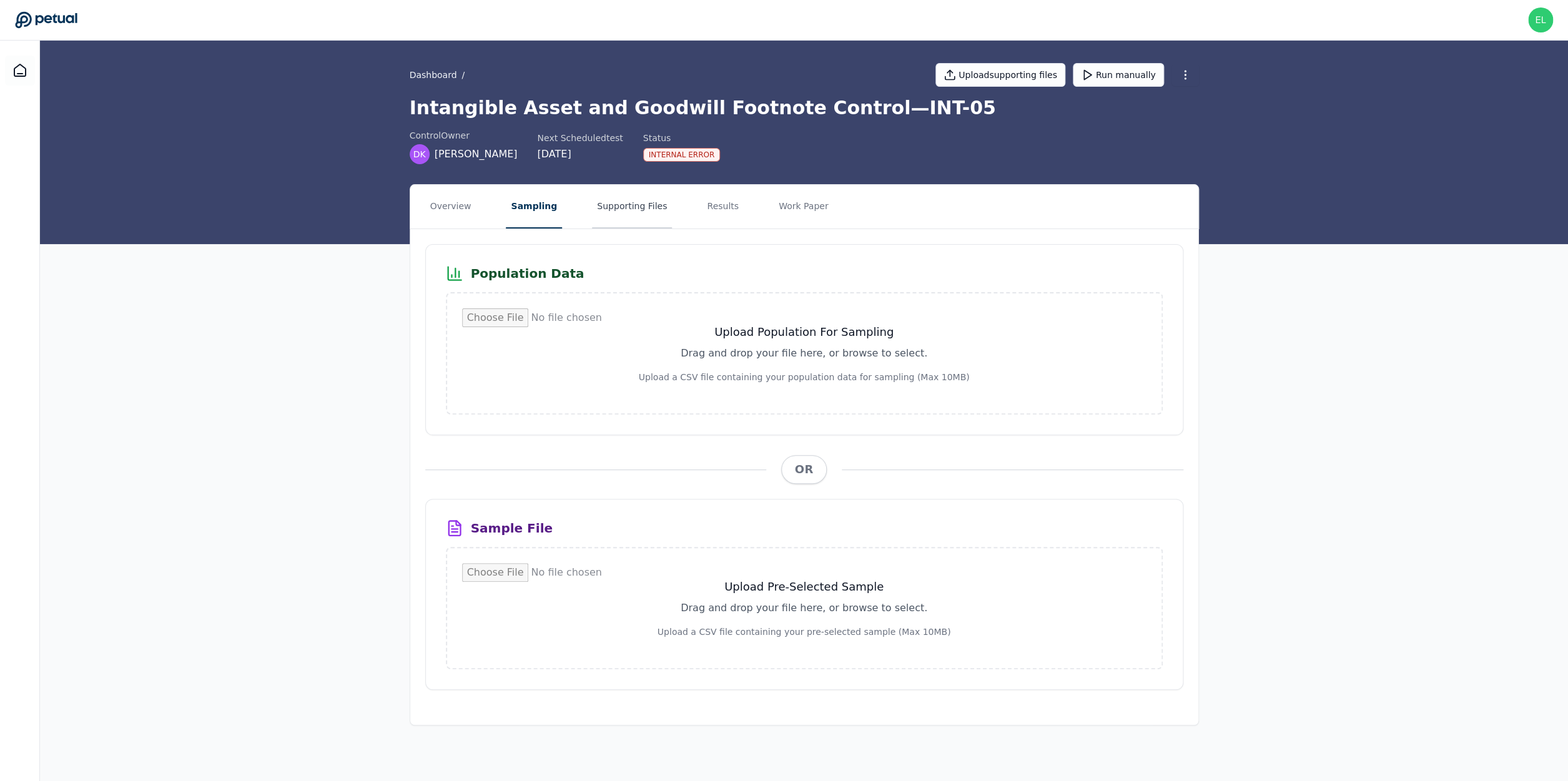
click at [624, 215] on button "Supporting Files" at bounding box center [632, 207] width 80 height 44
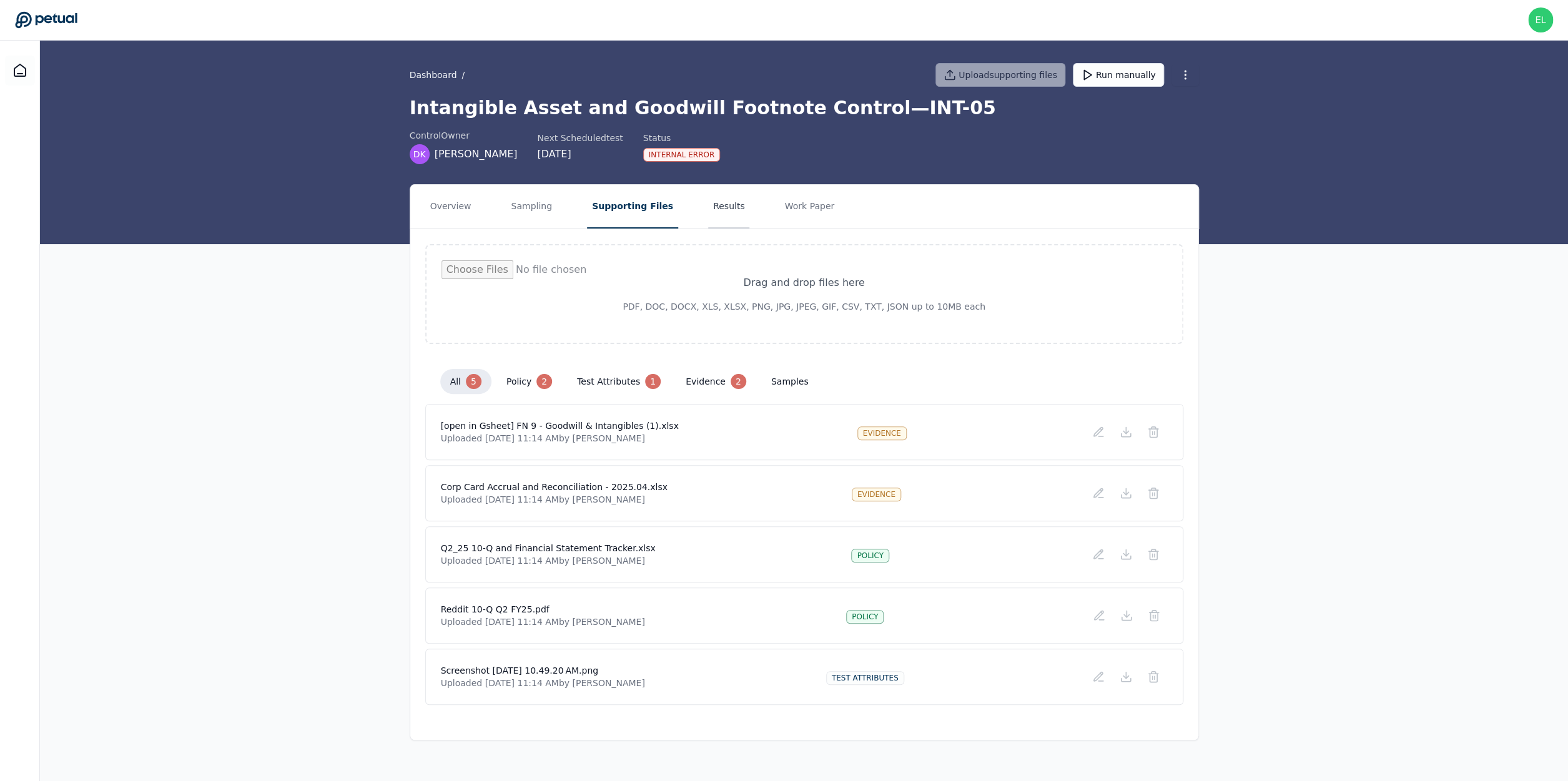
click at [713, 207] on button "Results" at bounding box center [729, 207] width 42 height 44
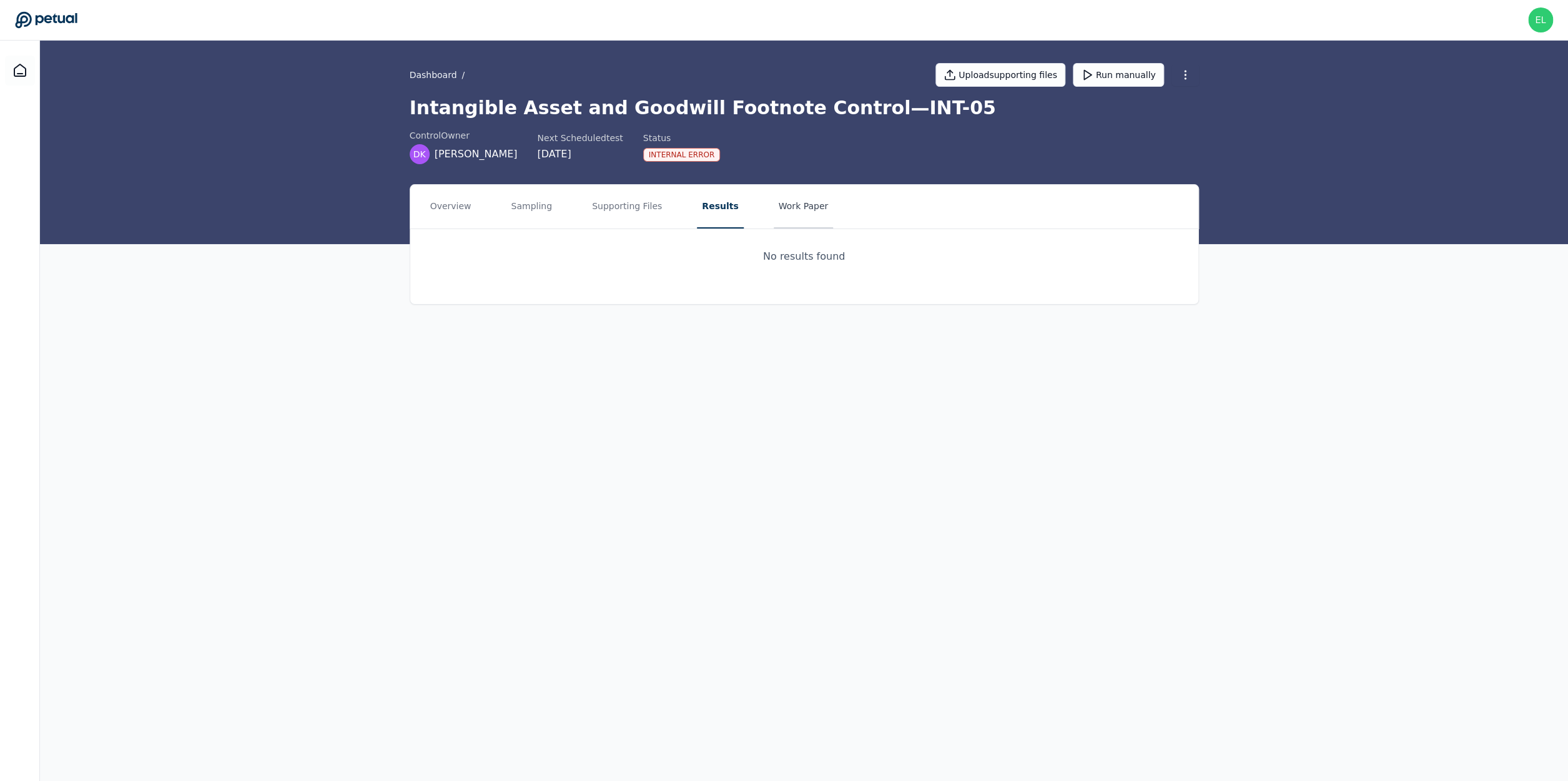
click at [818, 200] on button "Work Paper" at bounding box center [803, 207] width 60 height 44
click at [687, 206] on nav "Overview Sampling Supporting Files Results Work Paper" at bounding box center [804, 207] width 788 height 44
click at [782, 209] on button "Work Paper" at bounding box center [802, 207] width 67 height 44
click at [697, 202] on button "Results" at bounding box center [717, 207] width 42 height 44
click at [642, 205] on button "Supporting Files" at bounding box center [627, 207] width 80 height 44
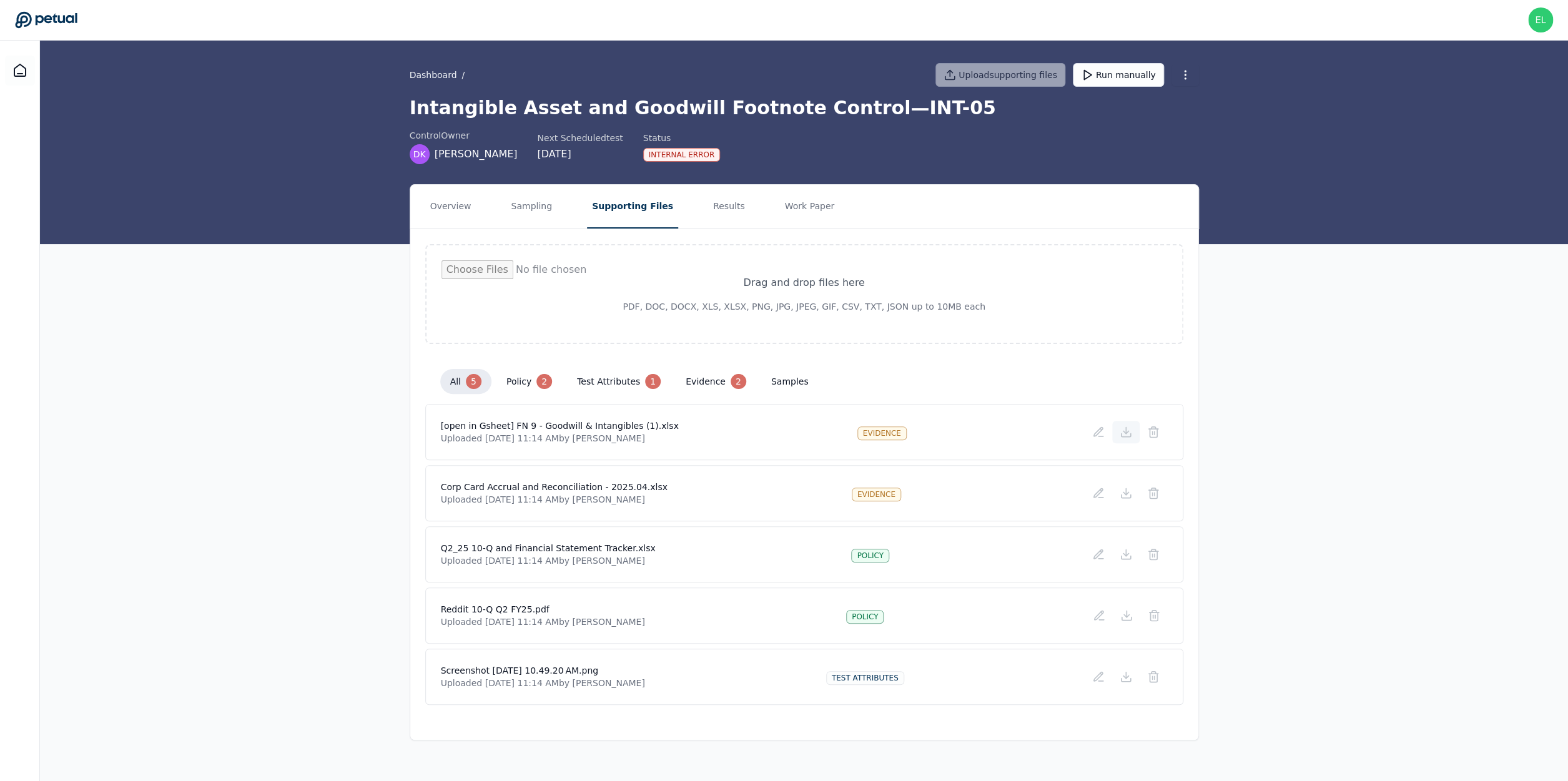
click at [1124, 435] on icon at bounding box center [1125, 432] width 12 height 12
click at [1131, 497] on icon at bounding box center [1126, 496] width 10 height 3
click at [1128, 557] on icon at bounding box center [1125, 554] width 12 height 12
click at [1128, 616] on icon at bounding box center [1126, 615] width 5 height 3
click at [1128, 681] on icon at bounding box center [1125, 677] width 12 height 12
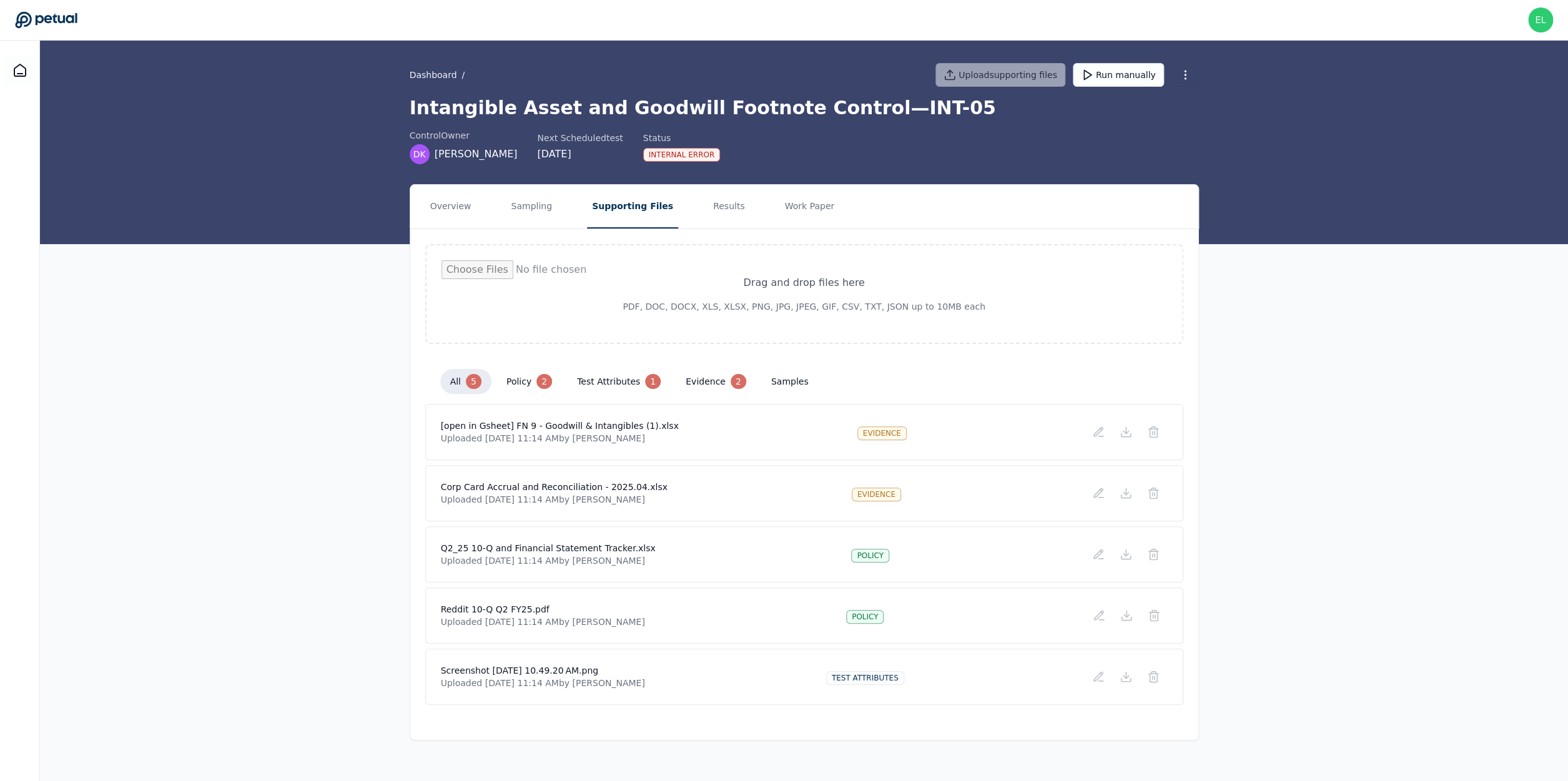
drag, startPoint x: 1007, startPoint y: 680, endPoint x: 1027, endPoint y: 682, distance: 20.1
click at [1007, 680] on div "Screenshot 2025-08-22 at 10.49.20 AM.png Uploaded Aug 22, 2025, 11:14 AM by And…" at bounding box center [804, 677] width 727 height 25
click at [1124, 679] on icon at bounding box center [1125, 677] width 12 height 12
click at [935, 607] on div "Reddit 10-Q Q2 FY25.pdf Uploaded Aug 22, 2025, 11:14 AM by Andrew Meyers policy" at bounding box center [804, 615] width 727 height 25
click at [1128, 612] on icon at bounding box center [1126, 615] width 12 height 12
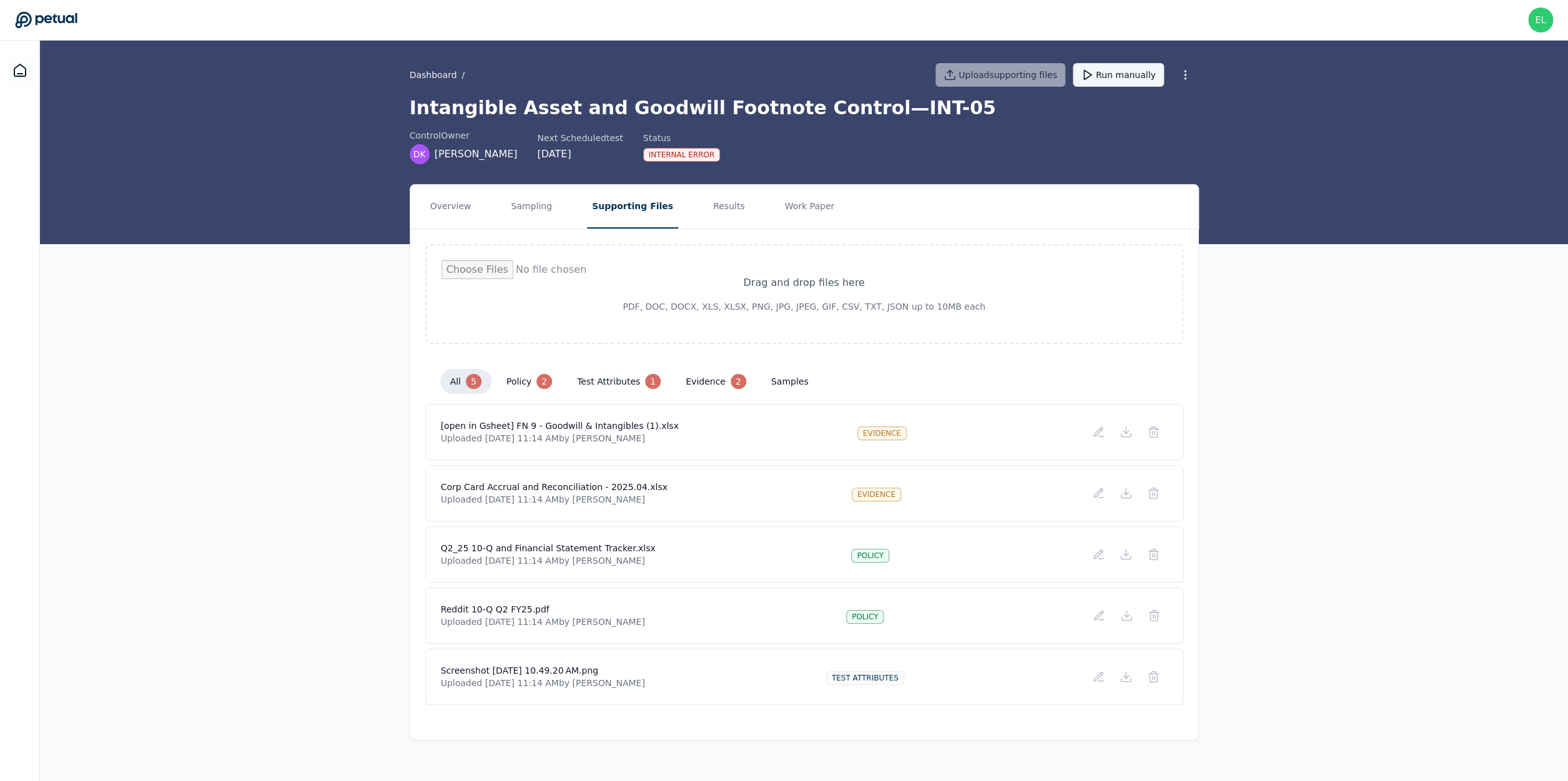
click at [1094, 70] on icon at bounding box center [1087, 75] width 12 height 12
